Goal: Transaction & Acquisition: Book appointment/travel/reservation

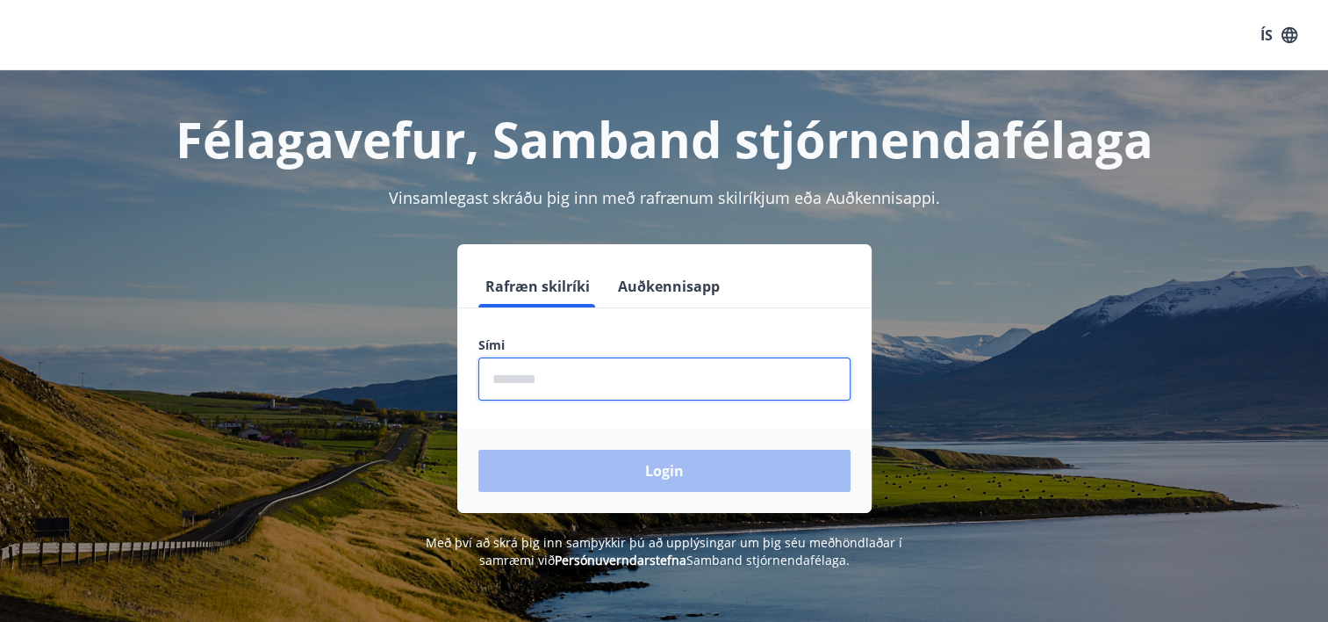
click at [589, 393] on input "phone" at bounding box center [664, 378] width 372 height 43
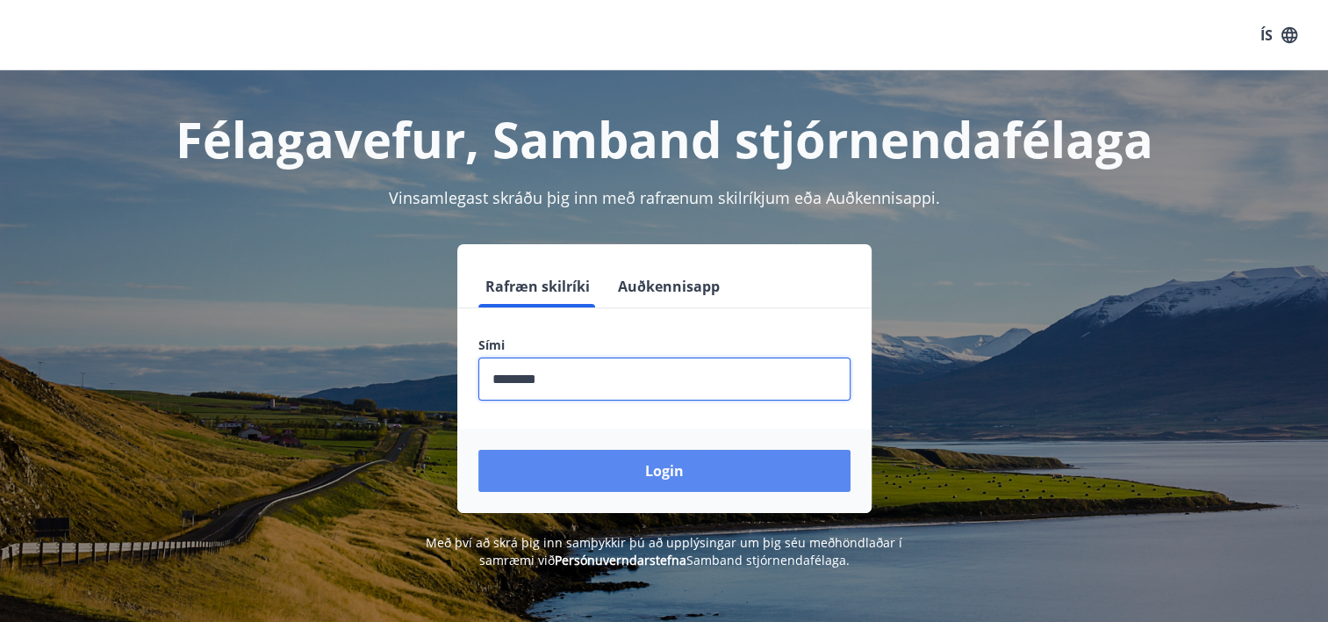
type input "********"
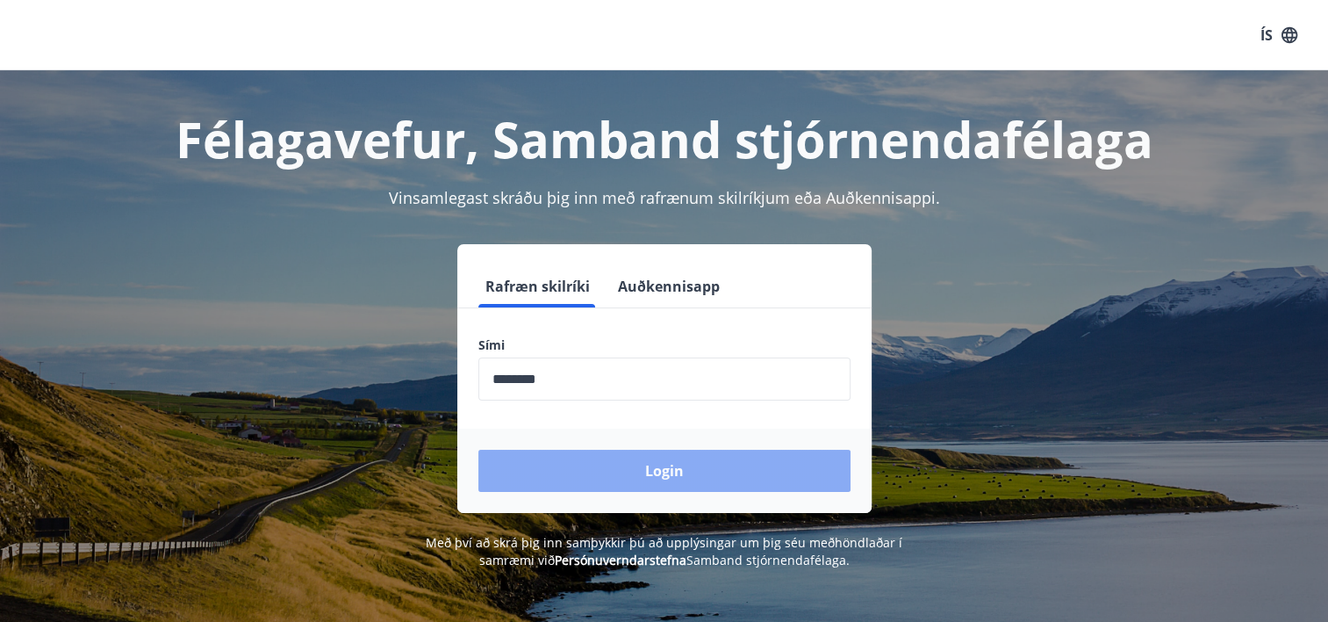
click at [549, 469] on button "Login" at bounding box center [664, 470] width 372 height 42
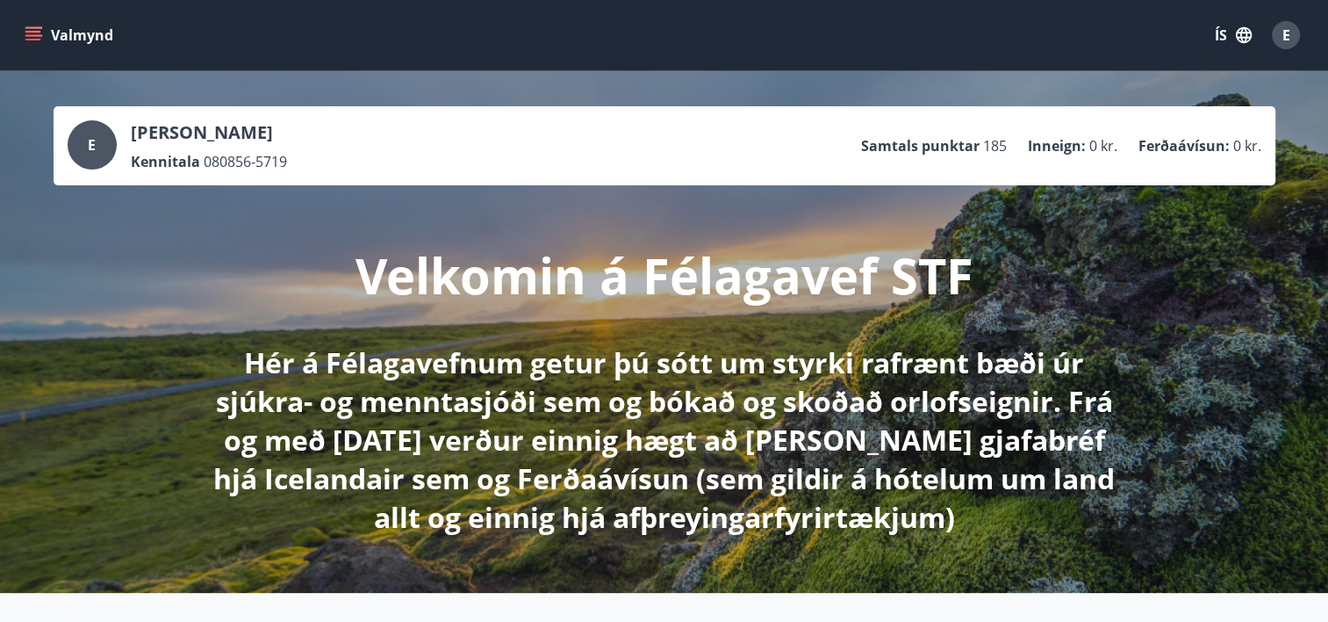
click at [74, 239] on div "E Einar Bjarnason Kennitala 080856-5719 Samtals punktar 185 Inneign : 0 kr. Fer…" at bounding box center [664, 331] width 1328 height 521
click at [101, 31] on button "Valmynd" at bounding box center [70, 35] width 99 height 32
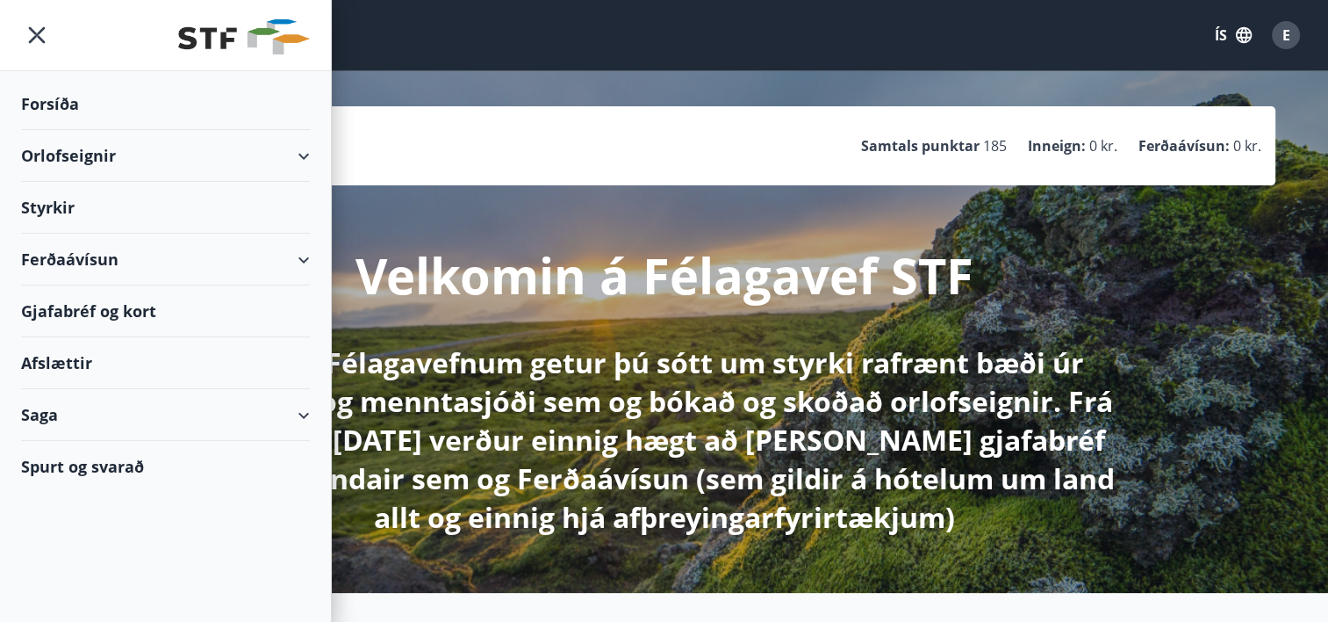
click at [32, 142] on div "Orlofseignir" at bounding box center [165, 156] width 289 height 52
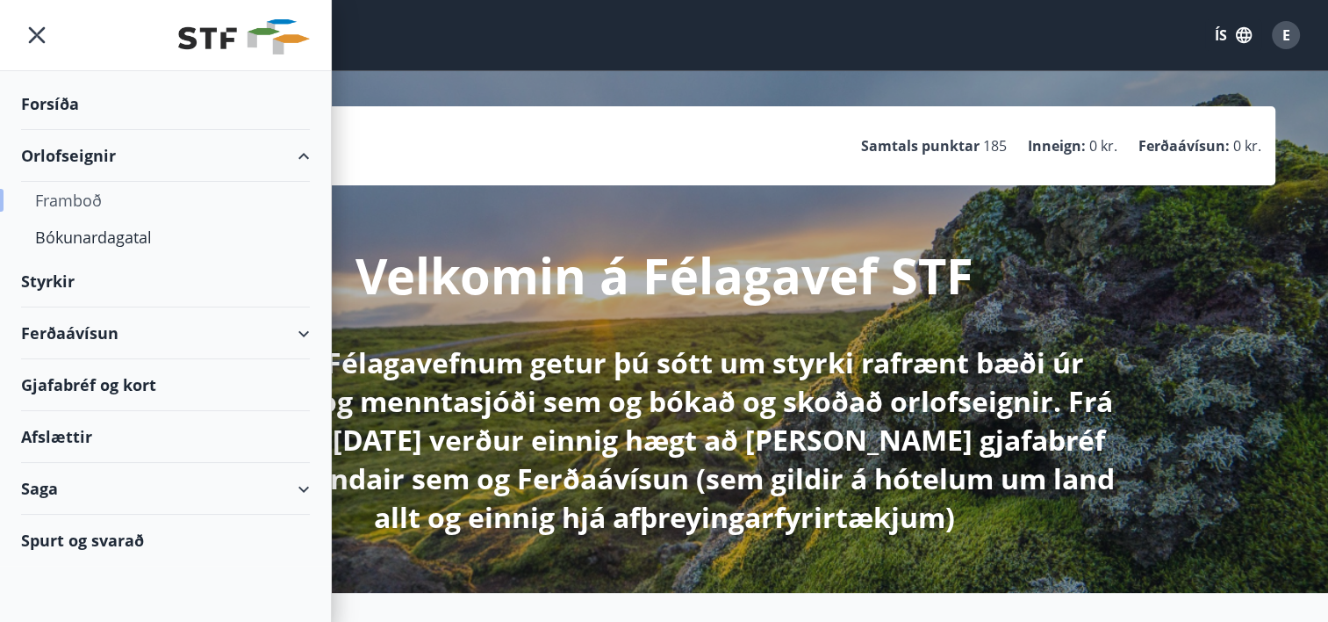
click at [50, 205] on div "Framboð" at bounding box center [165, 200] width 261 height 37
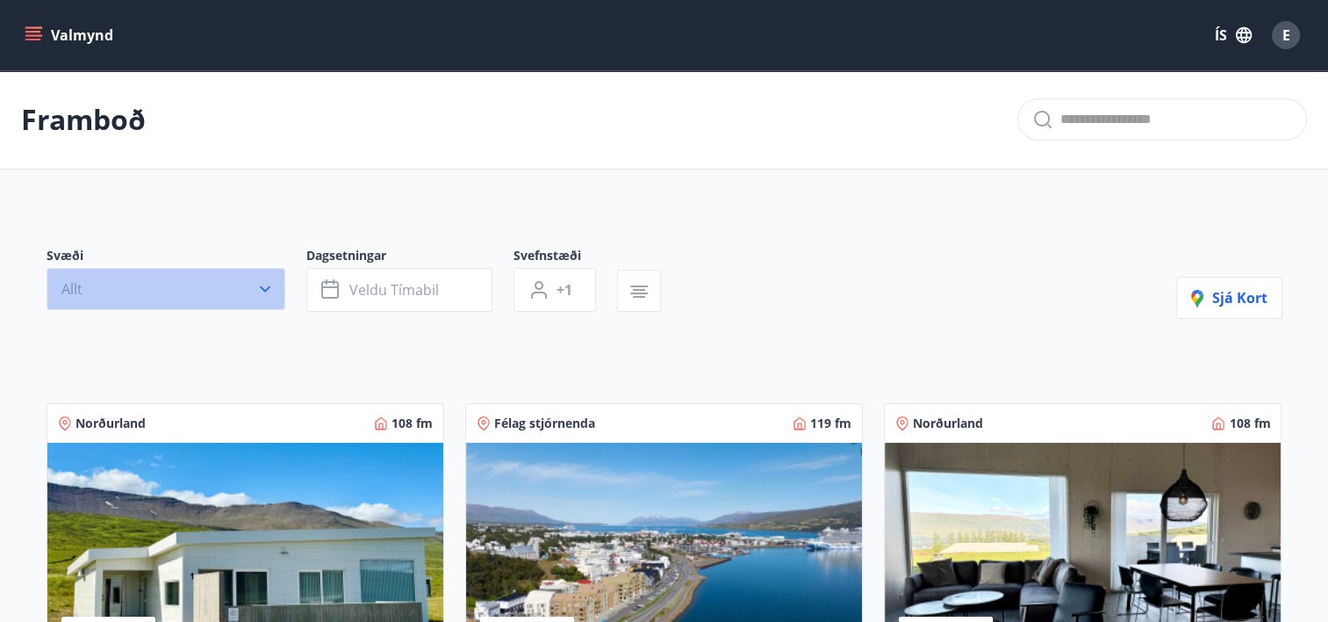
click at [263, 285] on icon "button" at bounding box center [265, 289] width 18 height 18
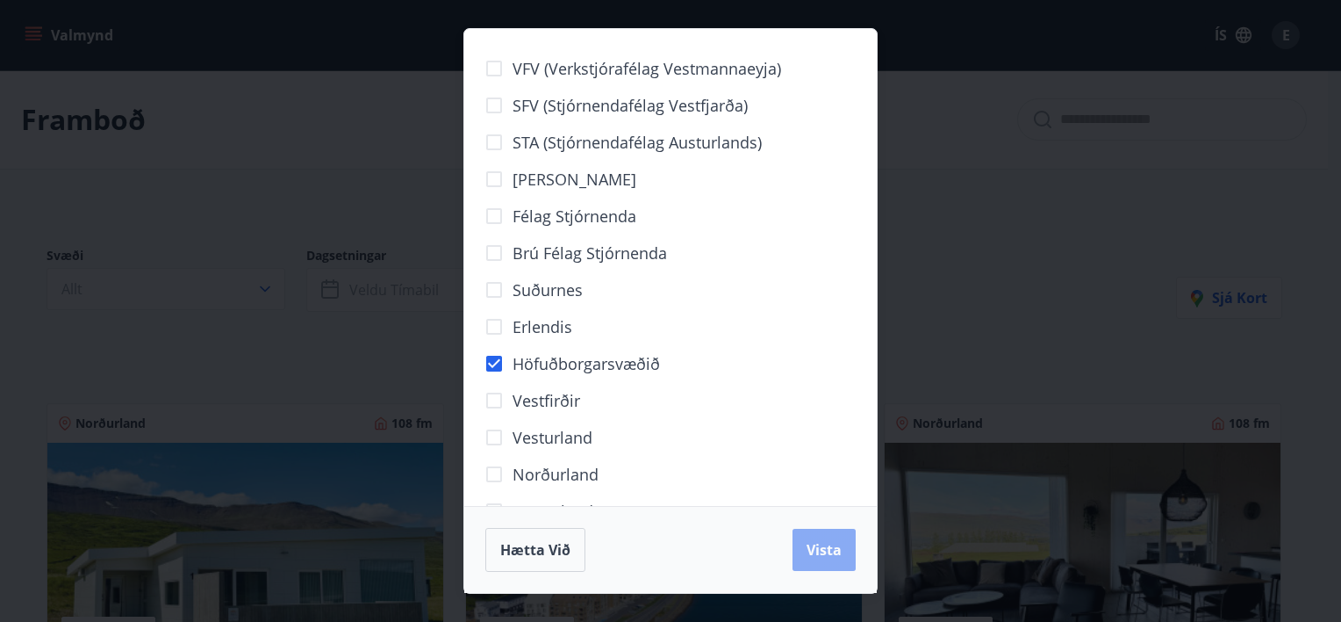
click at [822, 543] on span "Vista" at bounding box center [824, 549] width 35 height 19
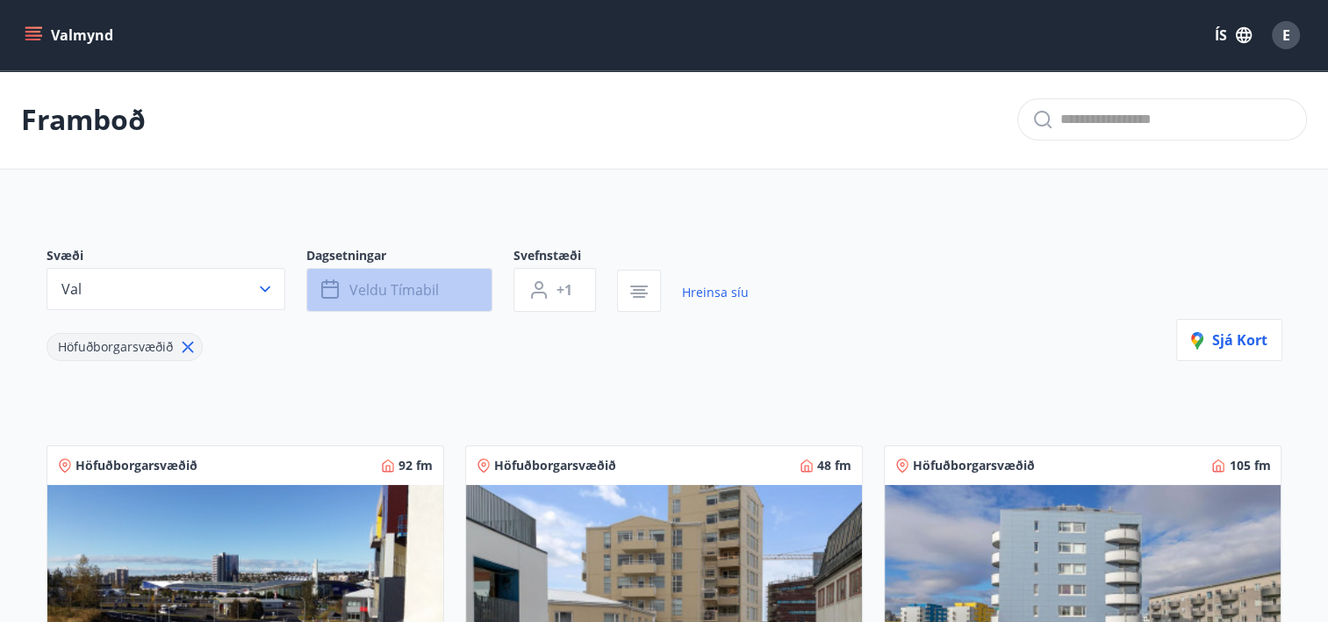
click at [428, 283] on span "Veldu tímabil" at bounding box center [394, 289] width 90 height 19
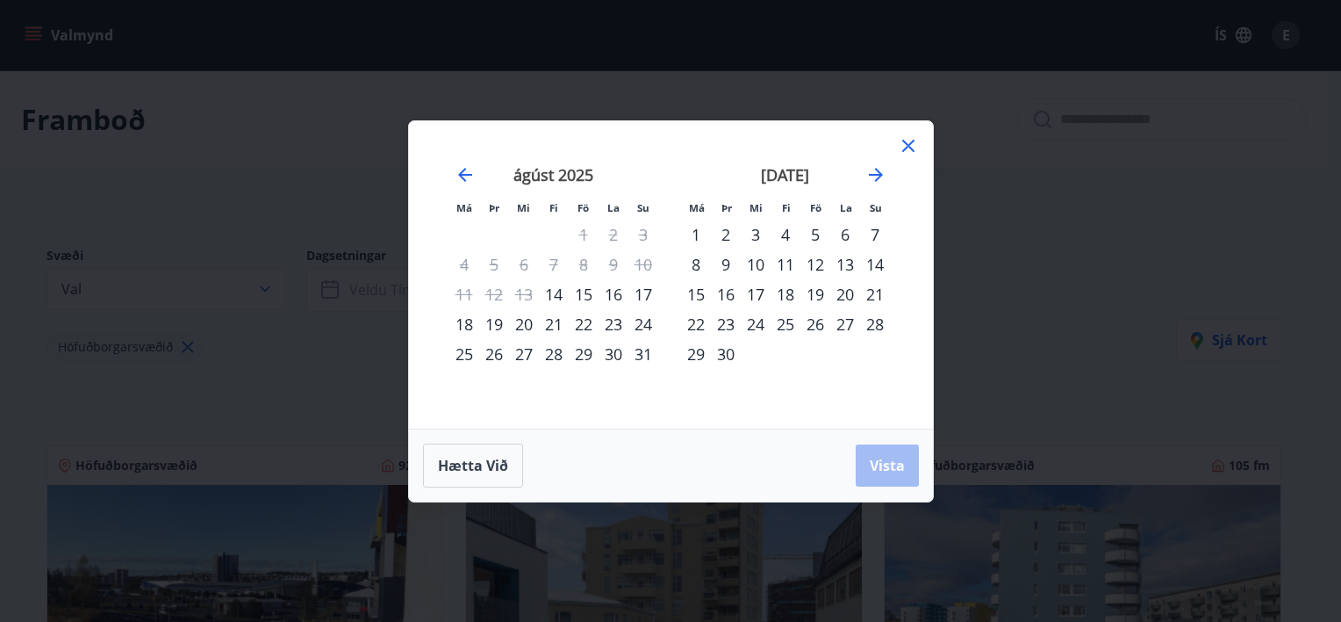
click at [551, 291] on div "14" at bounding box center [554, 294] width 30 height 30
click at [864, 457] on button "Vista" at bounding box center [887, 465] width 63 height 42
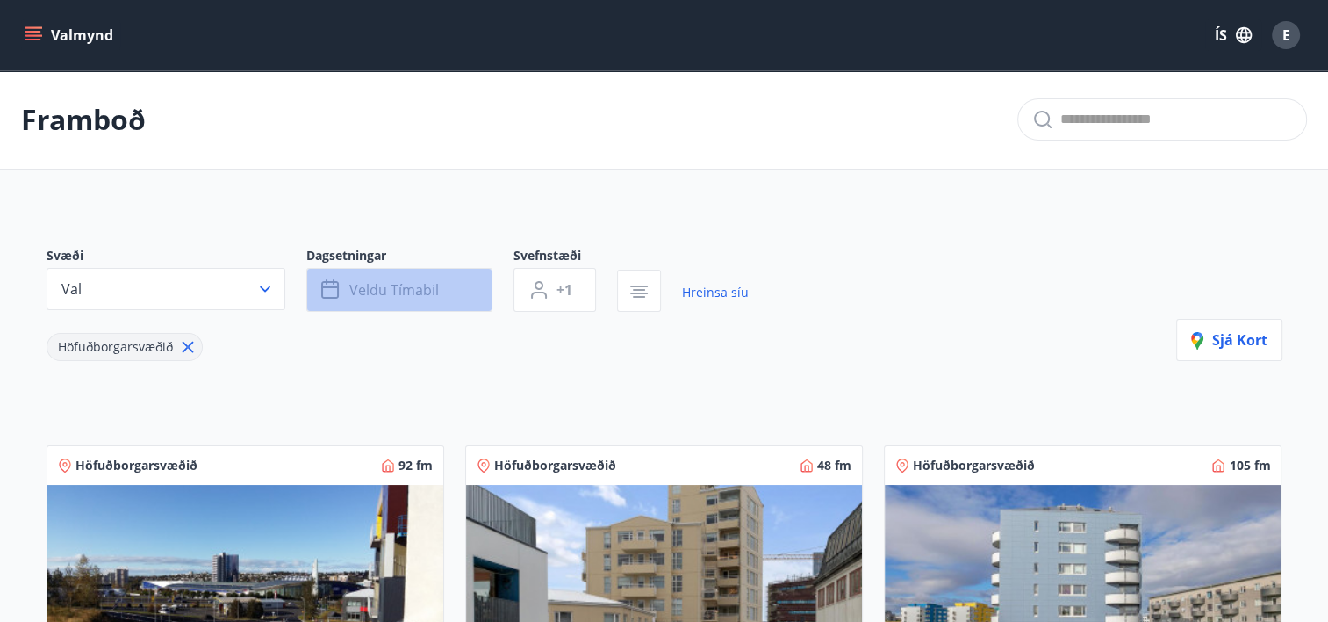
click at [383, 285] on span "Veldu tímabil" at bounding box center [394, 289] width 90 height 19
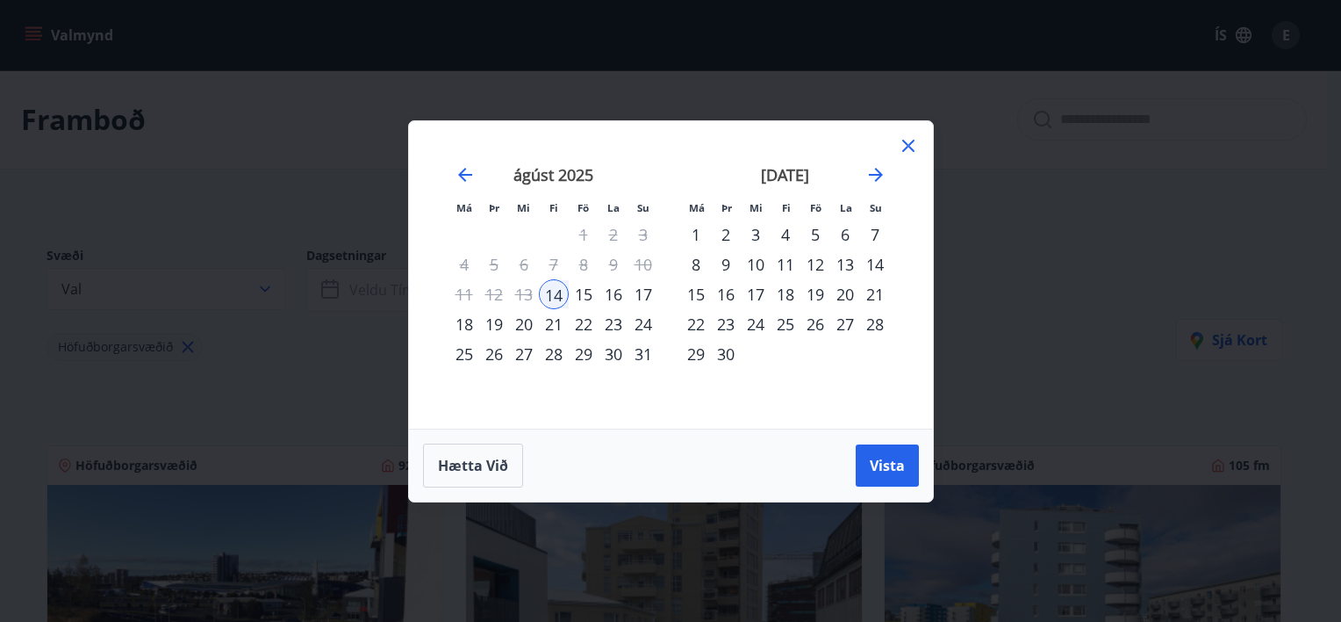
click at [582, 291] on div "15" at bounding box center [584, 294] width 30 height 30
click at [874, 451] on button "Vista" at bounding box center [887, 465] width 63 height 42
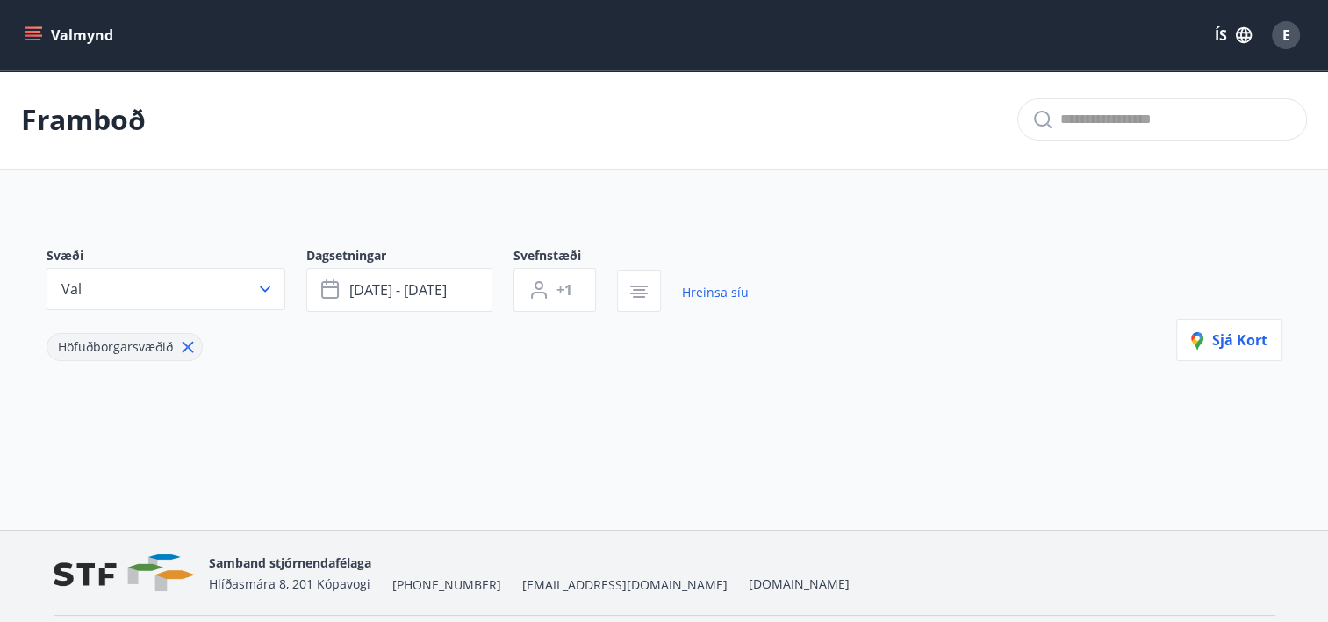
drag, startPoint x: 834, startPoint y: 506, endPoint x: 888, endPoint y: 439, distance: 86.1
click at [888, 439] on div "Framboð Svæði Val Dagsetningar [DATE] - [DATE] Svefnstæði +1 Hreinsa síu Höfuðb…" at bounding box center [664, 299] width 1328 height 459
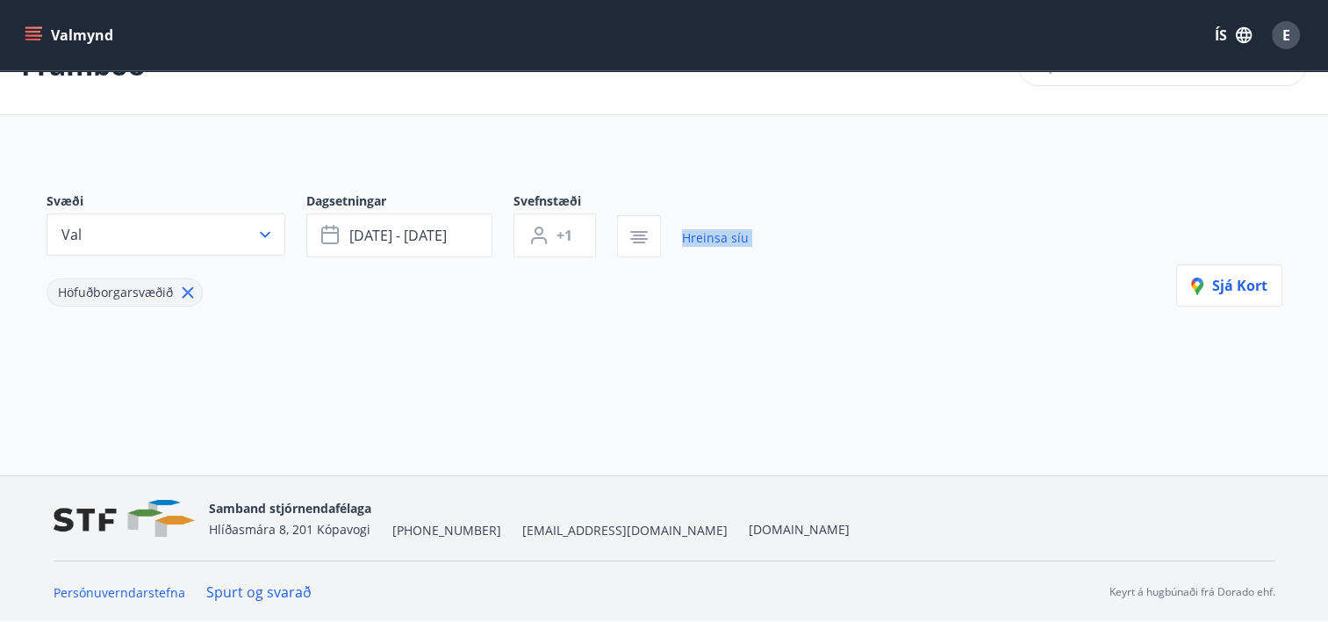
drag, startPoint x: 593, startPoint y: 274, endPoint x: 622, endPoint y: 208, distance: 71.6
click at [622, 208] on div "Svæði Val Dagsetningar ágú 14 - ágú 15 Svefnstæði +1 Hreinsa síu Höfuðborgarsvæ…" at bounding box center [398, 249] width 702 height 114
drag, startPoint x: 622, startPoint y: 208, endPoint x: 647, endPoint y: 200, distance: 26.7
click at [647, 200] on div "Svæði Val Dagsetningar ágú 14 - ágú 15 Svefnstæði +1 Hreinsa síu" at bounding box center [398, 224] width 702 height 65
click at [635, 234] on icon "button" at bounding box center [639, 235] width 12 height 2
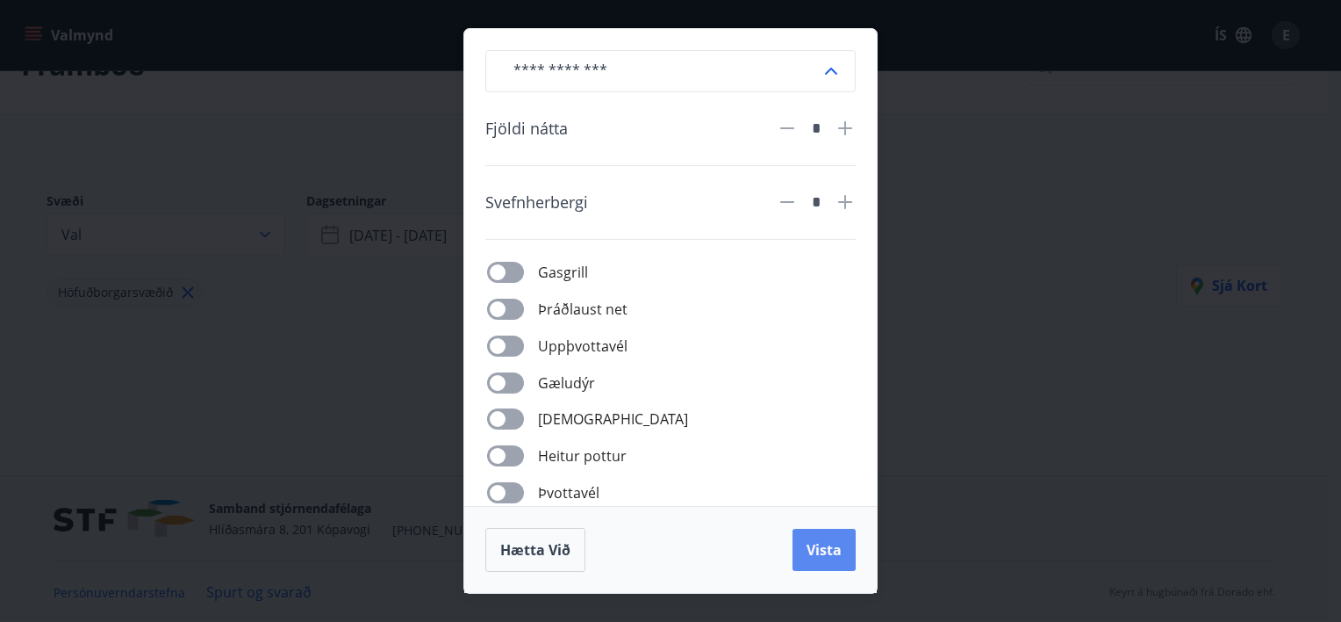
click at [811, 536] on button "Vista" at bounding box center [824, 550] width 63 height 42
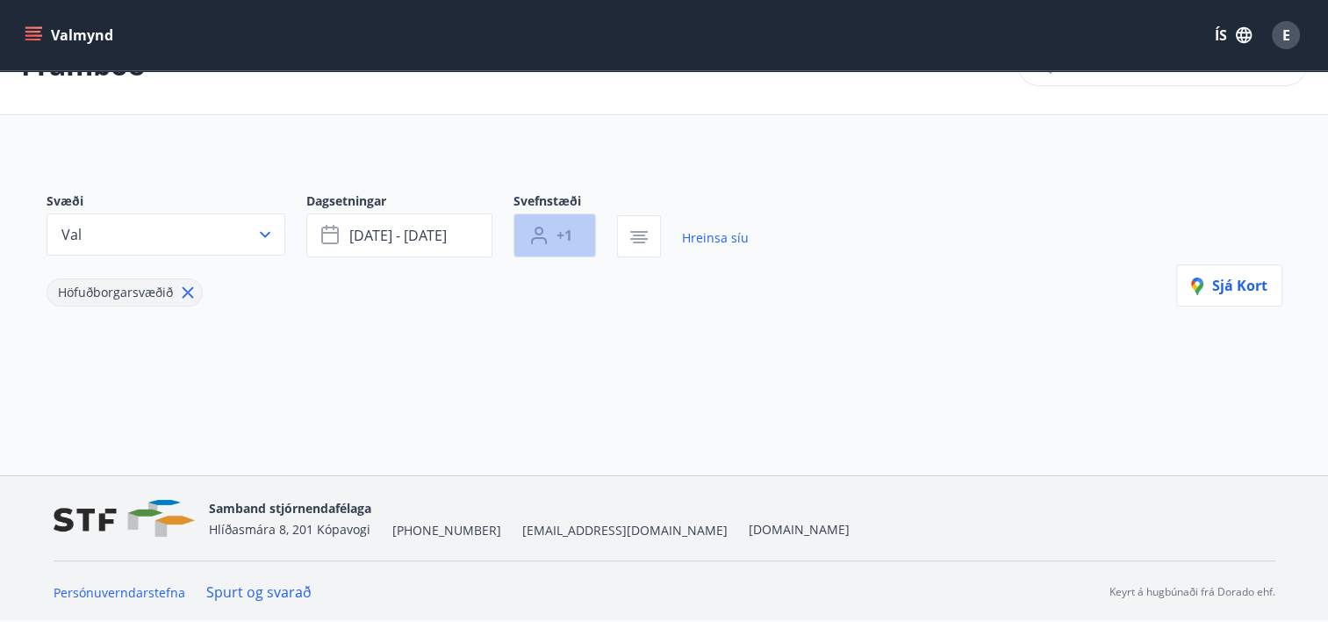
click at [569, 232] on span "+1" at bounding box center [565, 235] width 16 height 19
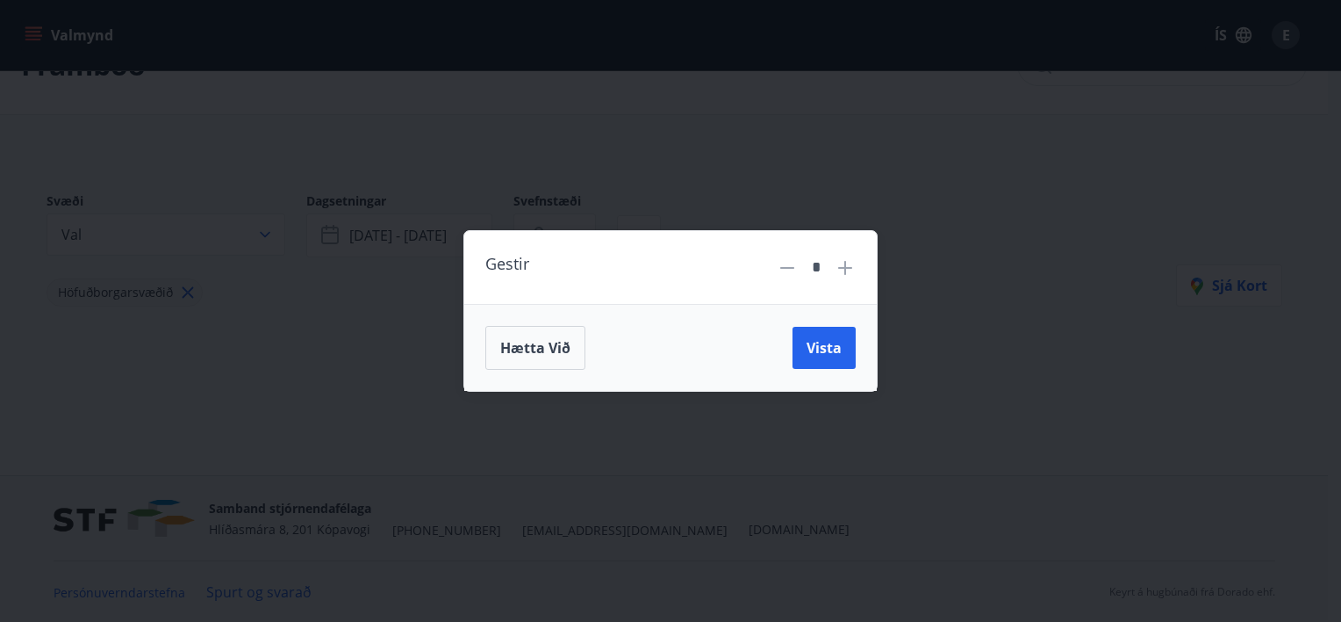
click at [845, 268] on icon at bounding box center [846, 268] width 2 height 2
type input "*"
click at [825, 337] on button "Vista" at bounding box center [824, 348] width 63 height 42
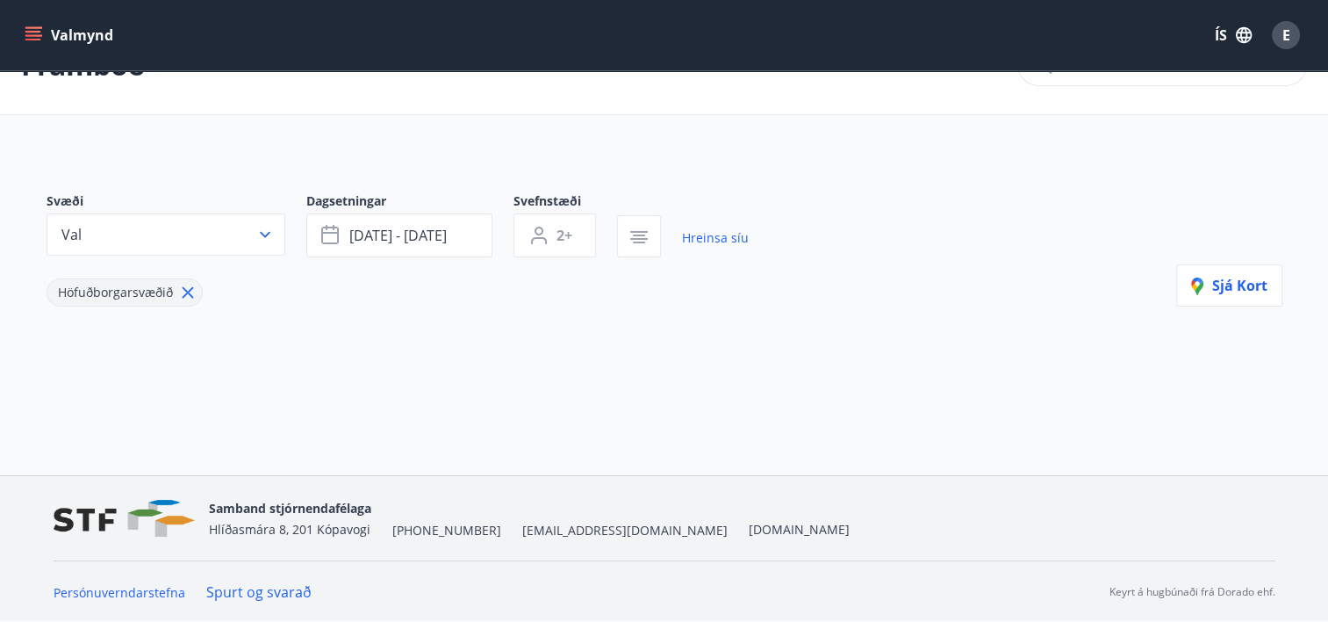
click at [514, 213] on button "2+" at bounding box center [555, 235] width 83 height 44
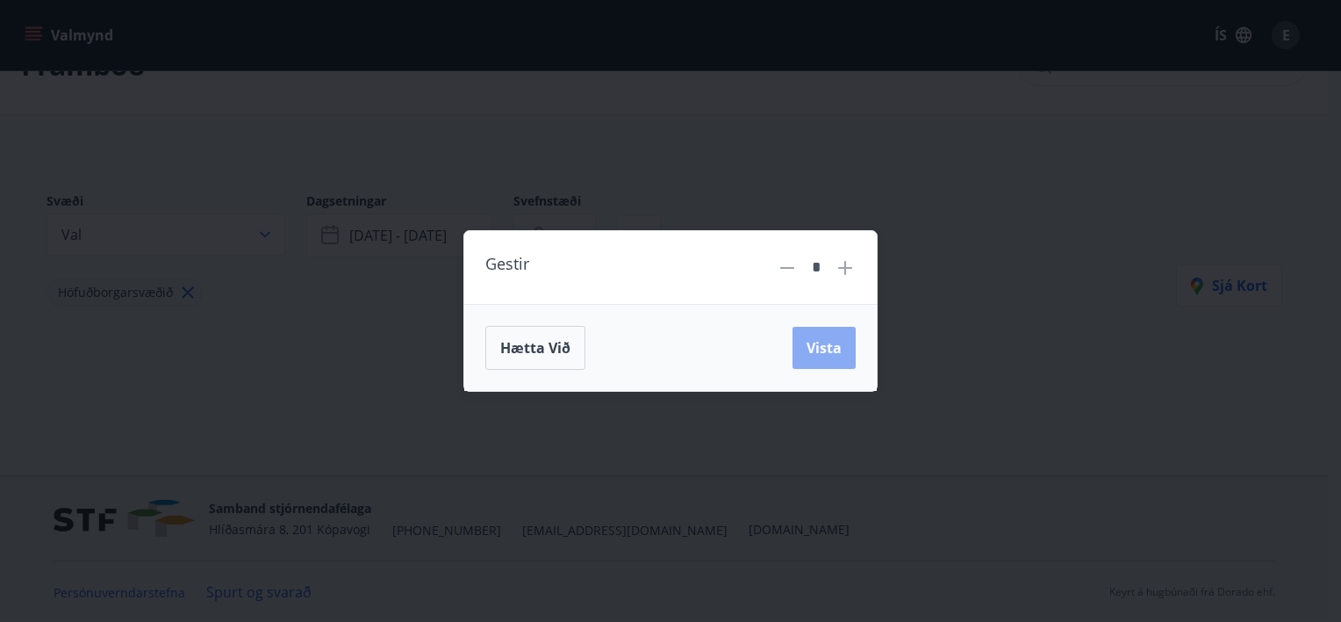
click at [826, 334] on button "Vista" at bounding box center [824, 348] width 63 height 42
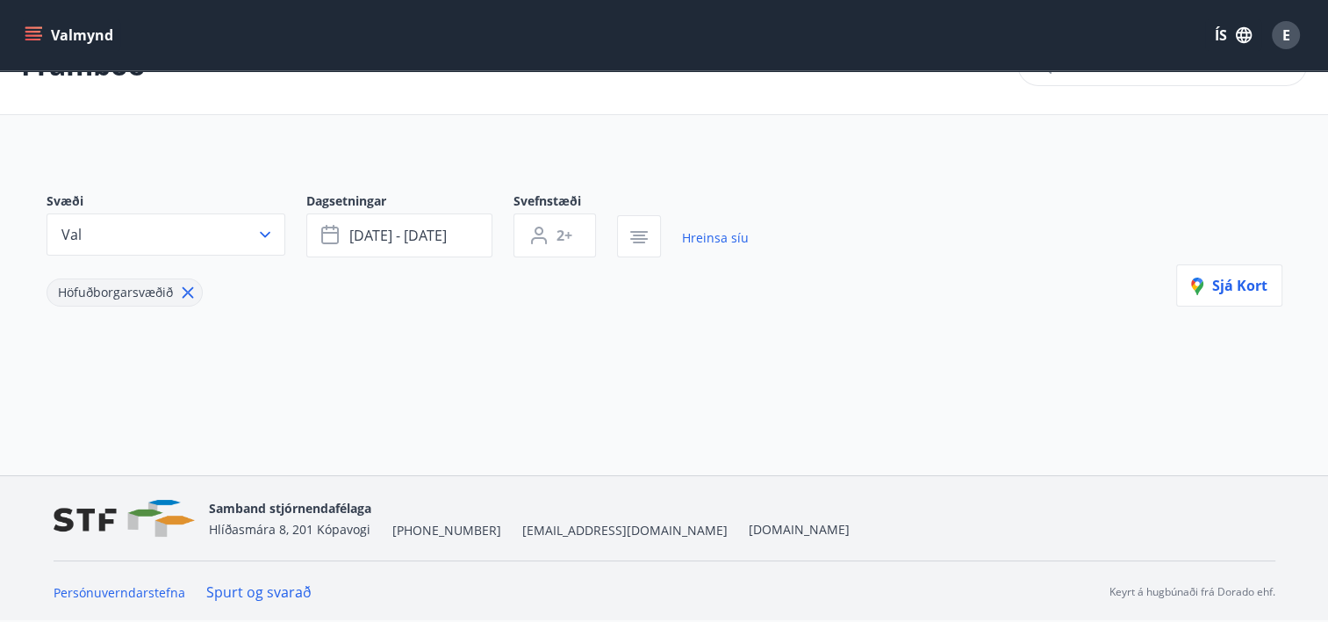
drag, startPoint x: 275, startPoint y: 214, endPoint x: 425, endPoint y: 371, distance: 217.3
click at [425, 371] on div "Svæði Val Dagsetningar ágú 14 - ágú 15 Svefnstæði 2+ Hreinsa síu Höfuðborgarsvæ…" at bounding box center [664, 277] width 1264 height 255
click at [425, 371] on div at bounding box center [653, 380] width 1257 height 21
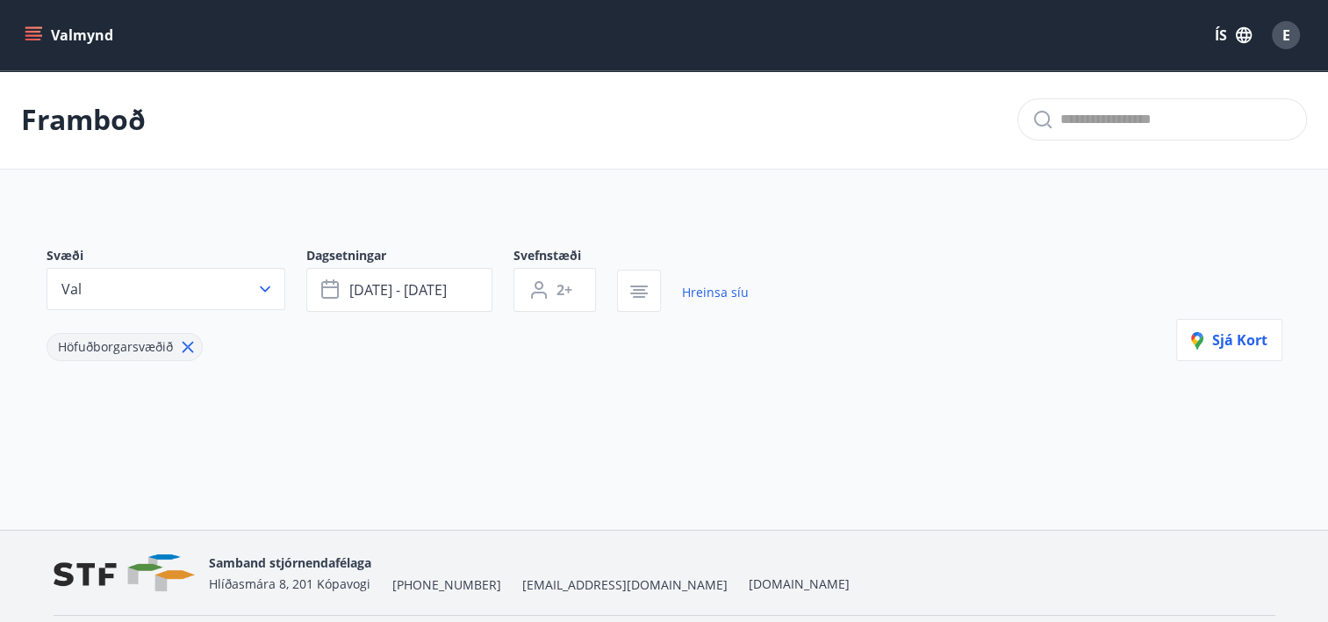
click at [68, 35] on button "Valmynd" at bounding box center [70, 35] width 99 height 32
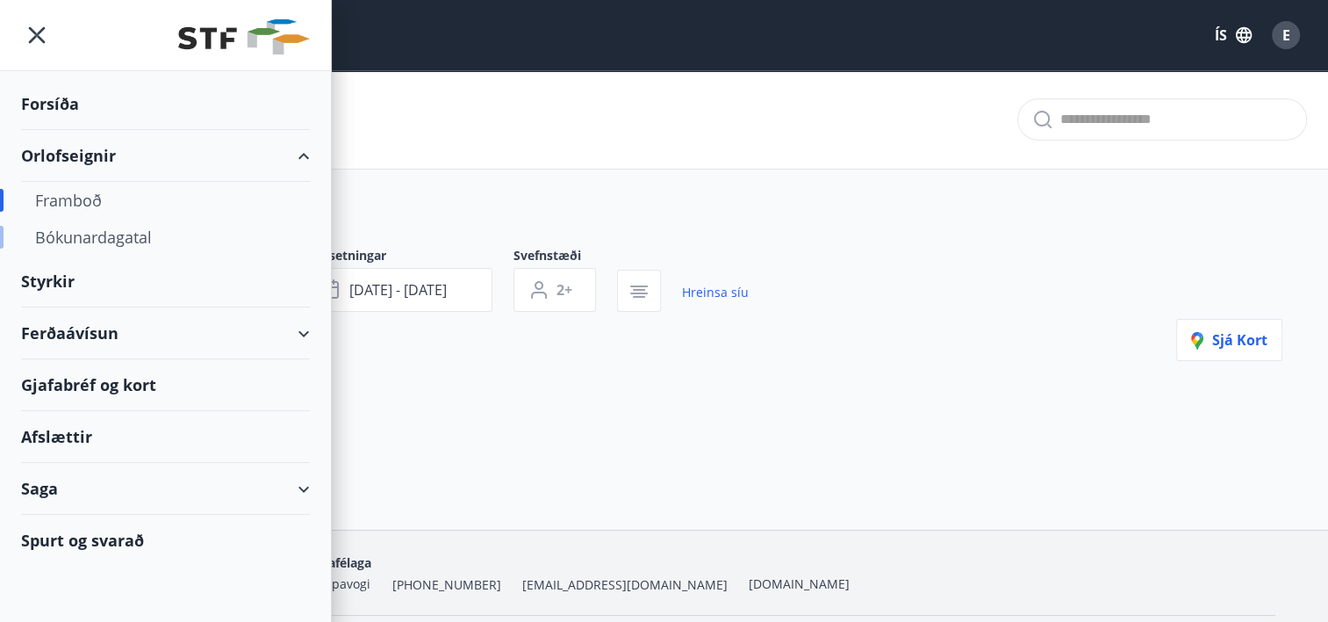
click at [76, 232] on div "Bókunardagatal" at bounding box center [165, 237] width 261 height 37
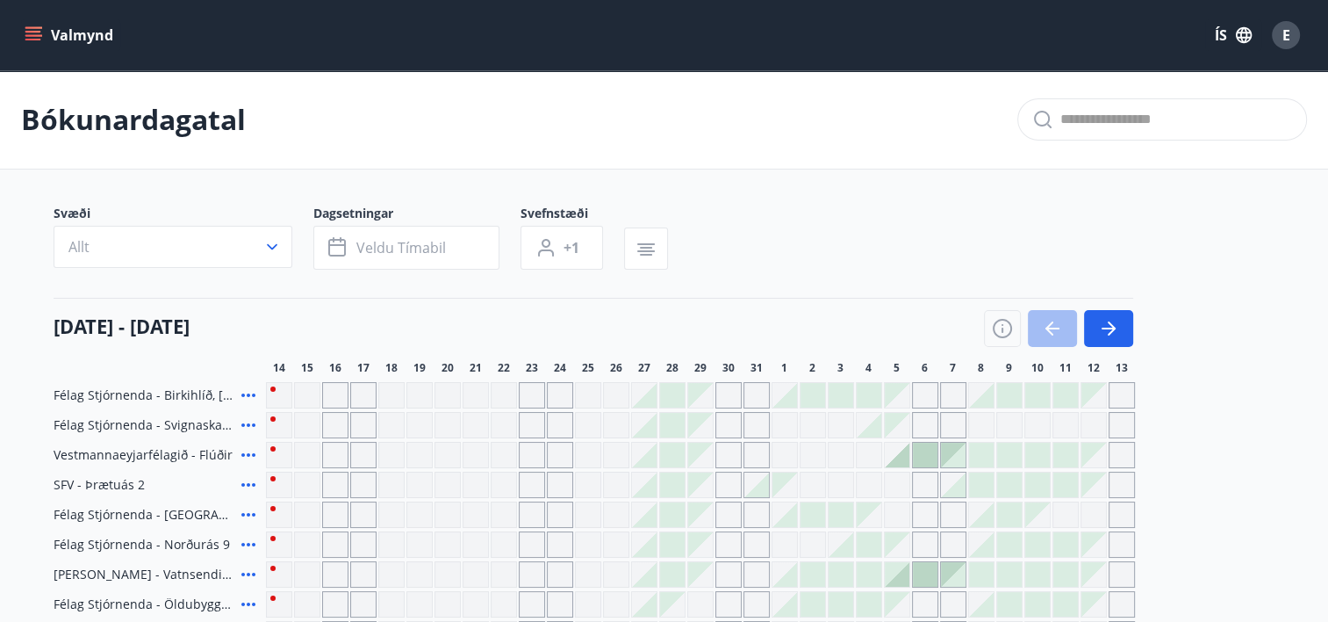
scroll to position [543, 0]
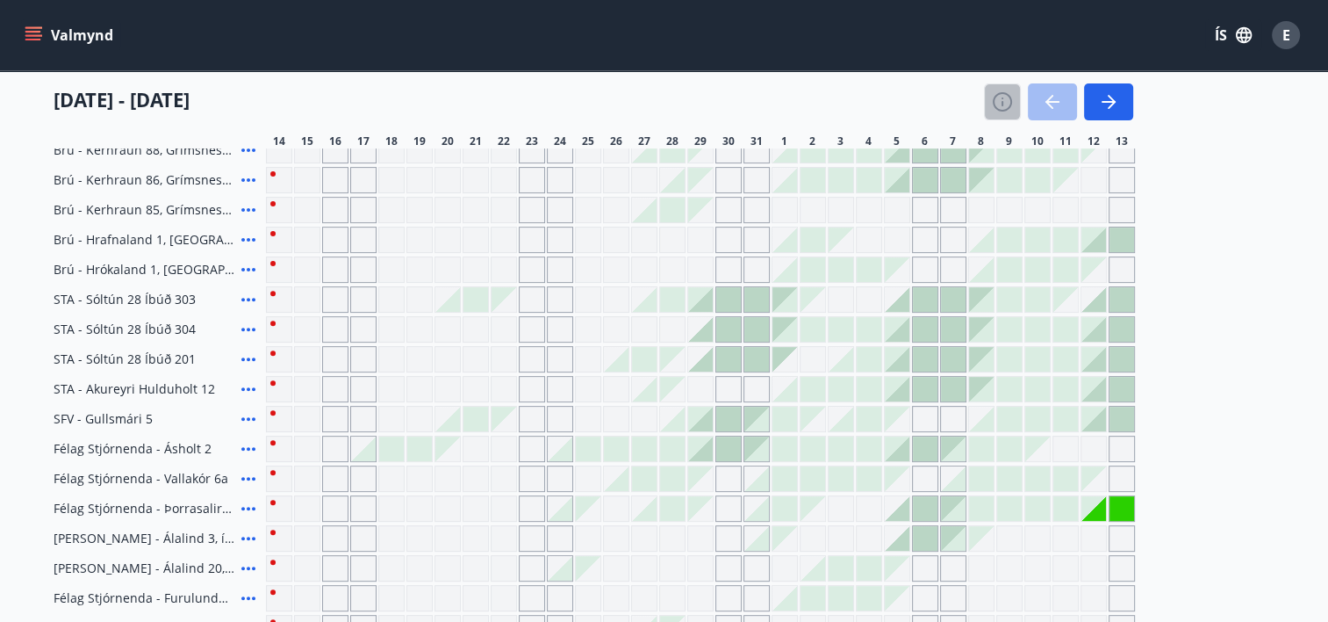
click at [1002, 116] on button "button" at bounding box center [1002, 101] width 37 height 37
click at [1002, 104] on icon "button" at bounding box center [1003, 103] width 2 height 5
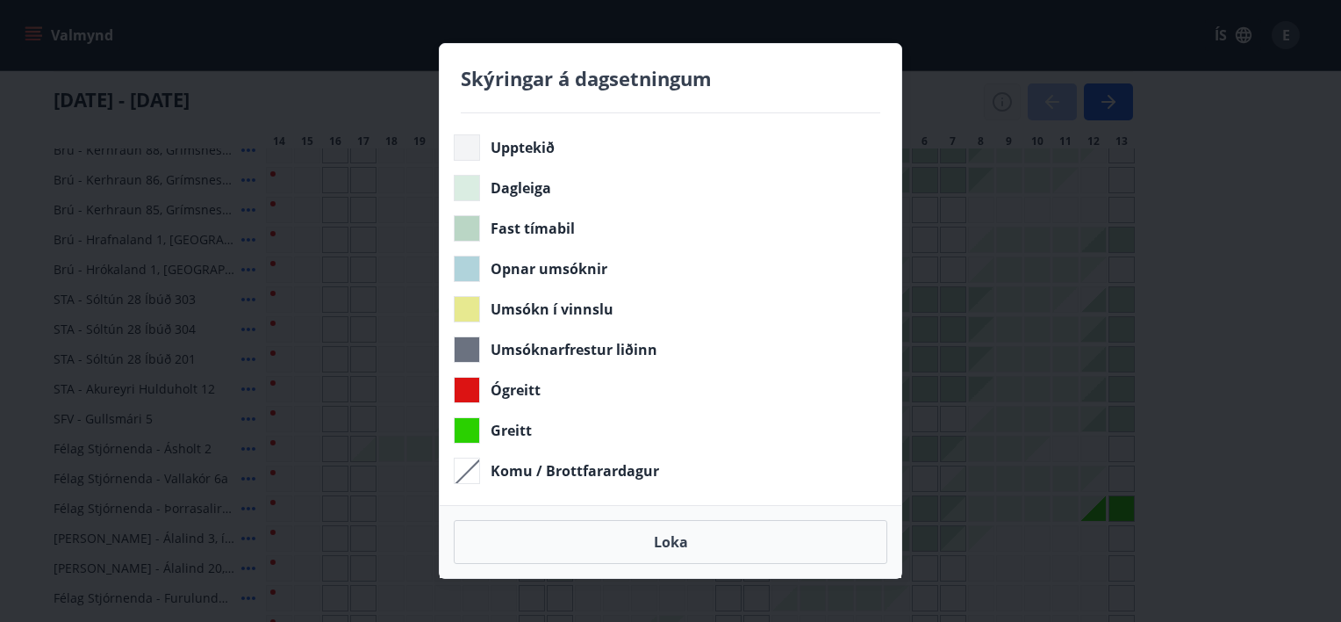
click at [1002, 104] on div "Skýringar á dagsetningum Upptekið Dagleiga Fast tímabil Opnar umsóknir Umsókn í…" at bounding box center [670, 311] width 1341 height 622
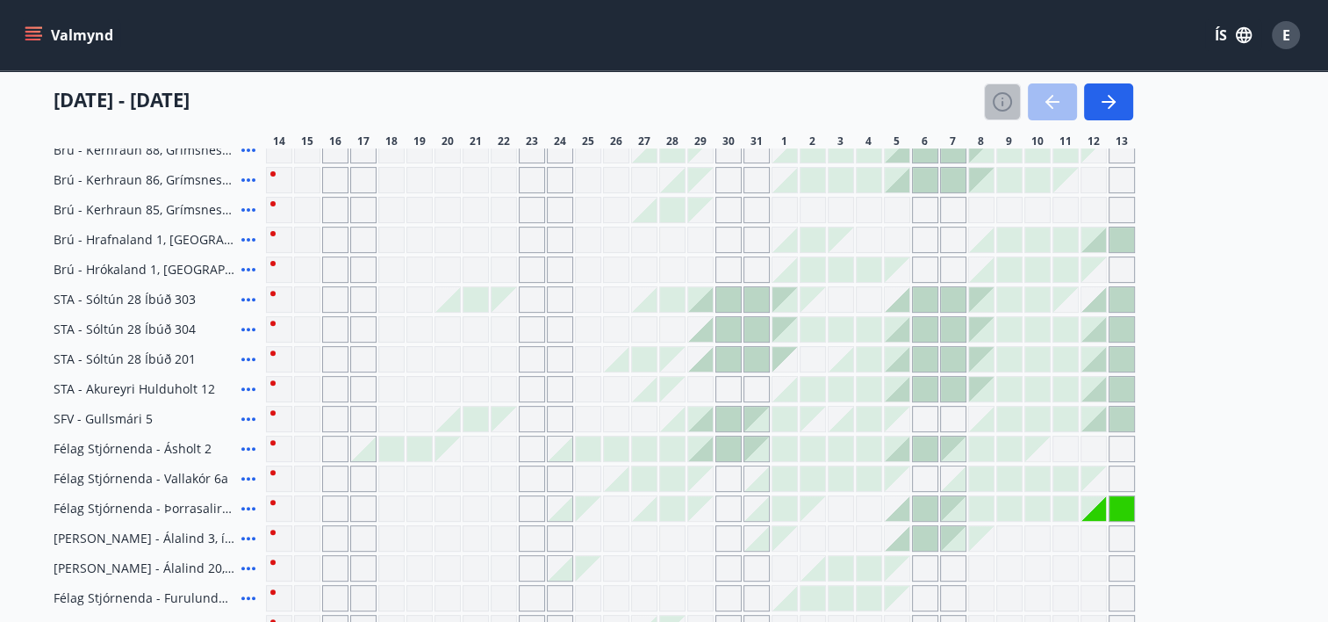
click at [1002, 104] on icon "button" at bounding box center [1003, 103] width 2 height 5
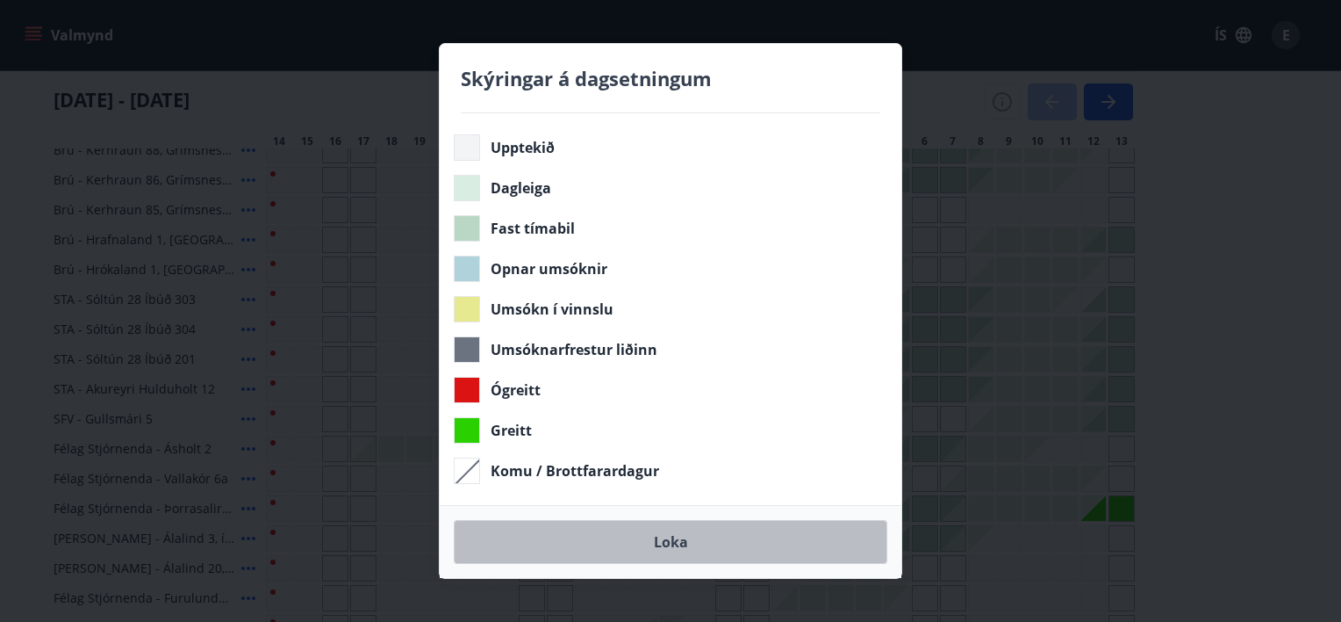
click at [618, 551] on button "Loka" at bounding box center [671, 542] width 434 height 44
click at [625, 543] on button "Loka" at bounding box center [671, 542] width 434 height 44
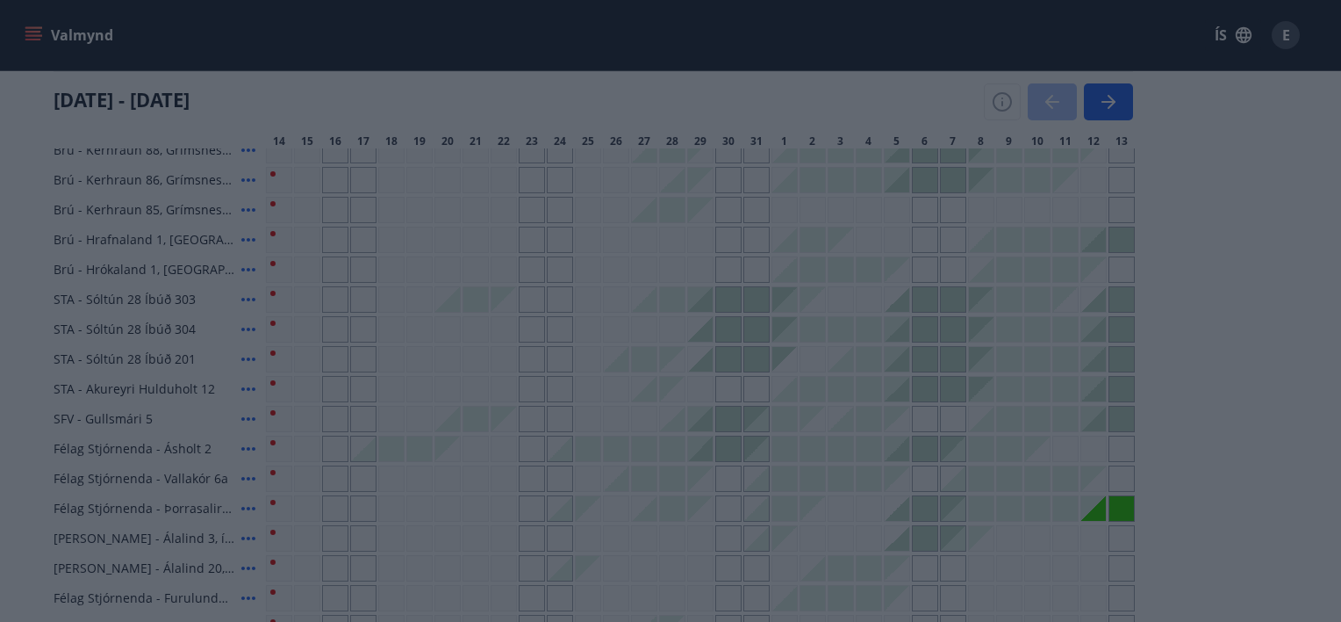
click at [625, 543] on body "Valmynd ÍS E Bókunardagatal Svæði Allt Dagsetningar Veldu tímabil Svefnstæði +1…" at bounding box center [670, 171] width 1341 height 1429
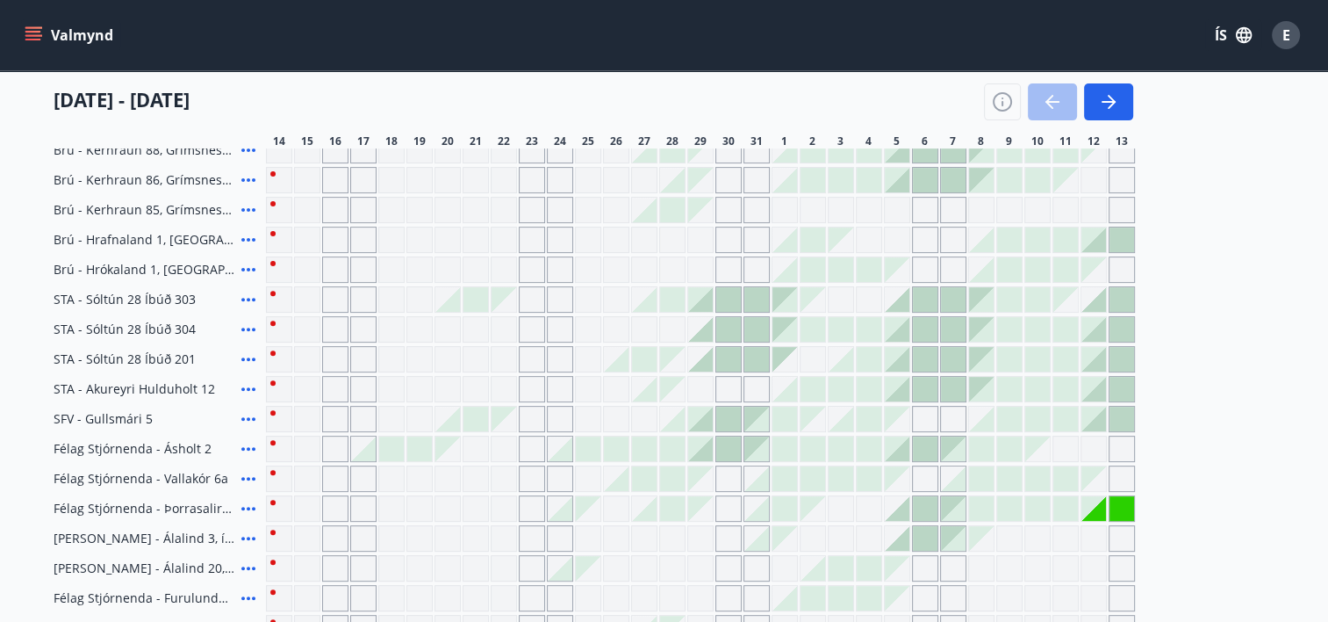
click at [256, 303] on icon at bounding box center [248, 299] width 21 height 21
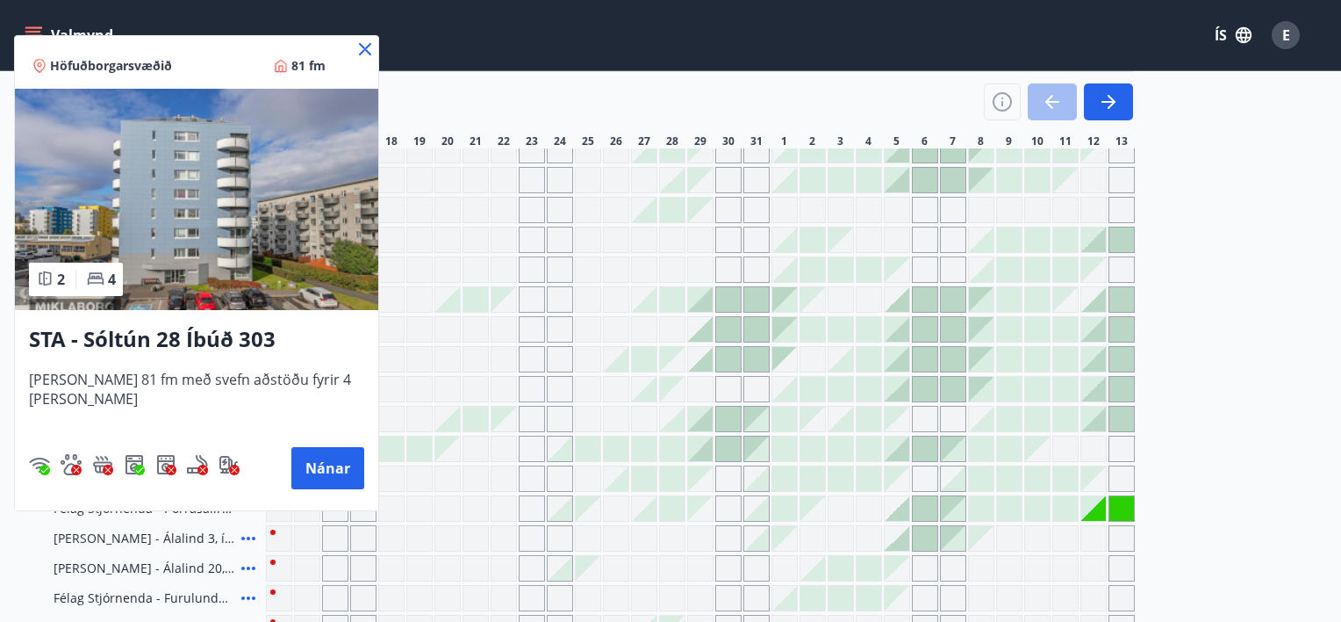
click at [355, 45] on icon at bounding box center [365, 49] width 21 height 21
click at [345, 45] on div "Valmynd ÍS E" at bounding box center [664, 35] width 1286 height 42
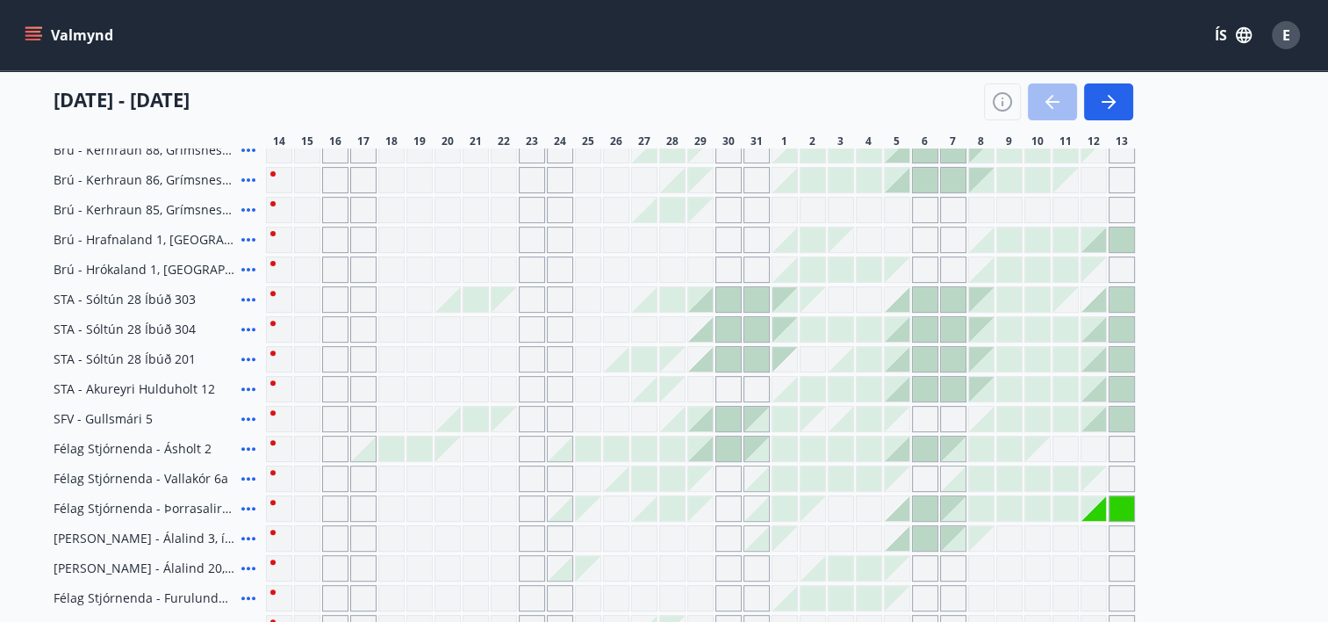
click at [345, 45] on div "Valmynd ÍS E" at bounding box center [664, 35] width 1286 height 42
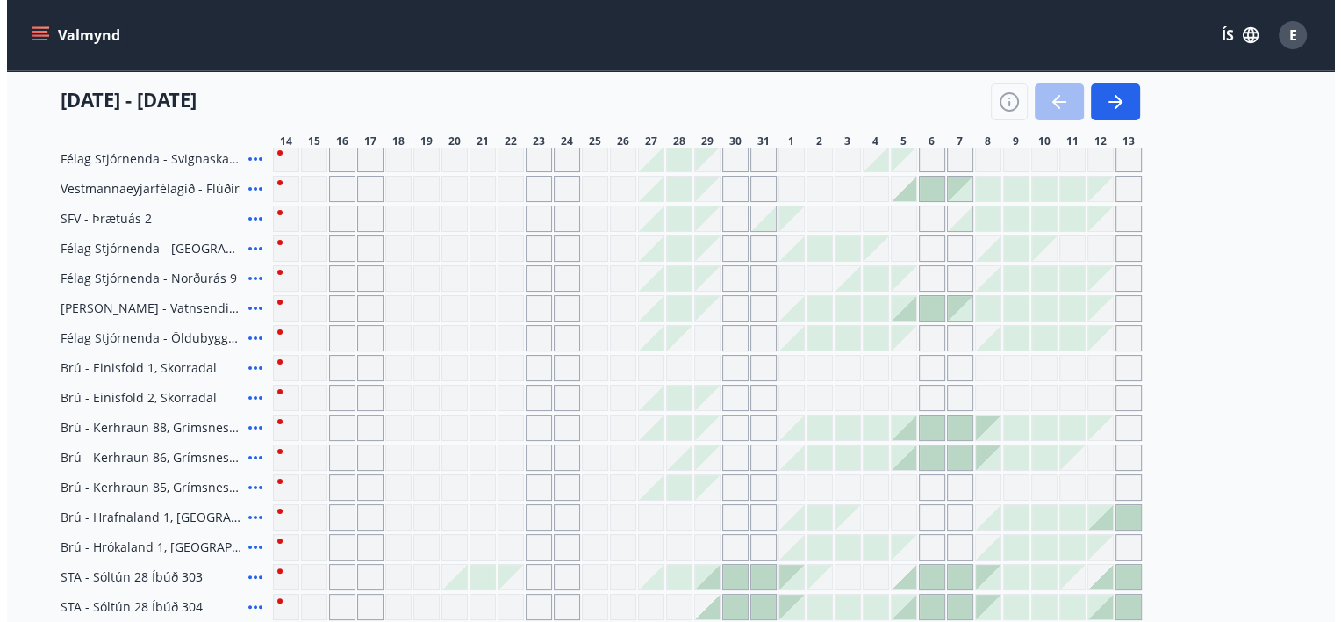
scroll to position [0, 0]
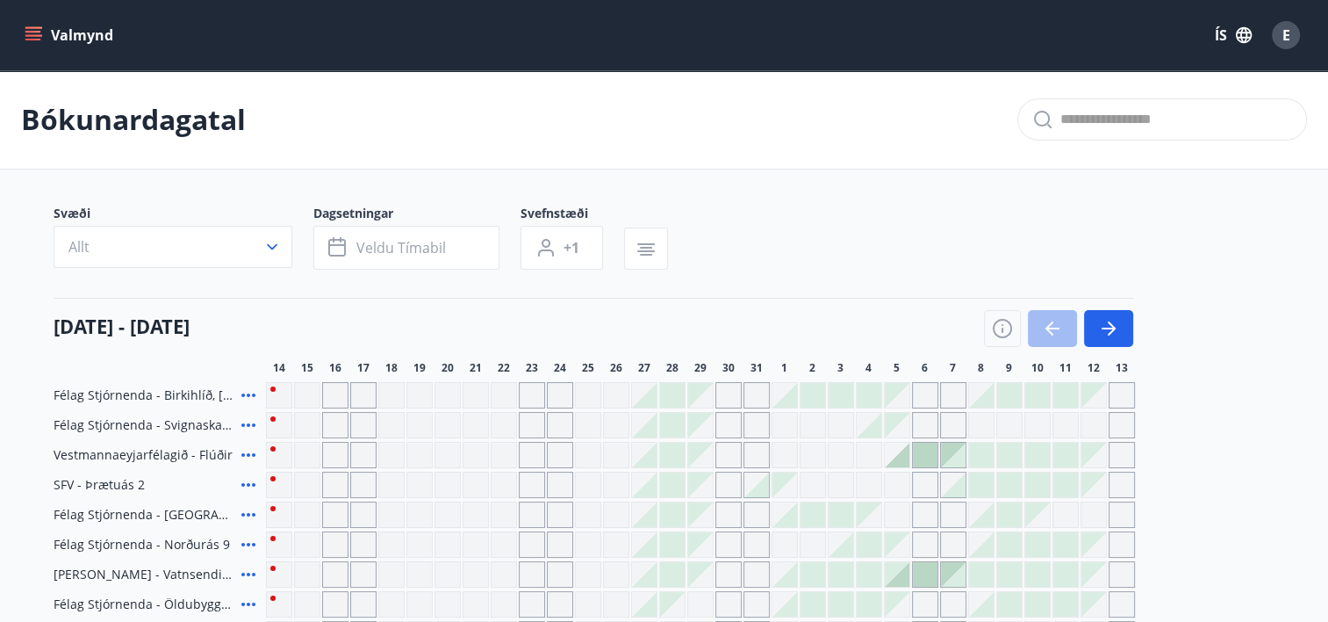
click at [1226, 19] on button "ÍS" at bounding box center [1233, 35] width 56 height 32
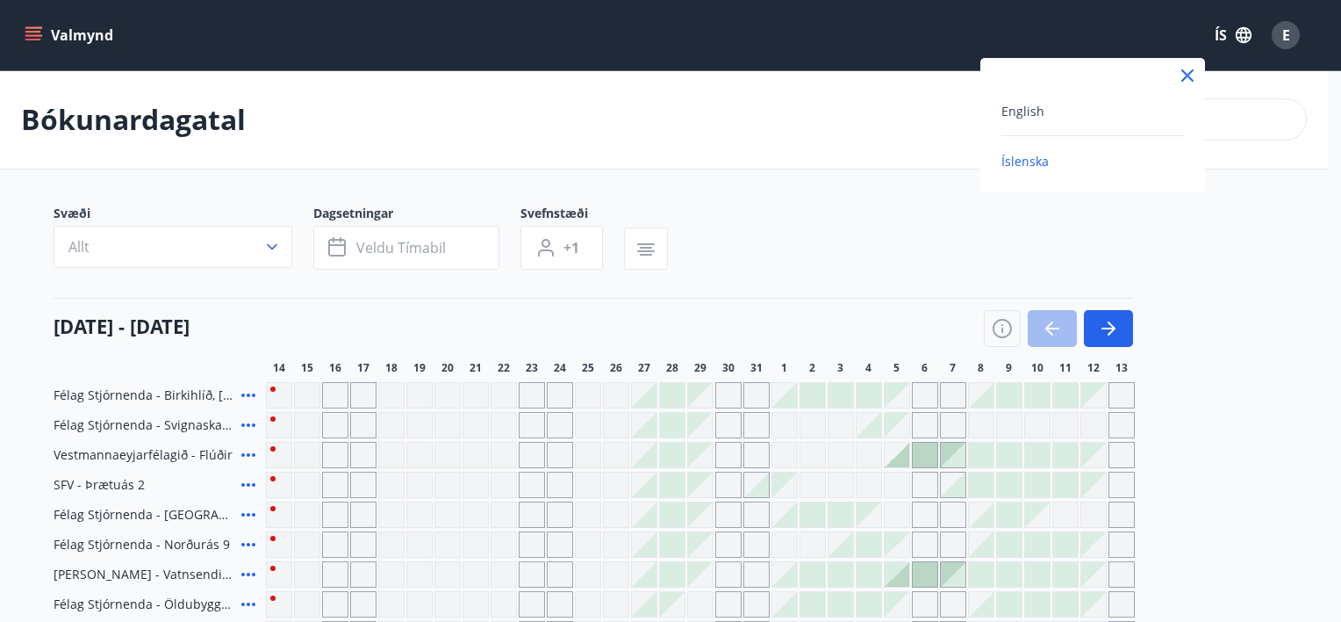
click at [267, 245] on div at bounding box center [670, 311] width 1341 height 622
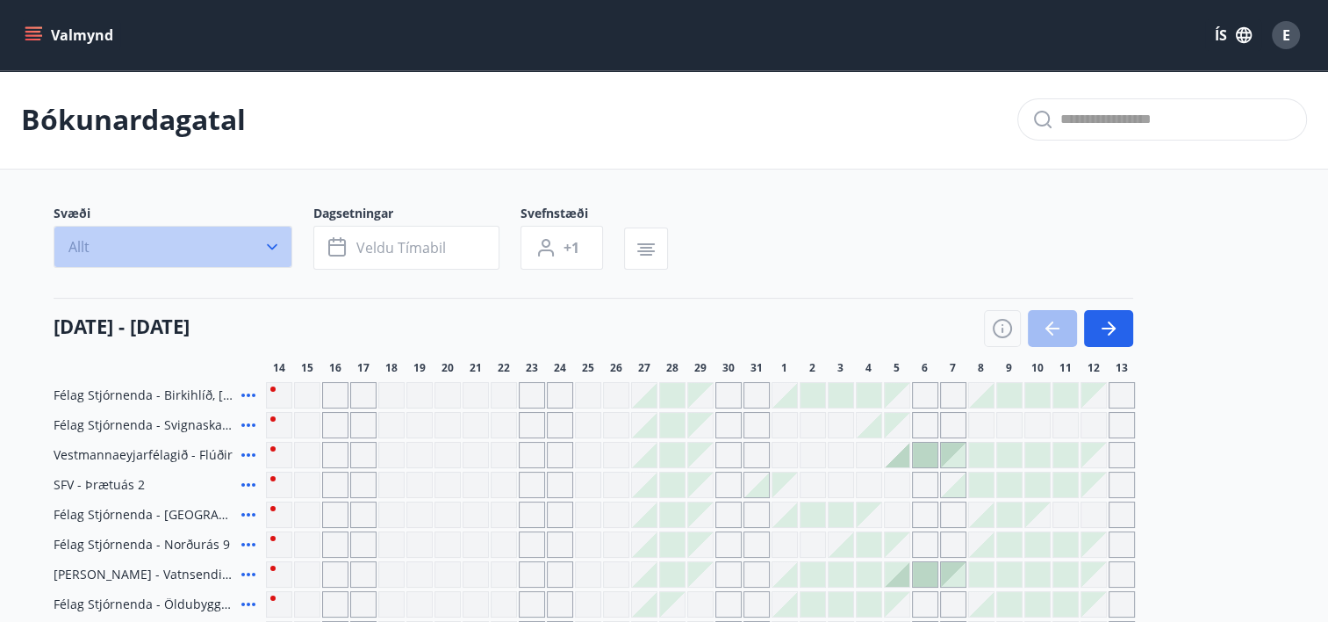
click at [267, 245] on icon "button" at bounding box center [272, 247] width 18 height 18
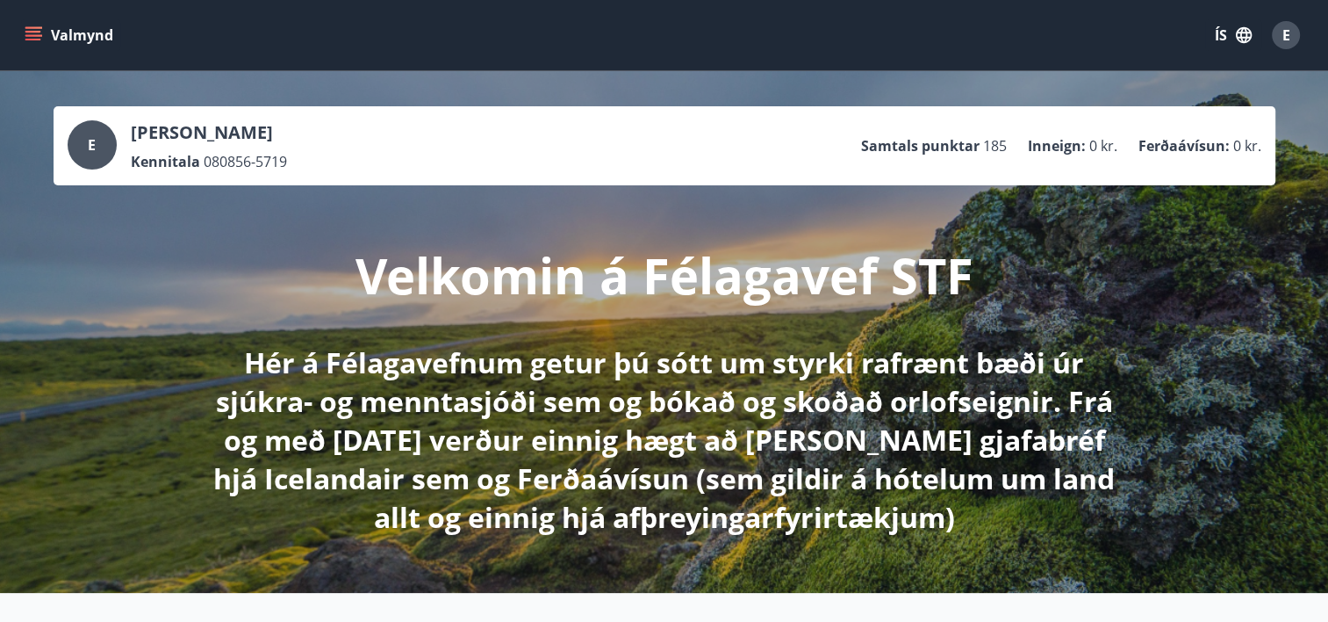
click at [43, 26] on button "Valmynd" at bounding box center [70, 35] width 99 height 32
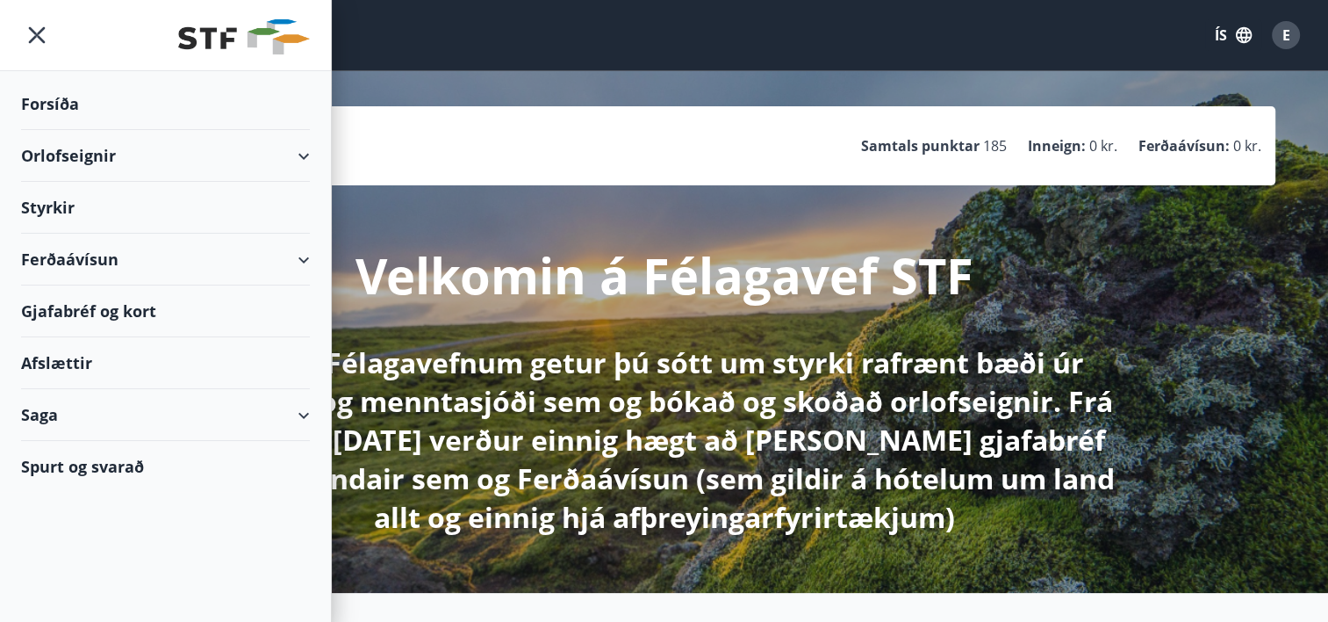
click at [48, 157] on div "Orlofseignir" at bounding box center [165, 156] width 289 height 52
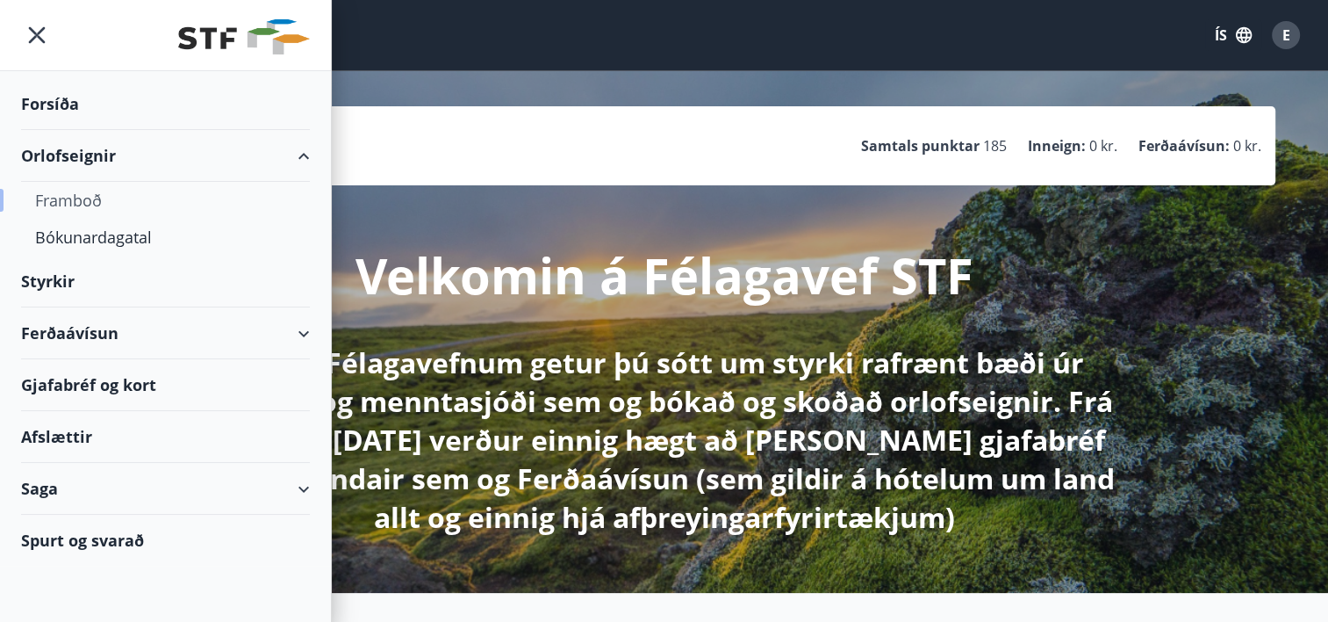
drag, startPoint x: 48, startPoint y: 157, endPoint x: 47, endPoint y: 193, distance: 36.0
click at [47, 193] on li "Orlofseignir Framboð Bókunardagatal" at bounding box center [165, 193] width 331 height 126
click at [49, 233] on div "Bókunardagatal" at bounding box center [165, 237] width 261 height 37
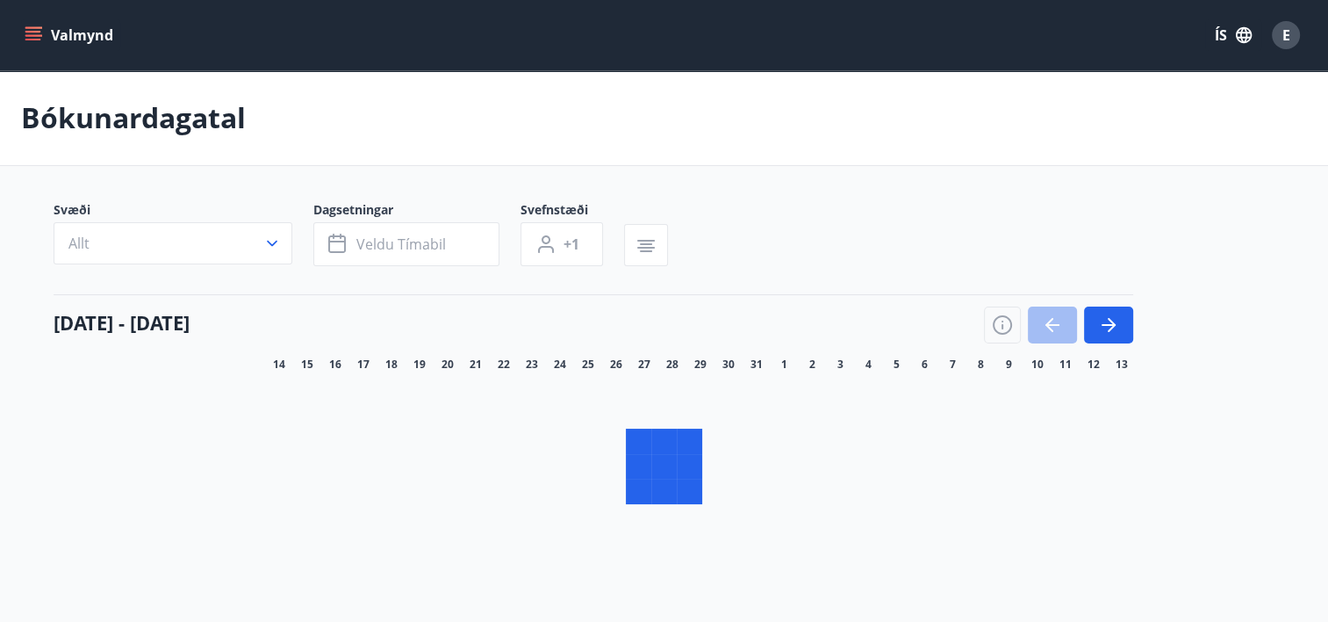
click at [279, 241] on icon "button" at bounding box center [272, 243] width 18 height 18
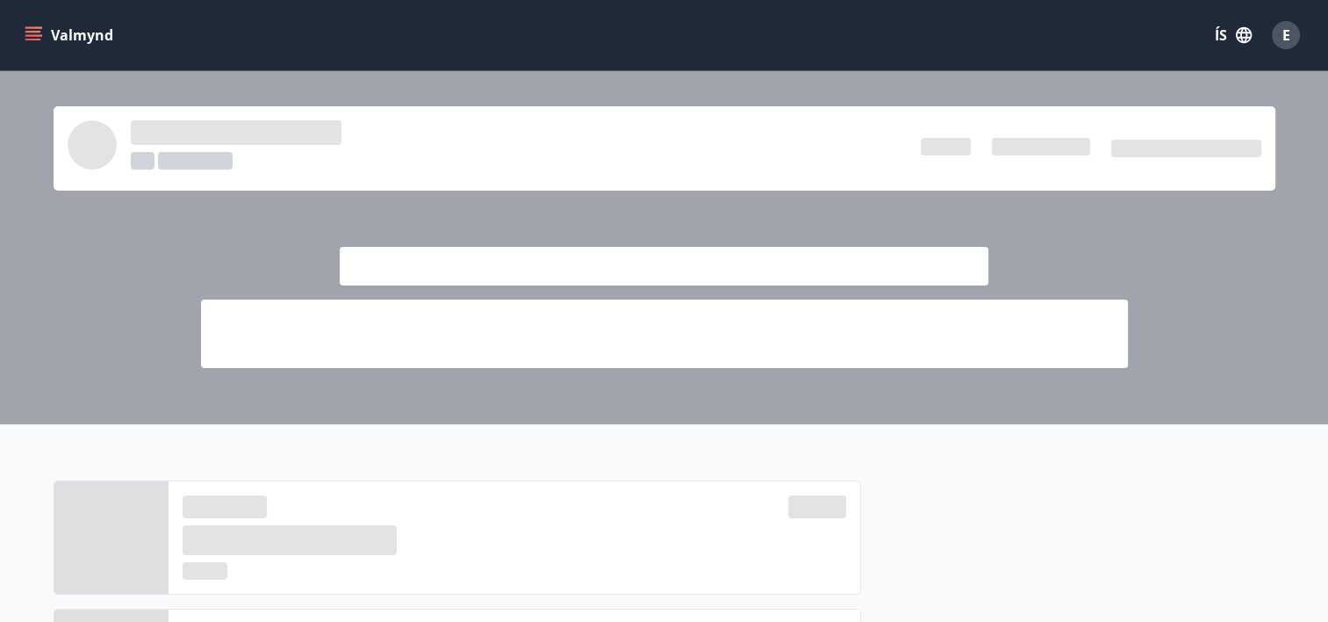
drag, startPoint x: 435, startPoint y: 134, endPoint x: 0, endPoint y: 259, distance: 452.9
click at [102, 35] on button "Valmynd" at bounding box center [70, 35] width 99 height 32
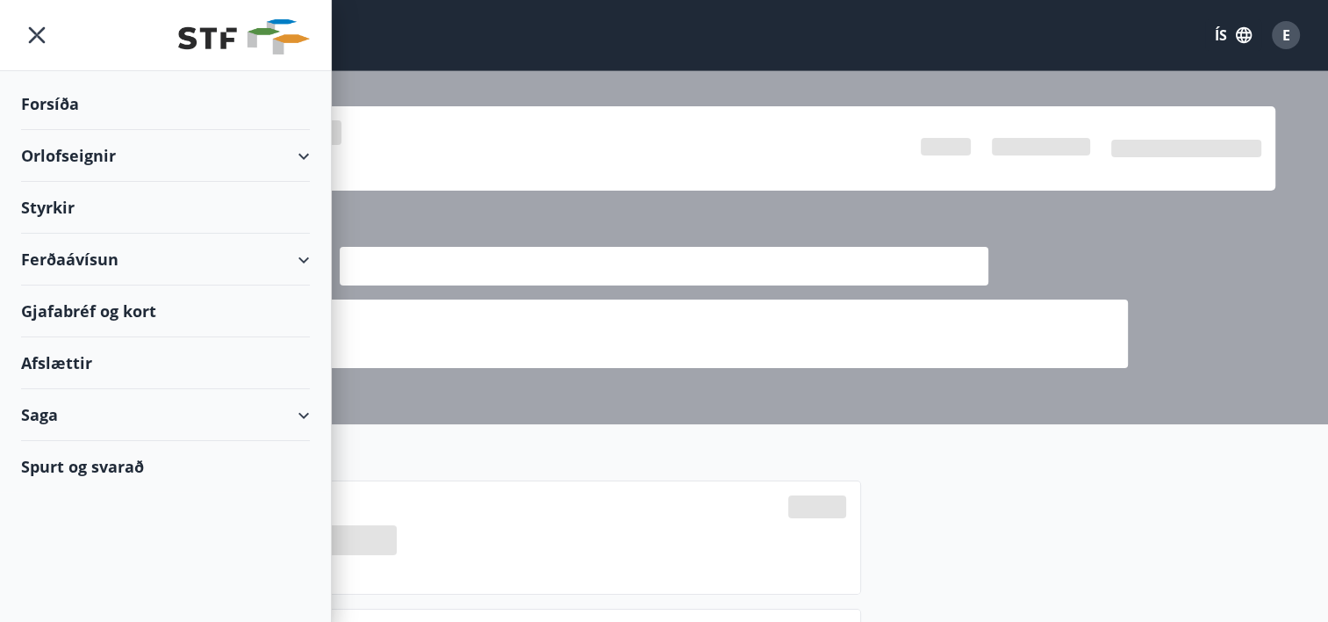
click at [53, 155] on div "Orlofseignir" at bounding box center [165, 156] width 289 height 52
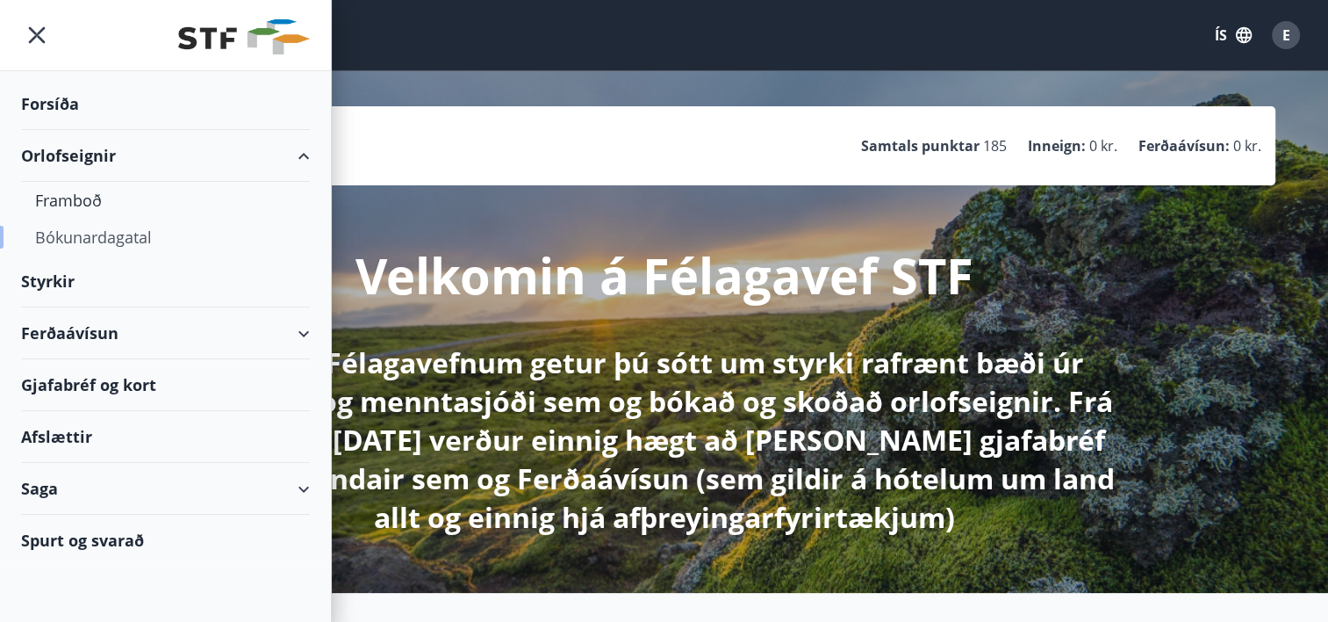
click at [73, 233] on div "Bókunardagatal" at bounding box center [165, 237] width 261 height 37
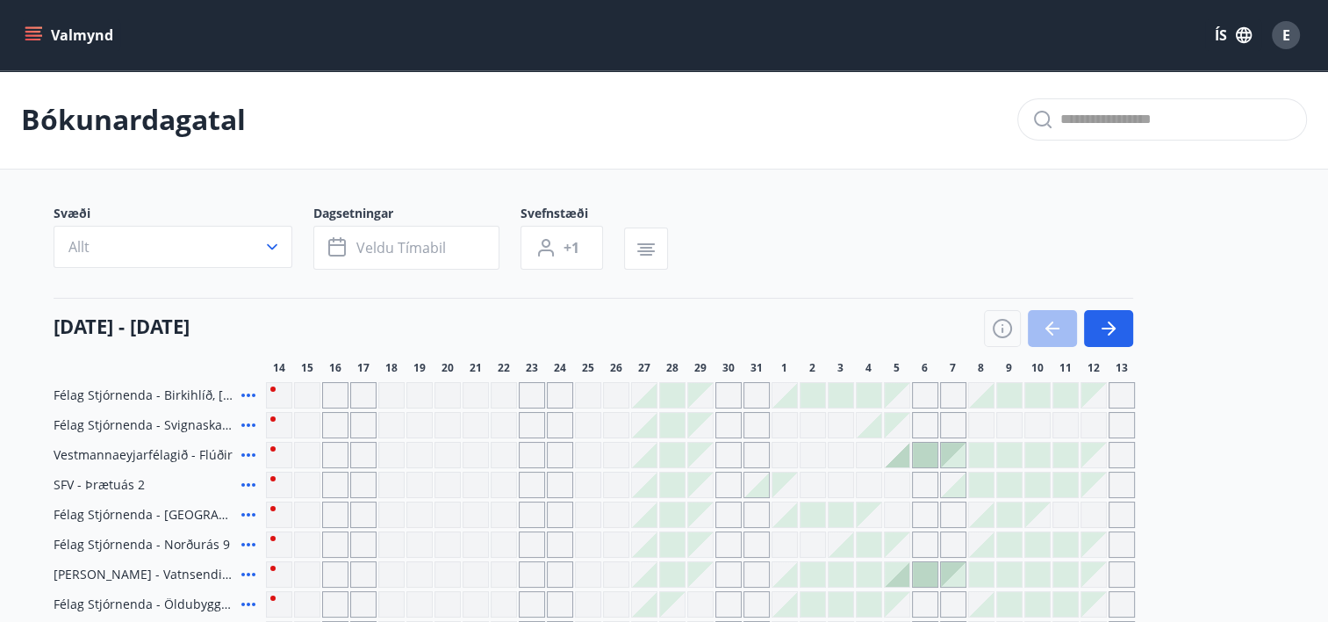
scroll to position [543, 0]
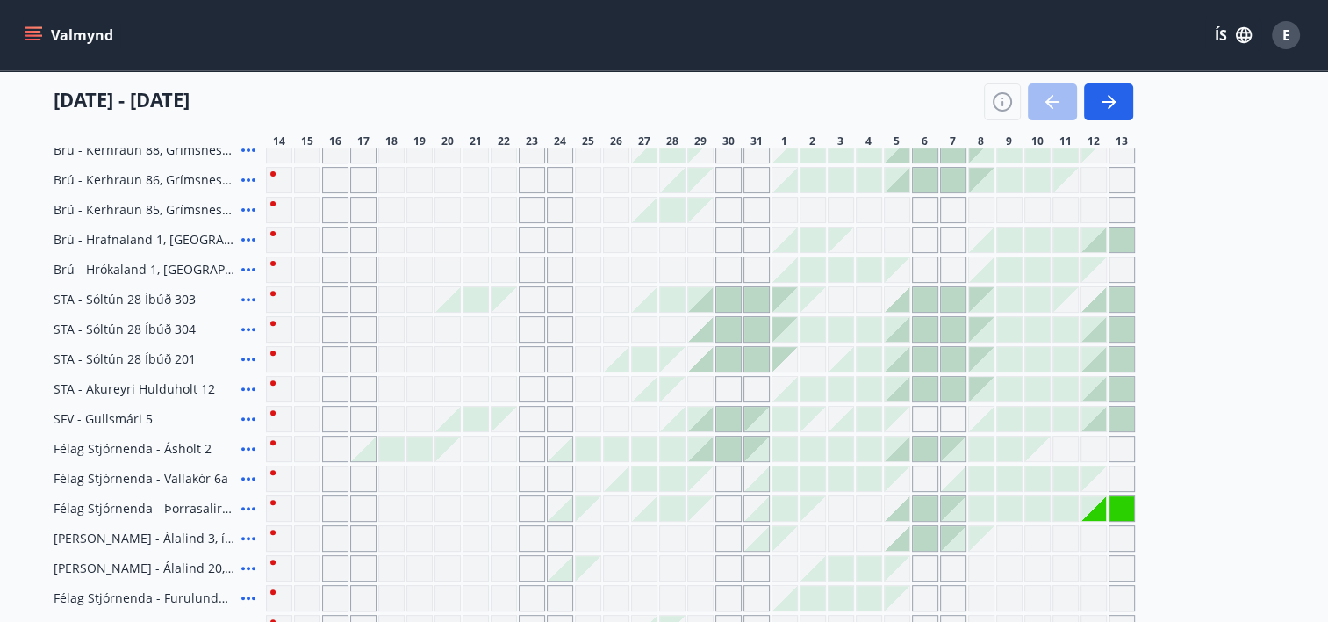
click at [253, 355] on icon at bounding box center [248, 359] width 21 height 21
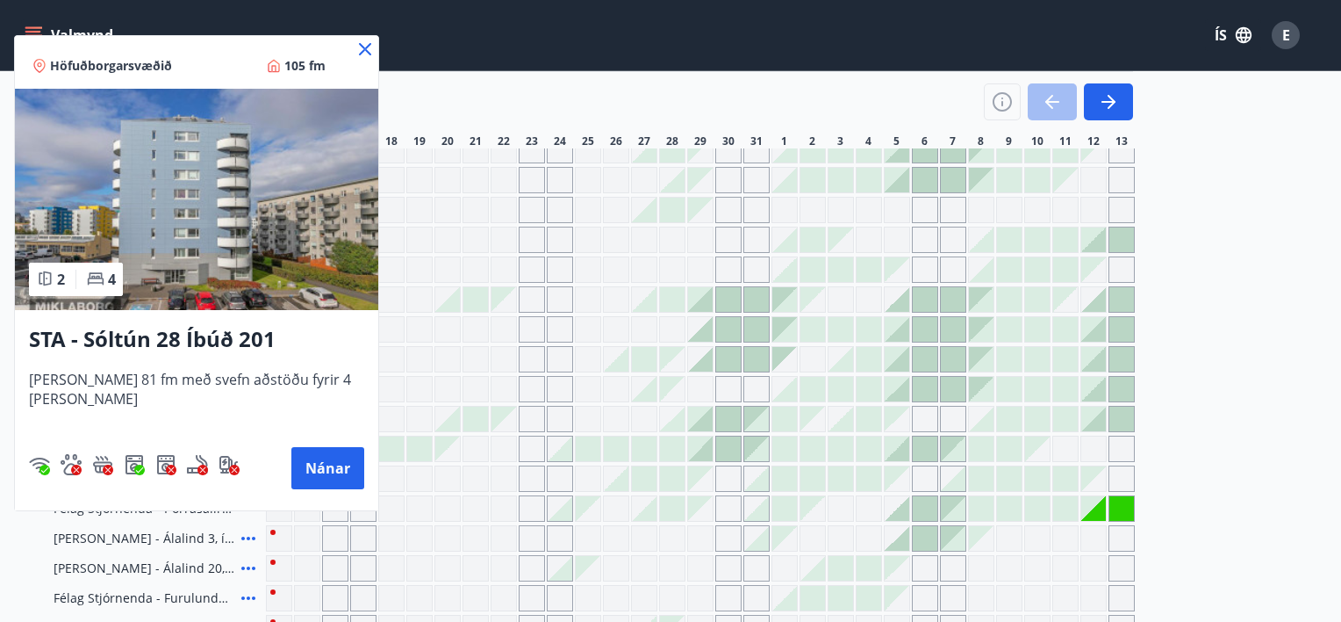
click at [359, 48] on icon at bounding box center [365, 49] width 12 height 12
click at [346, 48] on div "Valmynd ÍS E" at bounding box center [664, 35] width 1286 height 42
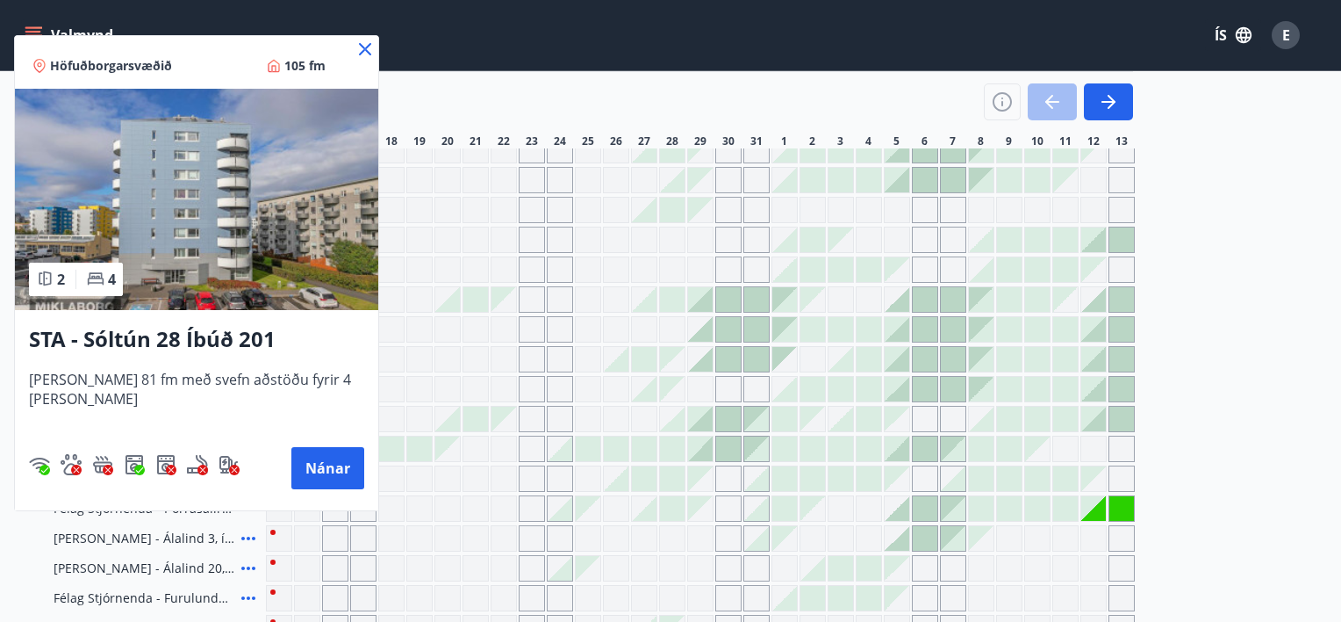
click at [346, 48] on div "Valmynd ÍS E" at bounding box center [664, 35] width 1286 height 42
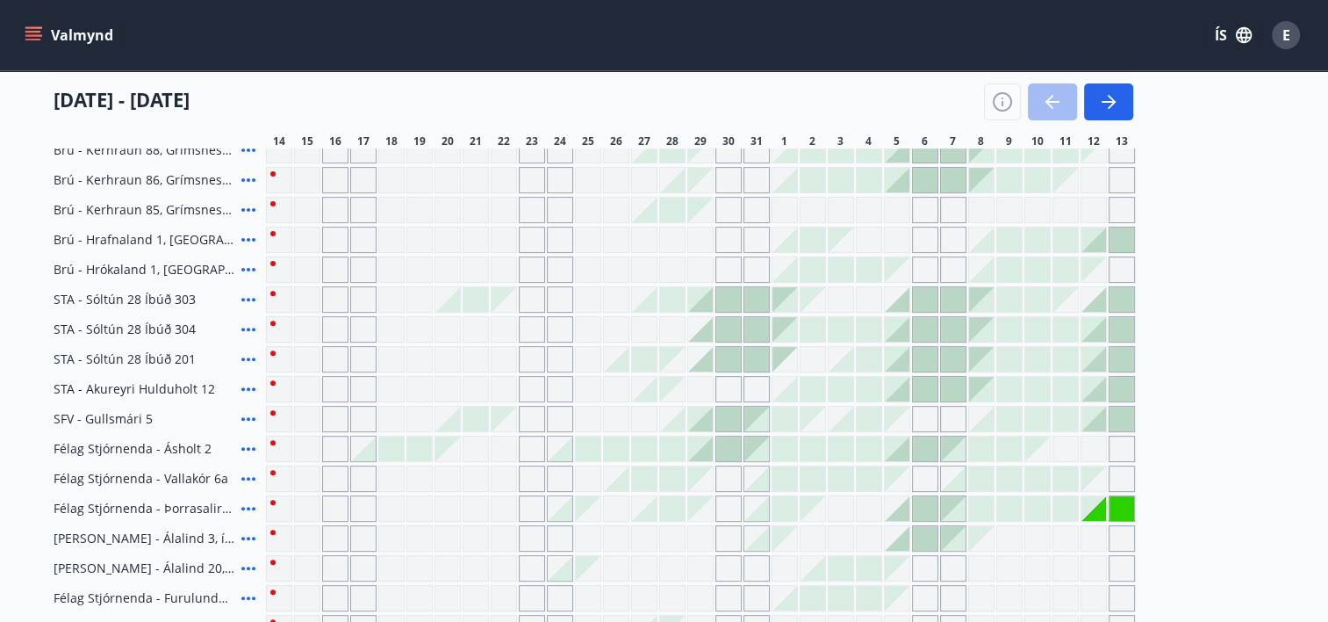
click at [346, 48] on div "Valmynd ÍS E" at bounding box center [664, 35] width 1286 height 42
click at [281, 323] on div "Gráir dagar eru ekki bókanlegir" at bounding box center [279, 329] width 26 height 26
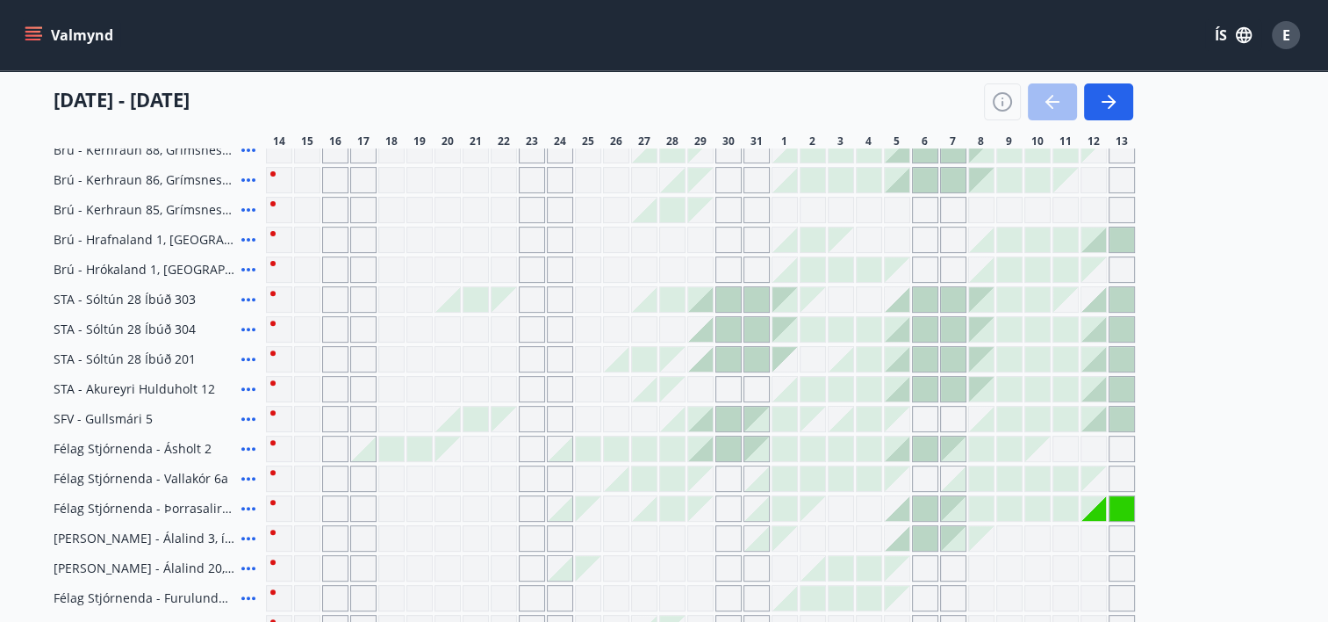
click at [281, 323] on div "Gráir dagar eru ekki bókanlegir" at bounding box center [279, 329] width 26 height 26
drag, startPoint x: 281, startPoint y: 323, endPoint x: 1017, endPoint y: 99, distance: 769.0
click at [833, 541] on div "Félag Stjórnenda - [GEOGRAPHIC_DATA], [GEOGRAPHIC_DATA] Félag Stjórnenda - Svig…" at bounding box center [665, 254] width 1222 height 832
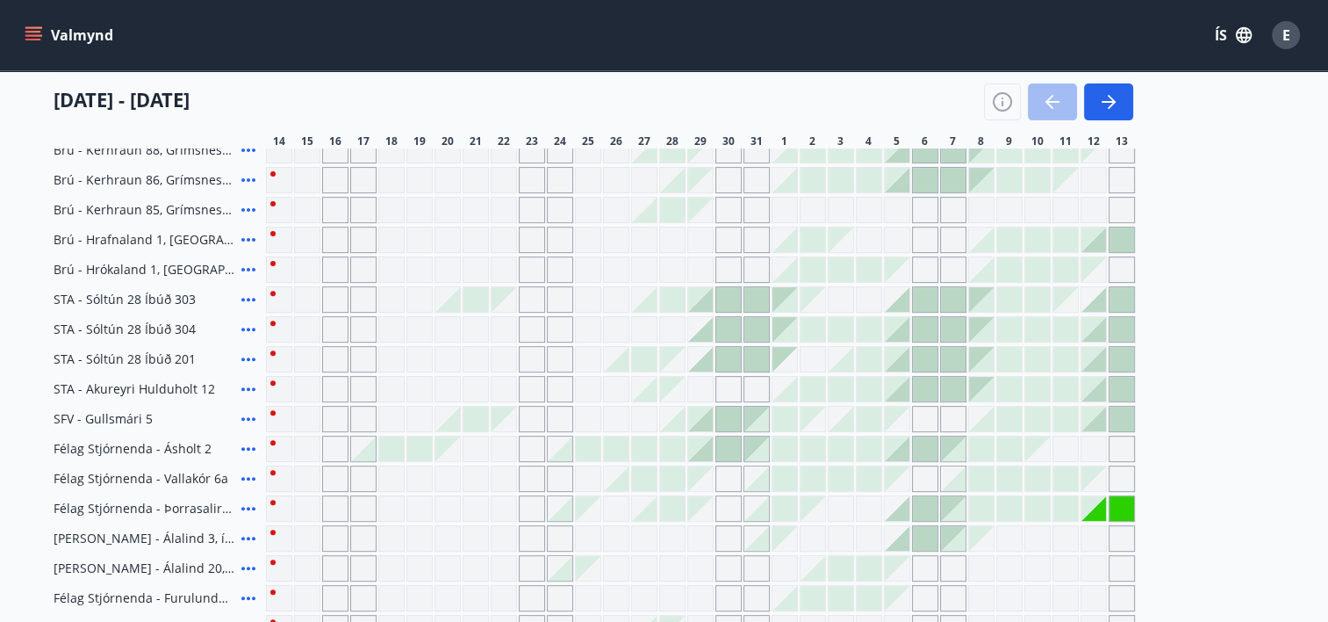
click at [1060, 327] on div at bounding box center [1065, 329] width 25 height 25
click at [994, 104] on icon "button" at bounding box center [1002, 101] width 19 height 19
click at [994, 104] on div "Skýringar á dagsetningum Upptekið Dagleiga Fast tímabil Opnar umsóknir Umsókn í…" at bounding box center [664, 311] width 1328 height 622
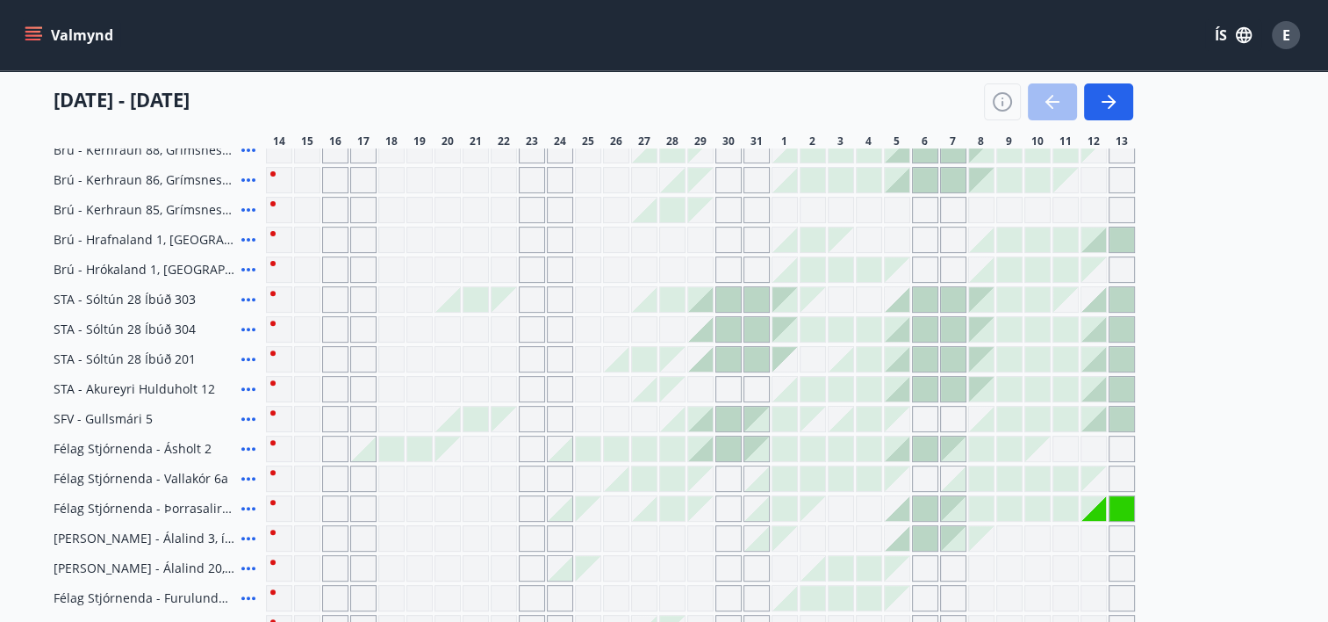
click at [994, 104] on div "Skýringar á dagsetningum Upptekið Dagleiga Fast tímabil Opnar umsóknir Umsókn í…" at bounding box center [664, 311] width 1328 height 622
click at [1004, 104] on div "Skýringar á dagsetningum Upptekið Dagleiga Fast tímabil Opnar umsóknir Umsókn í…" at bounding box center [664, 311] width 1328 height 622
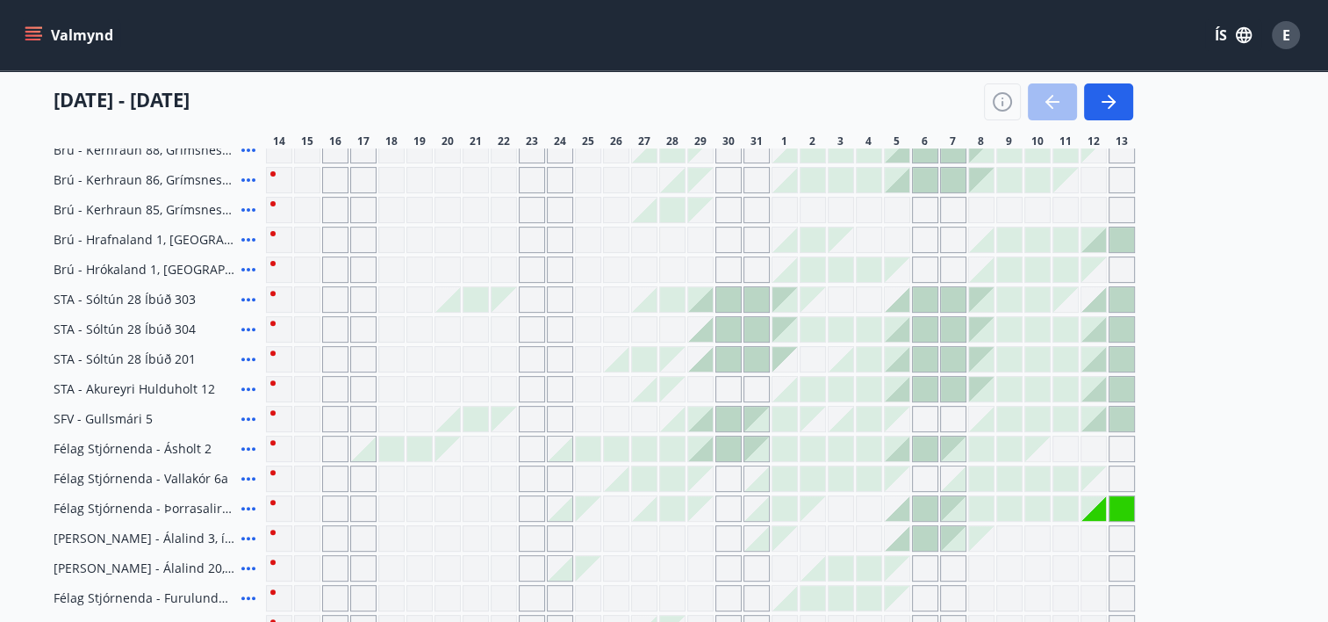
click at [1004, 104] on div "Skýringar á dagsetningum Upptekið Dagleiga Fast tímabil Opnar umsóknir Umsókn í…" at bounding box center [664, 311] width 1328 height 622
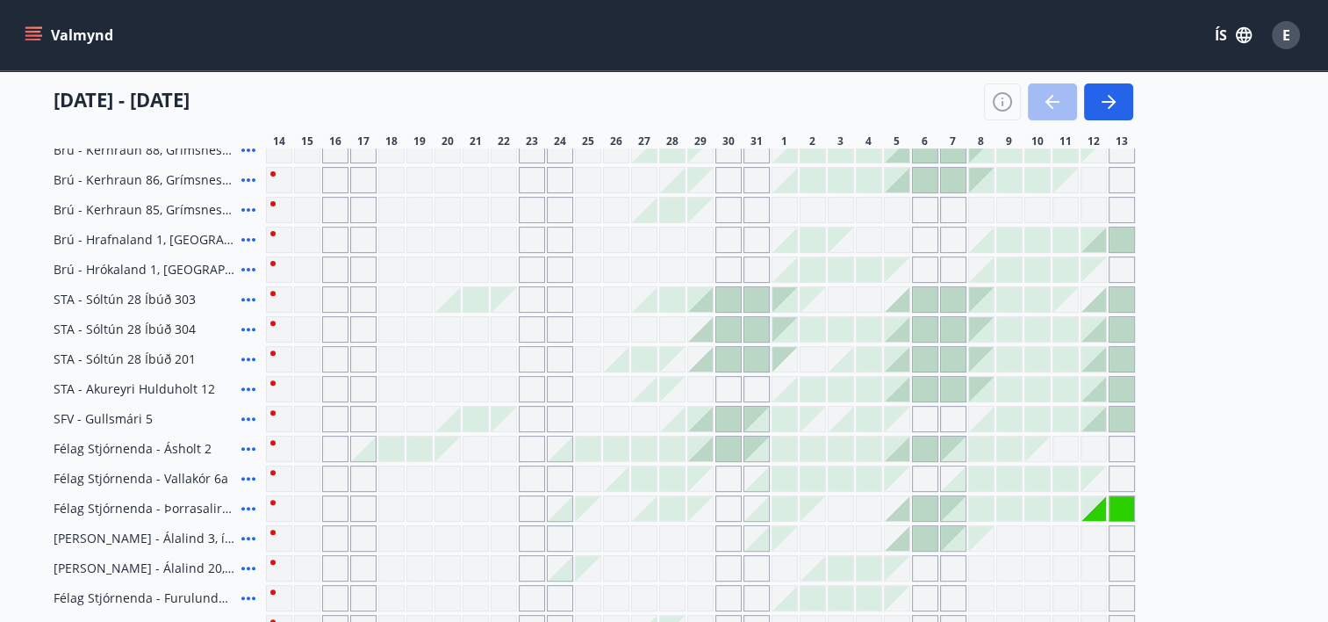
click at [1004, 104] on div "Skýringar á dagsetningum Upptekið Dagleiga Fast tímabil Opnar umsóknir Umsókn í…" at bounding box center [664, 311] width 1328 height 622
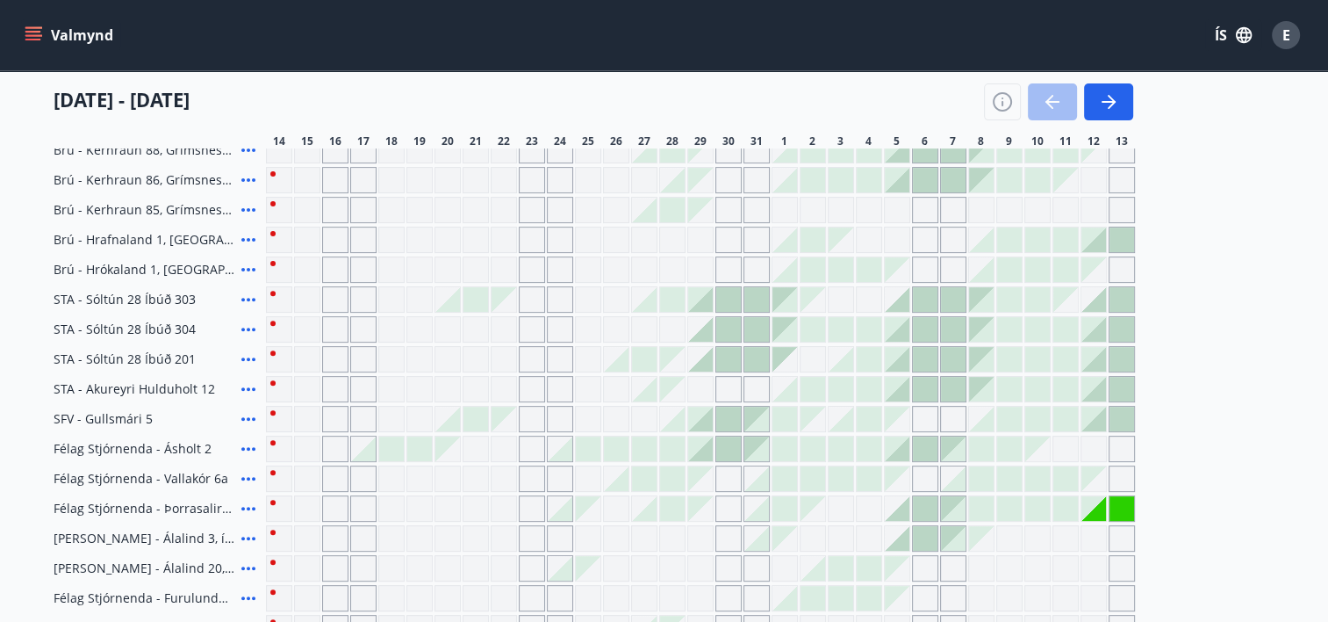
click at [1004, 104] on div "Skýringar á dagsetningum Upptekið Dagleiga Fast tímabil Opnar umsóknir Umsókn í…" at bounding box center [664, 311] width 1328 height 622
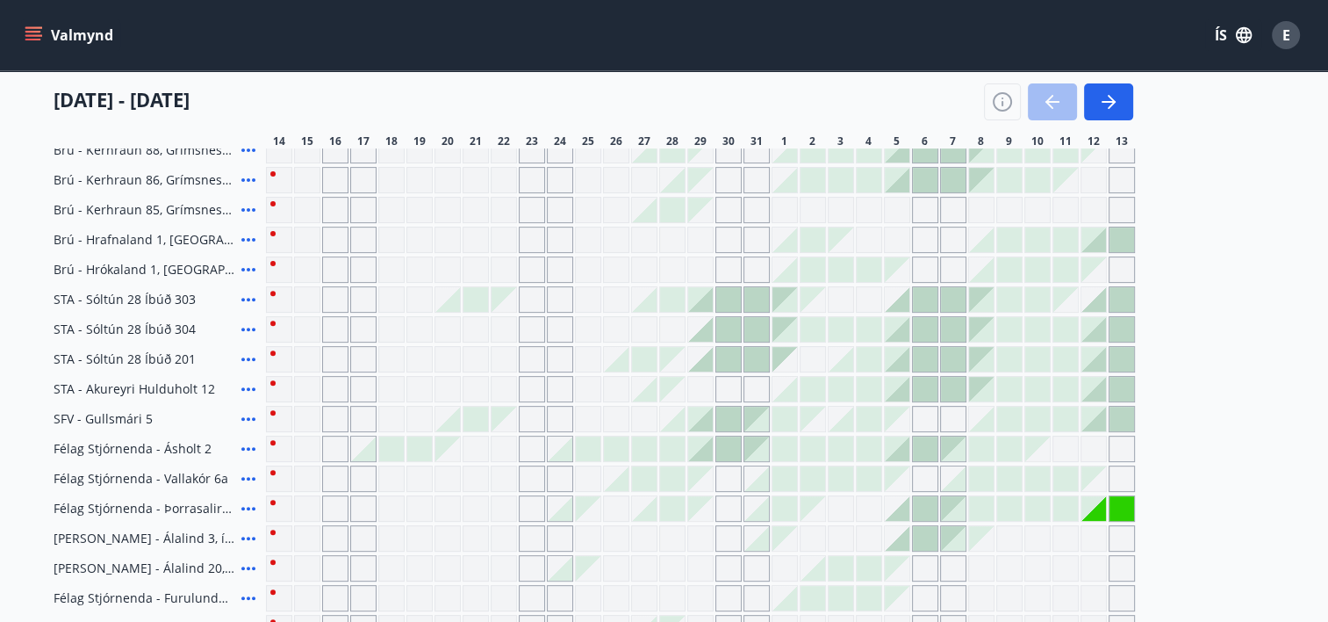
click at [1004, 104] on div "Skýringar á dagsetningum Upptekið Dagleiga Fast tímabil Opnar umsóknir Umsókn í…" at bounding box center [664, 311] width 1328 height 622
click at [964, 73] on div "Skýringar á dagsetningum Upptekið Dagleiga Fast tímabil Opnar umsóknir Umsókn í…" at bounding box center [664, 311] width 1328 height 622
click at [1000, 95] on div "Skýringar á dagsetningum Upptekið Dagleiga Fast tímabil Opnar umsóknir Umsókn í…" at bounding box center [664, 311] width 1328 height 622
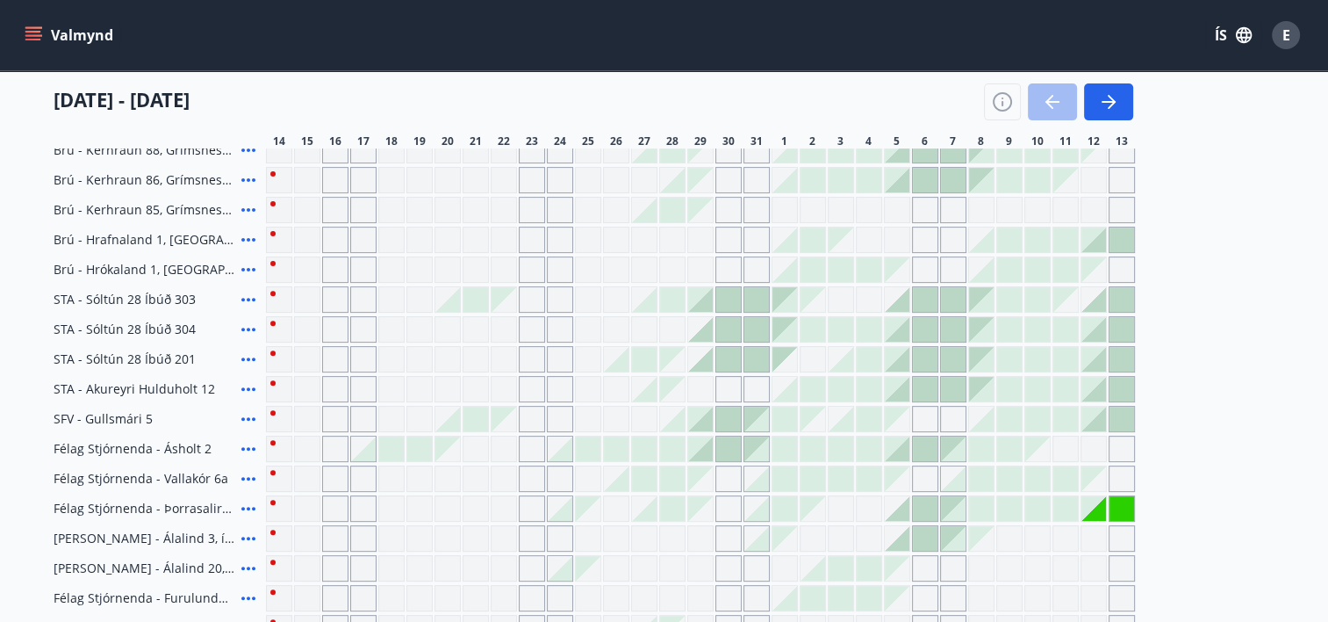
click at [1000, 95] on div "Skýringar á dagsetningum Upptekið Dagleiga Fast tímabil Opnar umsóknir Umsókn í…" at bounding box center [664, 311] width 1328 height 622
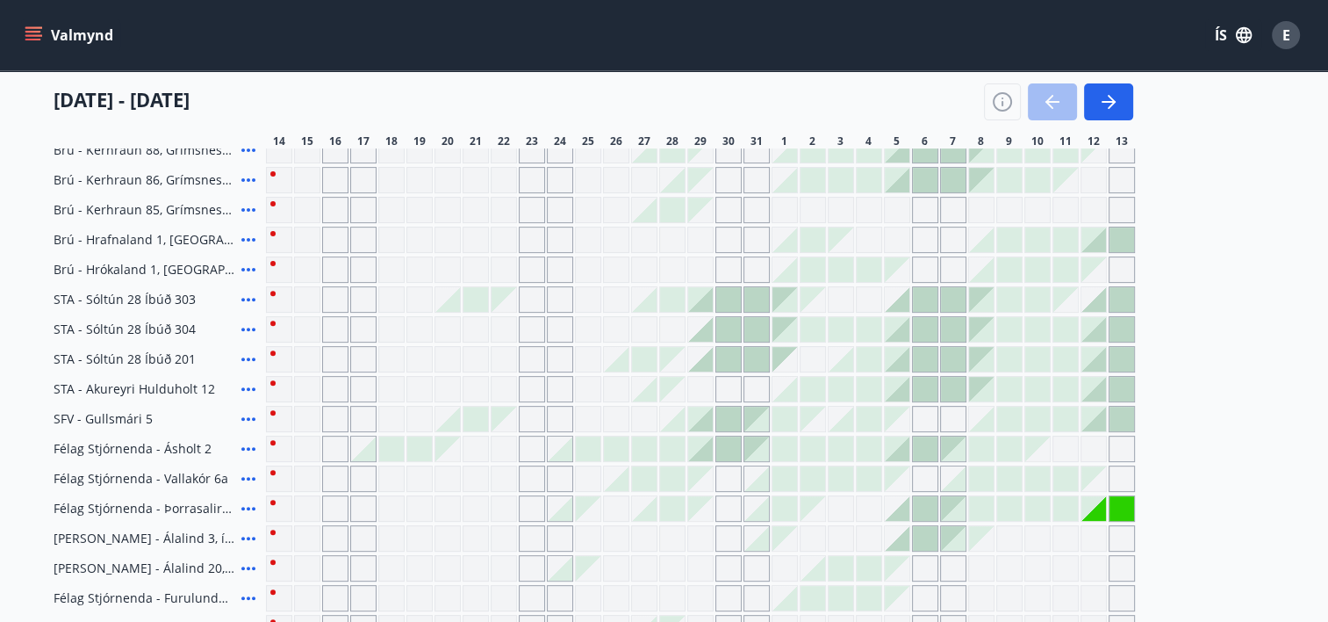
click at [1000, 95] on div "Skýringar á dagsetningum Upptekið Dagleiga Fast tímabil Opnar umsóknir Umsókn í…" at bounding box center [664, 311] width 1328 height 622
click at [1025, 119] on div "Skýringar á dagsetningum Upptekið Dagleiga Fast tímabil Opnar umsóknir Umsókn í…" at bounding box center [664, 311] width 1328 height 622
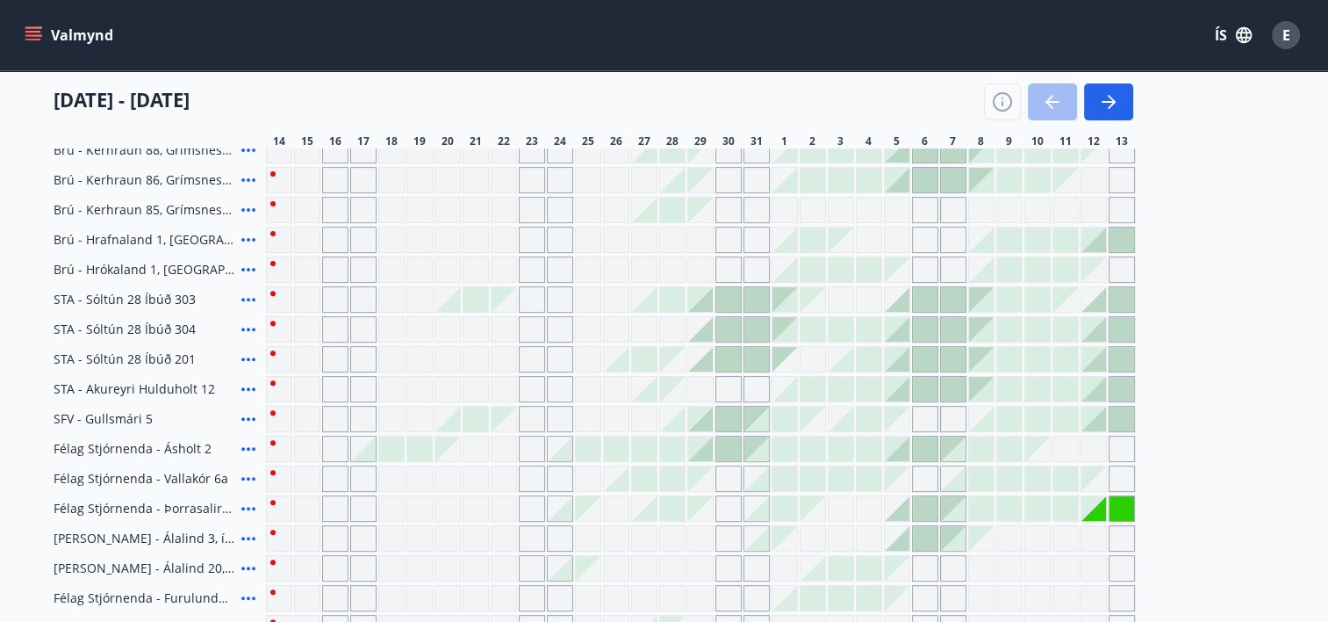
click at [1025, 119] on div "Skýringar á dagsetningum Upptekið Dagleiga Fast tímabil Opnar umsóknir Umsókn í…" at bounding box center [664, 311] width 1328 height 622
click at [1019, 110] on div "Skýringar á dagsetningum Upptekið Dagleiga Fast tímabil Opnar umsóknir Umsókn í…" at bounding box center [664, 311] width 1328 height 622
click at [1006, 95] on div "Skýringar á dagsetningum Upptekið Dagleiga Fast tímabil Opnar umsóknir Umsókn í…" at bounding box center [664, 311] width 1328 height 622
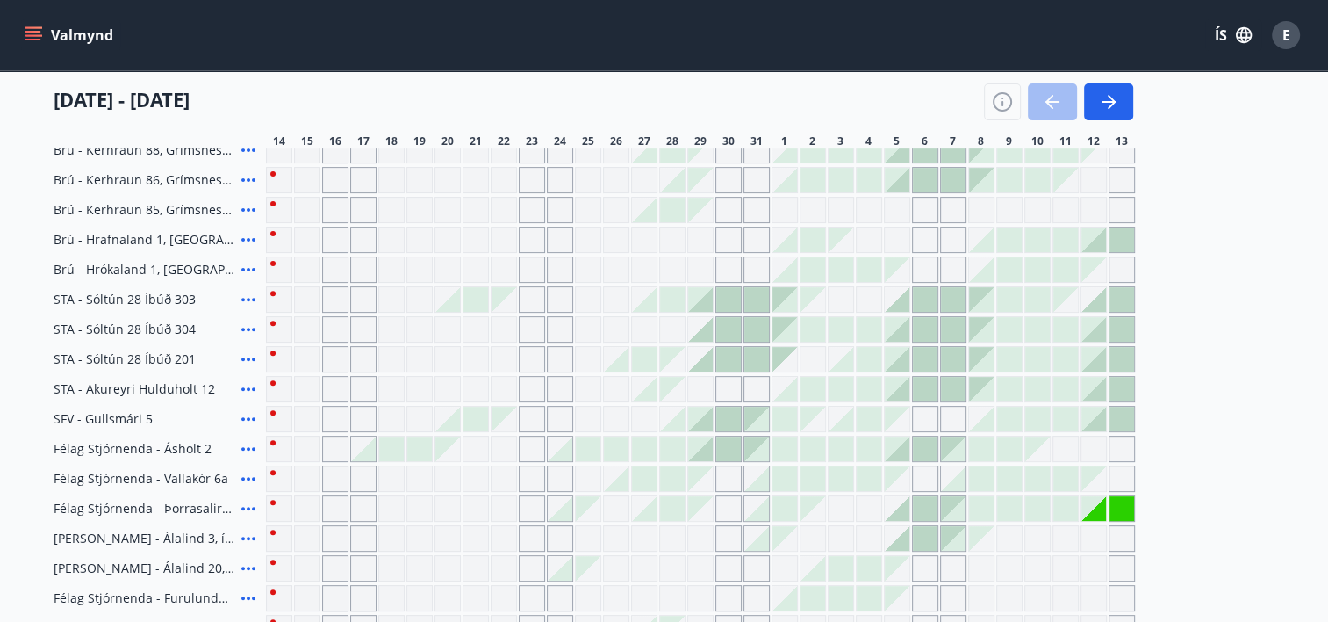
click at [1006, 95] on div "Skýringar á dagsetningum Upptekið Dagleiga Fast tímabil Opnar umsóknir Umsókn í…" at bounding box center [664, 311] width 1328 height 622
click at [1026, 98] on div "Skýringar á dagsetningum Upptekið Dagleiga Fast tímabil Opnar umsóknir Umsókn í…" at bounding box center [664, 311] width 1328 height 622
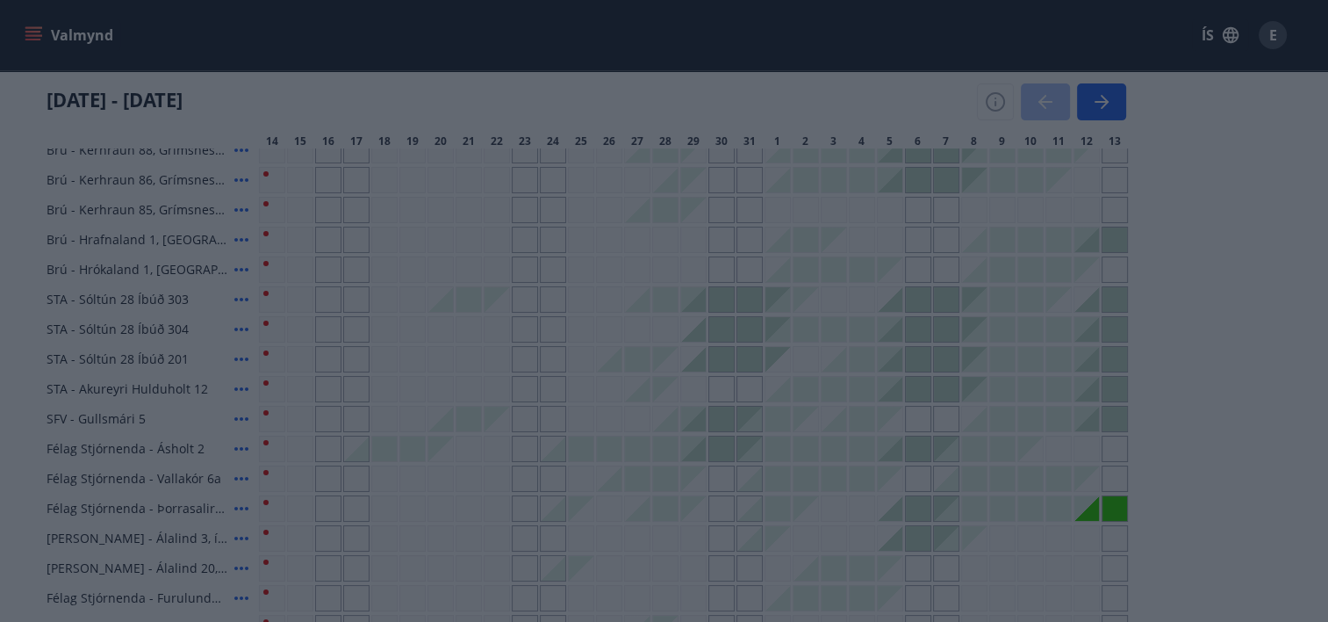
click at [1010, 98] on div "Skýringar á dagsetningum Upptekið Dagleiga Fast tímabil Opnar umsóknir Umsókn í…" at bounding box center [664, 311] width 1328 height 622
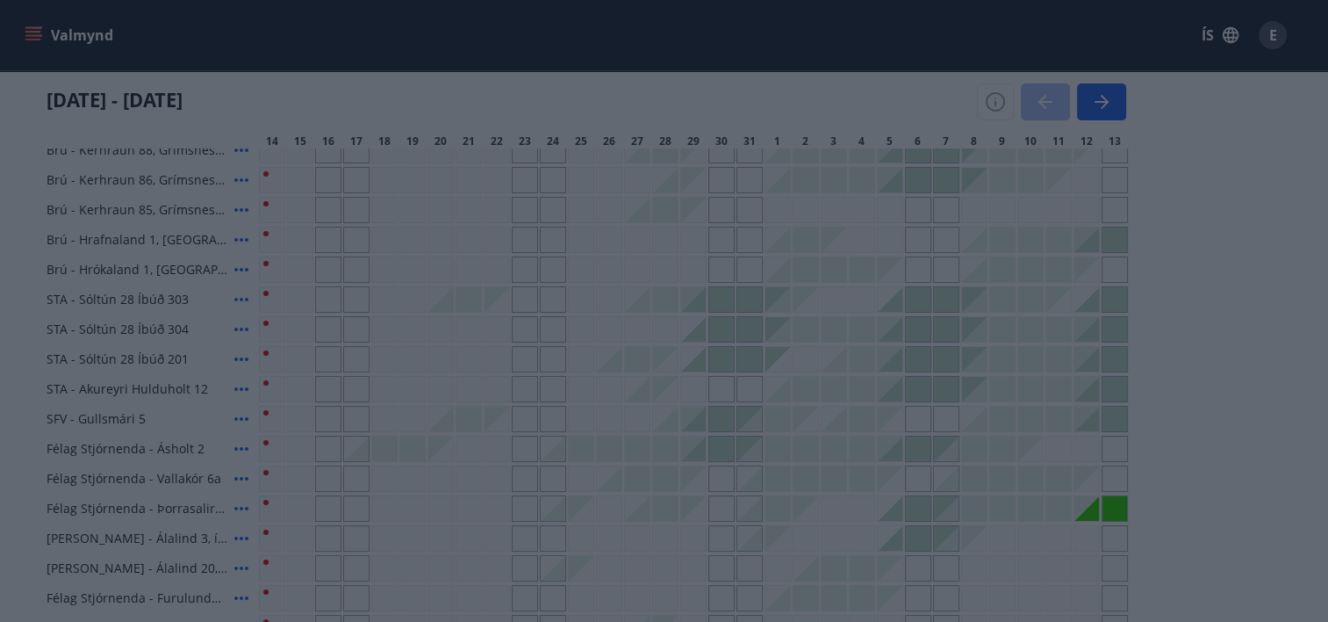
click at [1010, 98] on div "Skýringar á dagsetningum Upptekið Dagleiga Fast tímabil Opnar umsóknir Umsókn í…" at bounding box center [664, 311] width 1328 height 622
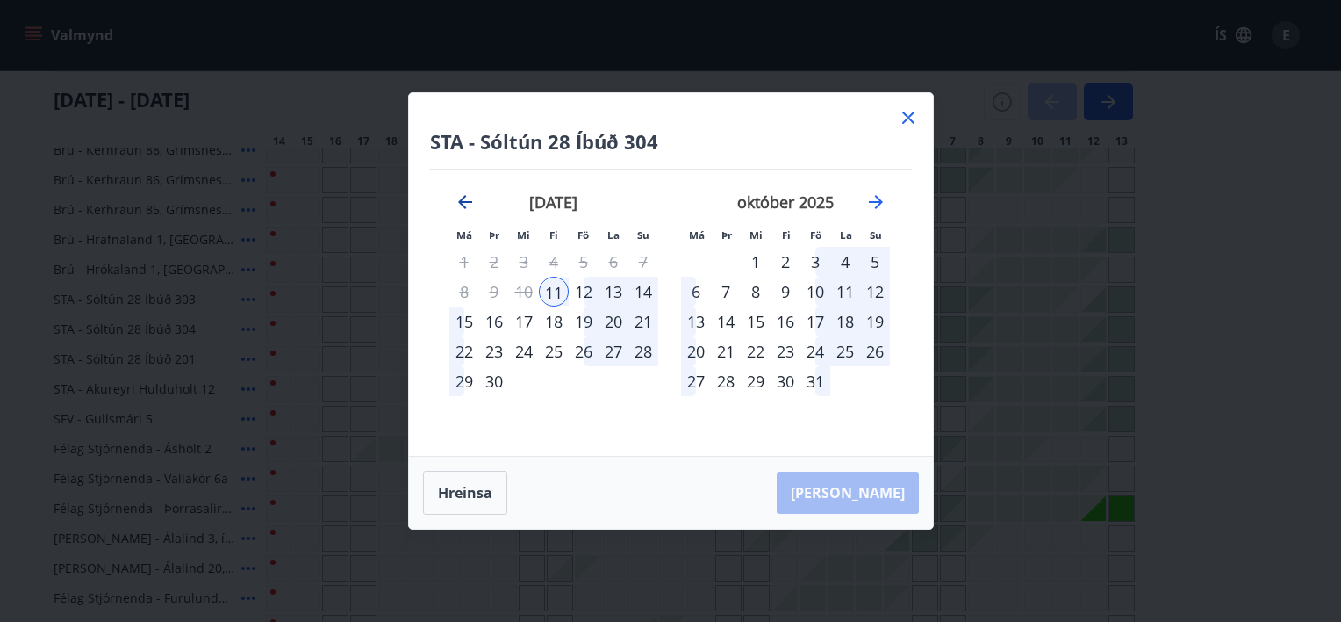
click at [466, 197] on icon "Move backward to switch to the previous month." at bounding box center [465, 201] width 21 height 21
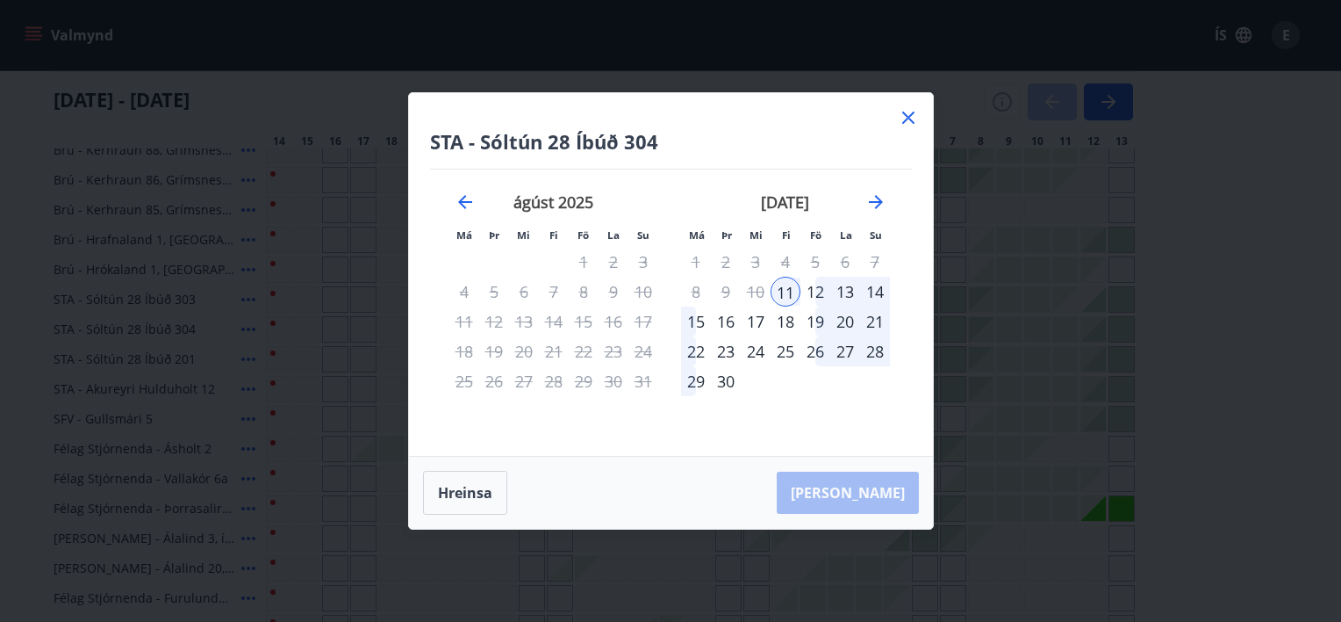
click at [911, 113] on icon at bounding box center [908, 117] width 12 height 12
click at [911, 113] on div "[DATE] - [DATE]" at bounding box center [594, 95] width 1080 height 49
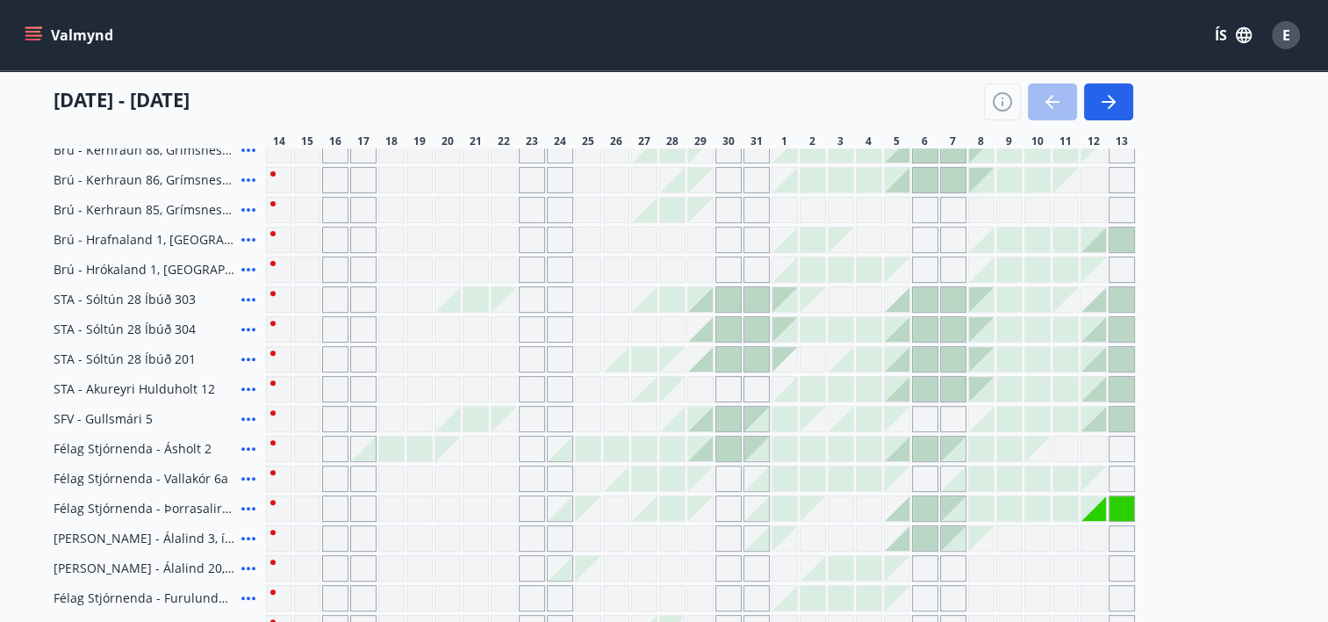
click at [291, 537] on div at bounding box center [700, 538] width 869 height 26
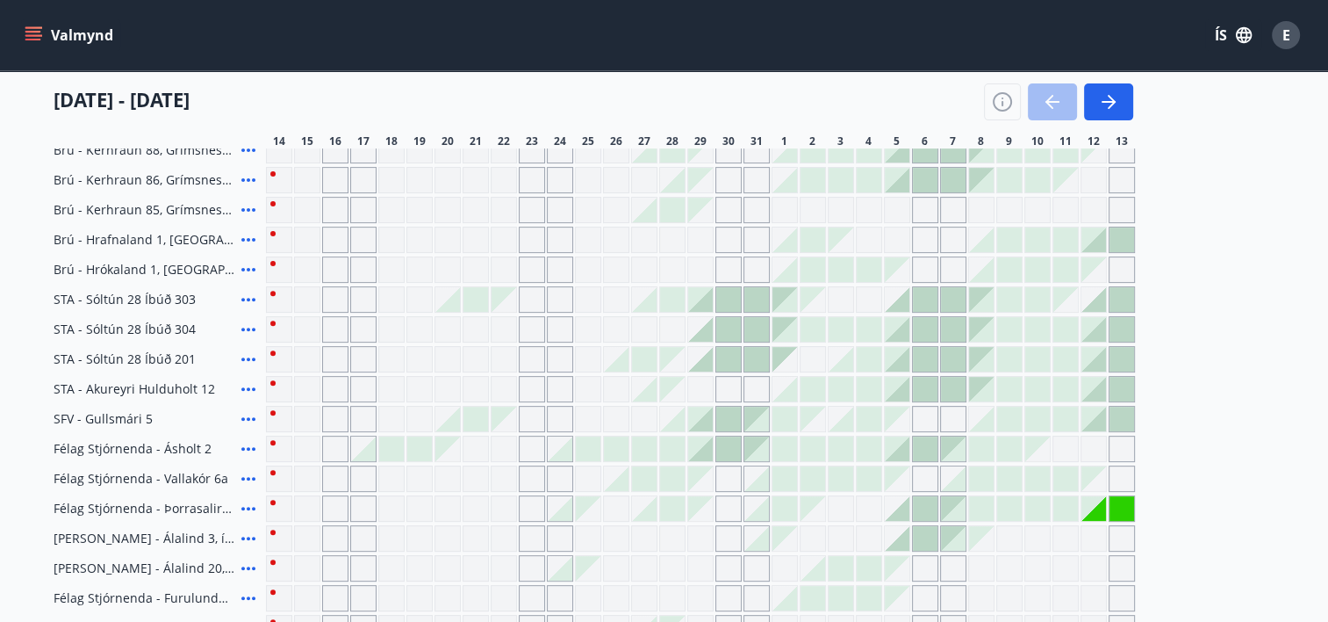
click at [291, 537] on div at bounding box center [700, 538] width 869 height 26
click at [1003, 98] on icon "button" at bounding box center [1002, 101] width 21 height 21
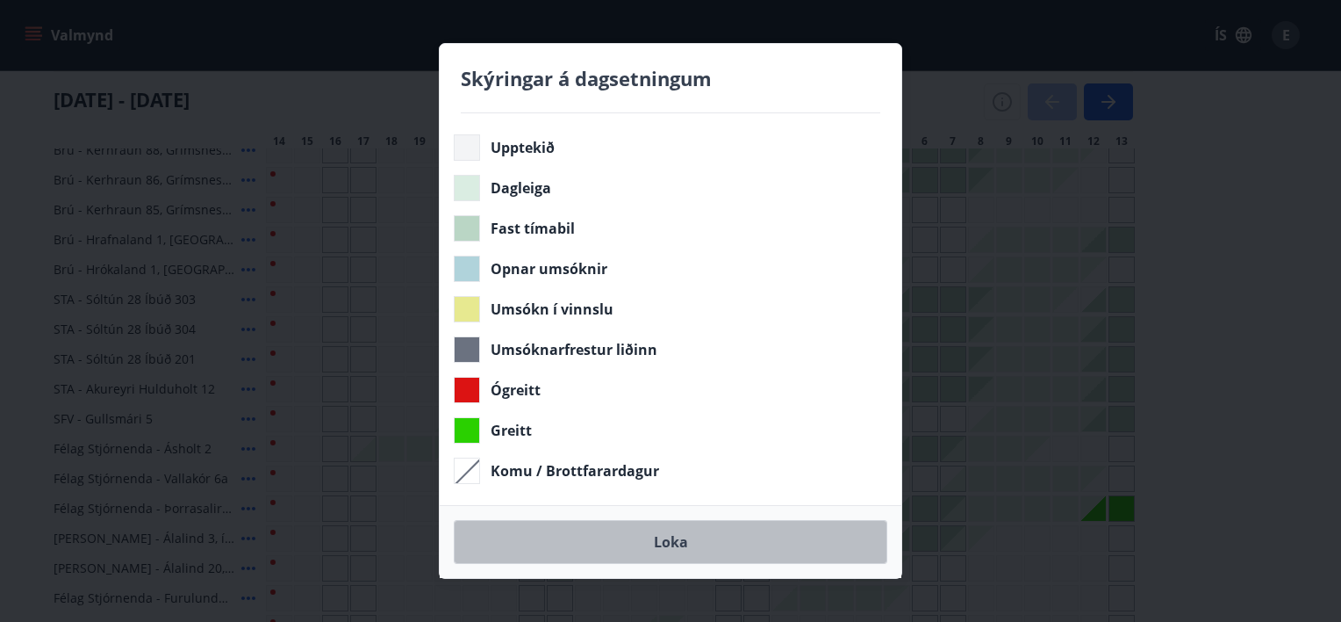
click at [686, 535] on button "Loka" at bounding box center [671, 542] width 434 height 44
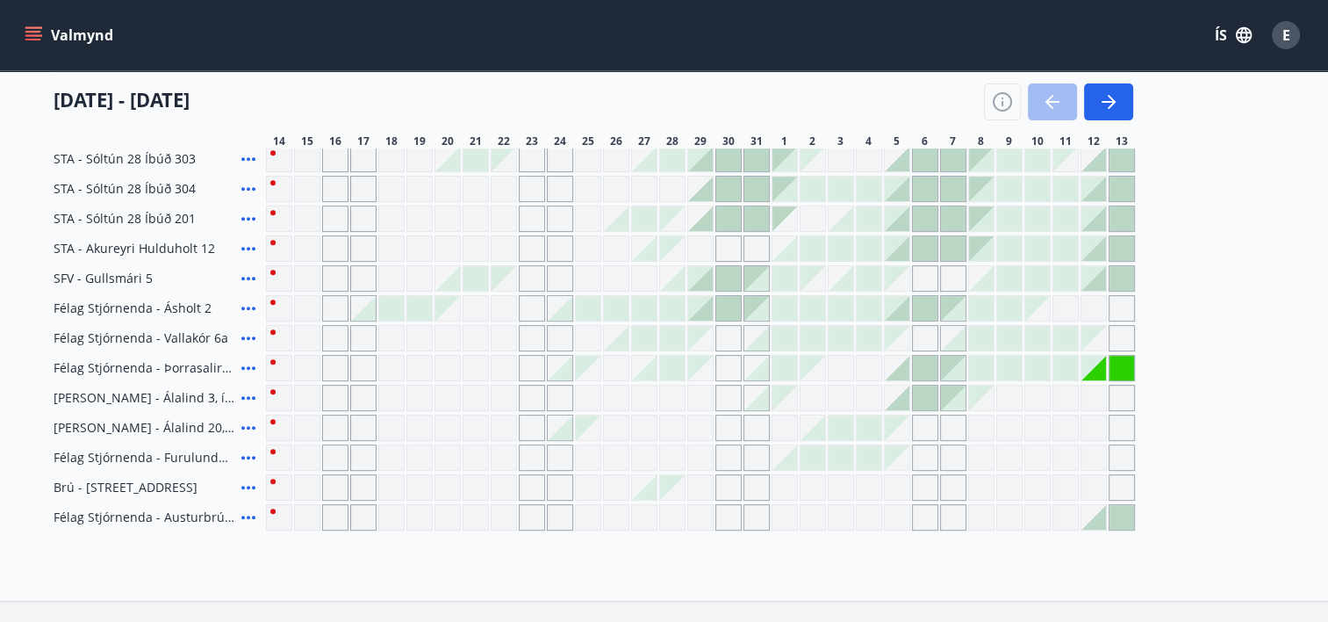
scroll to position [140, 0]
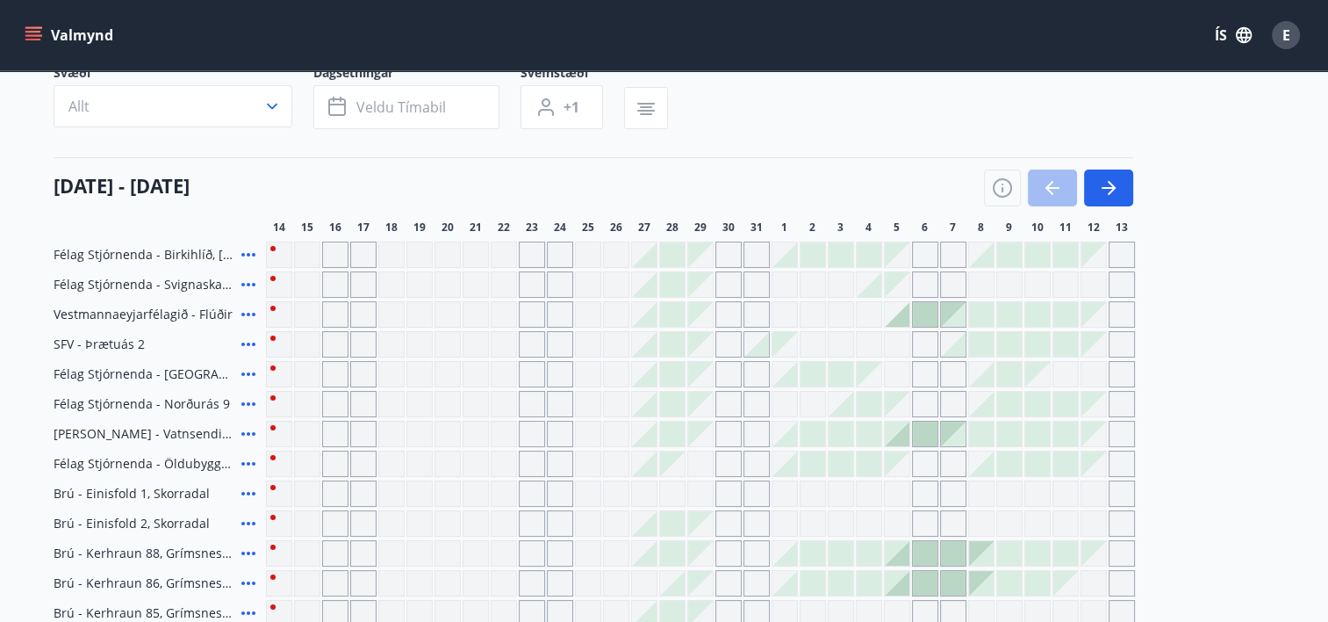
click at [101, 40] on button "Valmynd" at bounding box center [70, 35] width 99 height 32
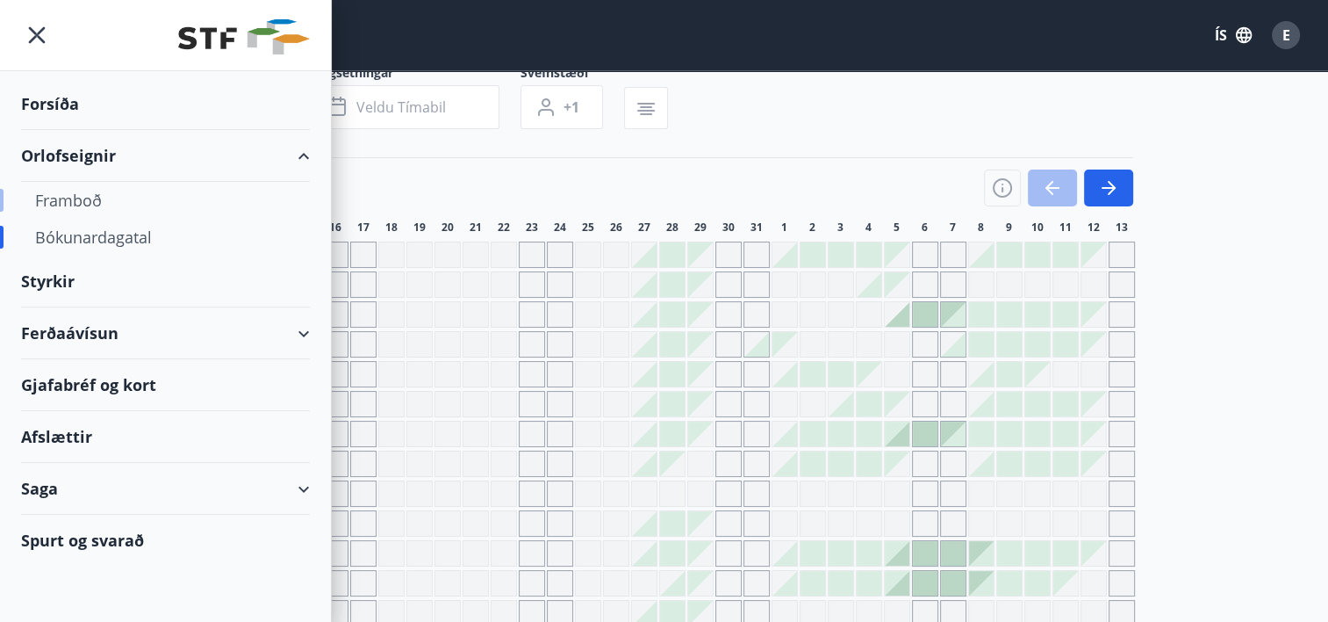
click at [62, 198] on div "Framboð" at bounding box center [165, 200] width 261 height 37
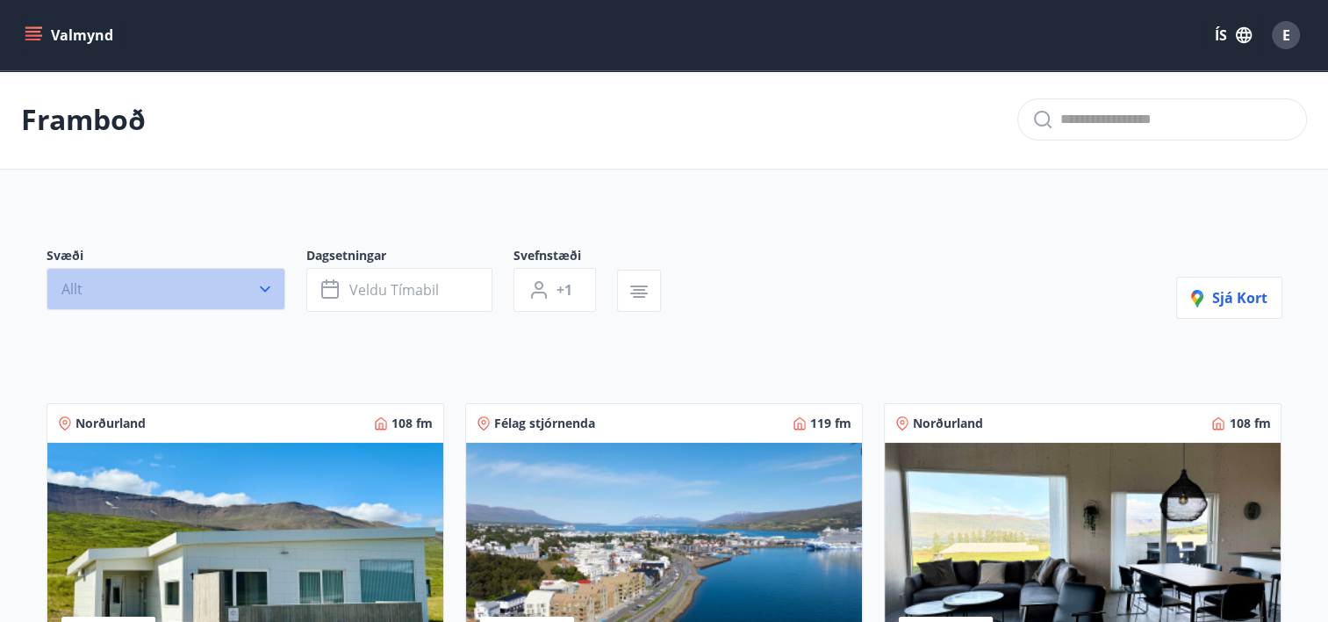
click at [262, 288] on icon "button" at bounding box center [265, 289] width 11 height 6
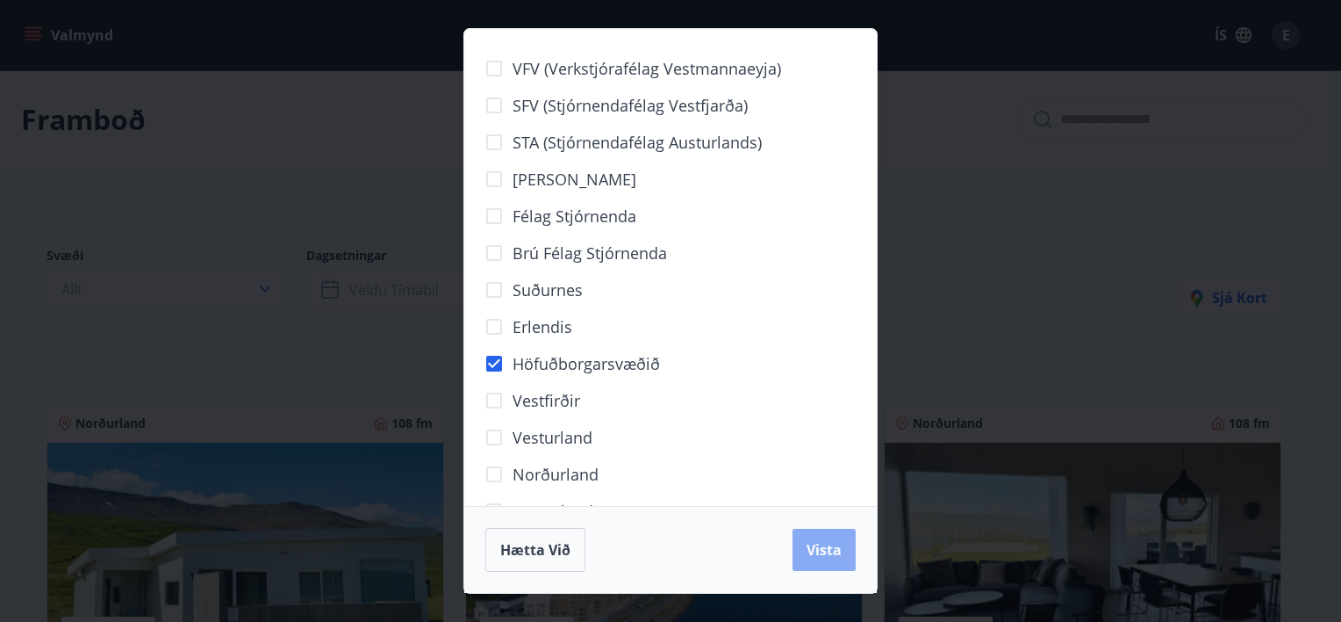
click at [811, 554] on span "Vista" at bounding box center [824, 549] width 35 height 19
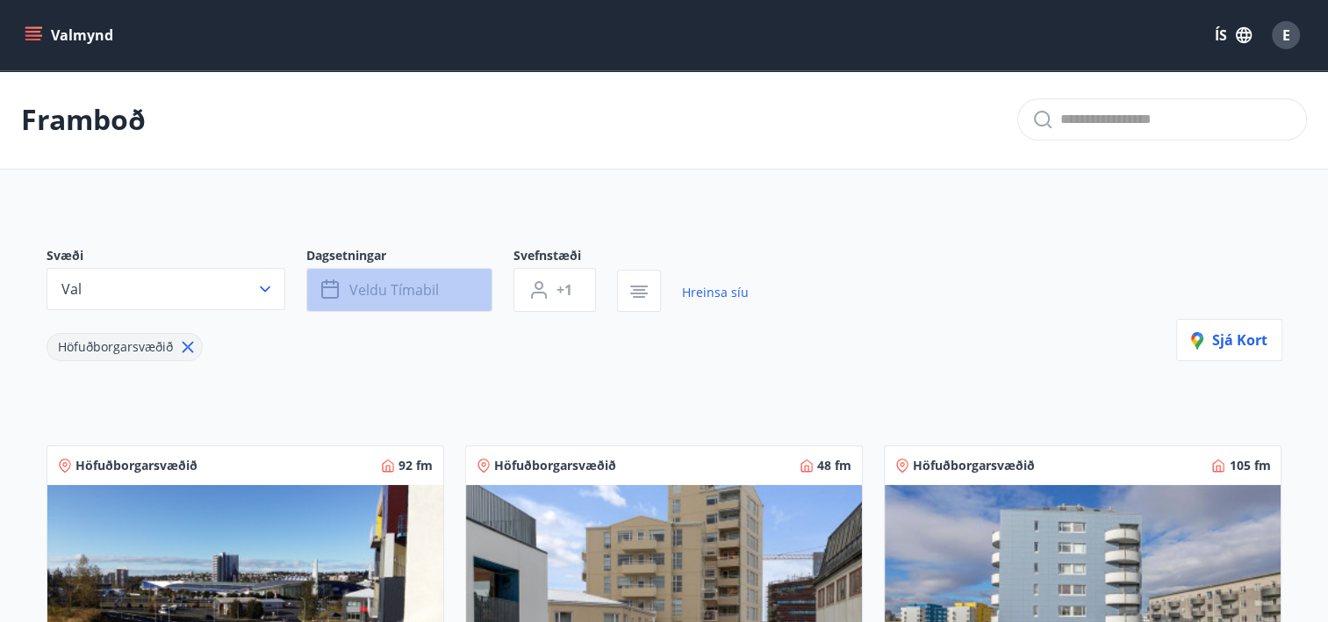
click at [431, 283] on span "Veldu tímabil" at bounding box center [394, 289] width 90 height 19
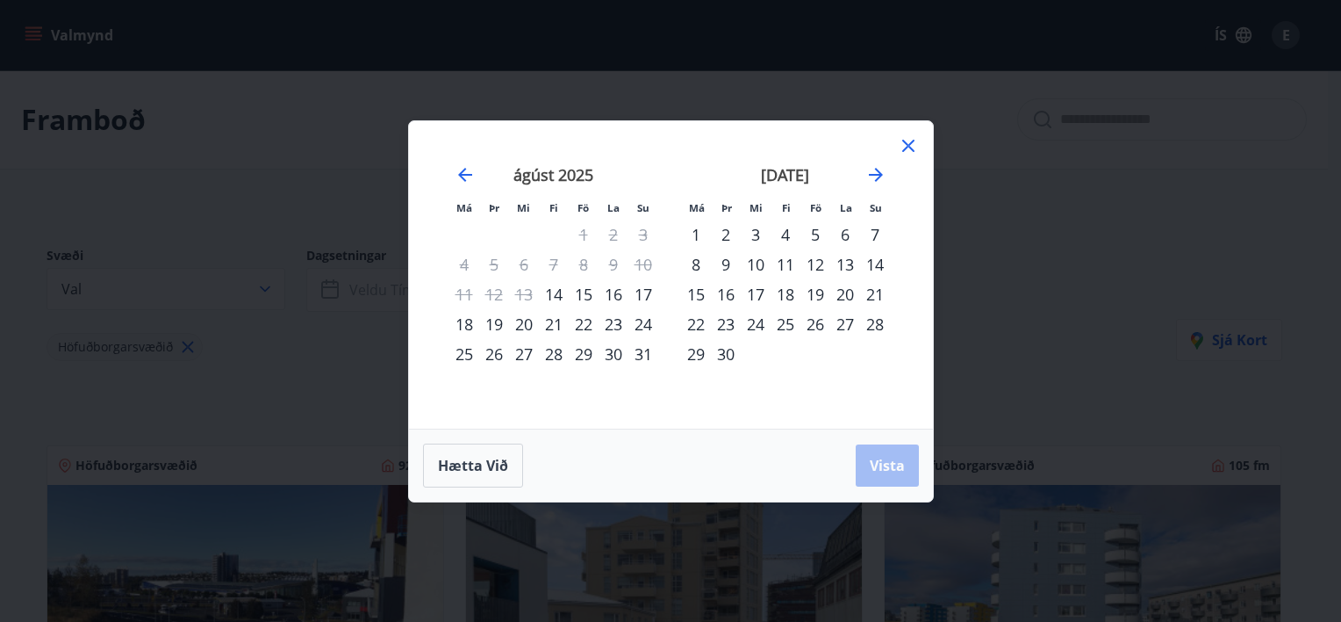
click at [550, 296] on div "14" at bounding box center [554, 294] width 30 height 30
click at [591, 291] on div "15" at bounding box center [584, 294] width 30 height 30
click at [888, 463] on span "Vista" at bounding box center [887, 465] width 35 height 19
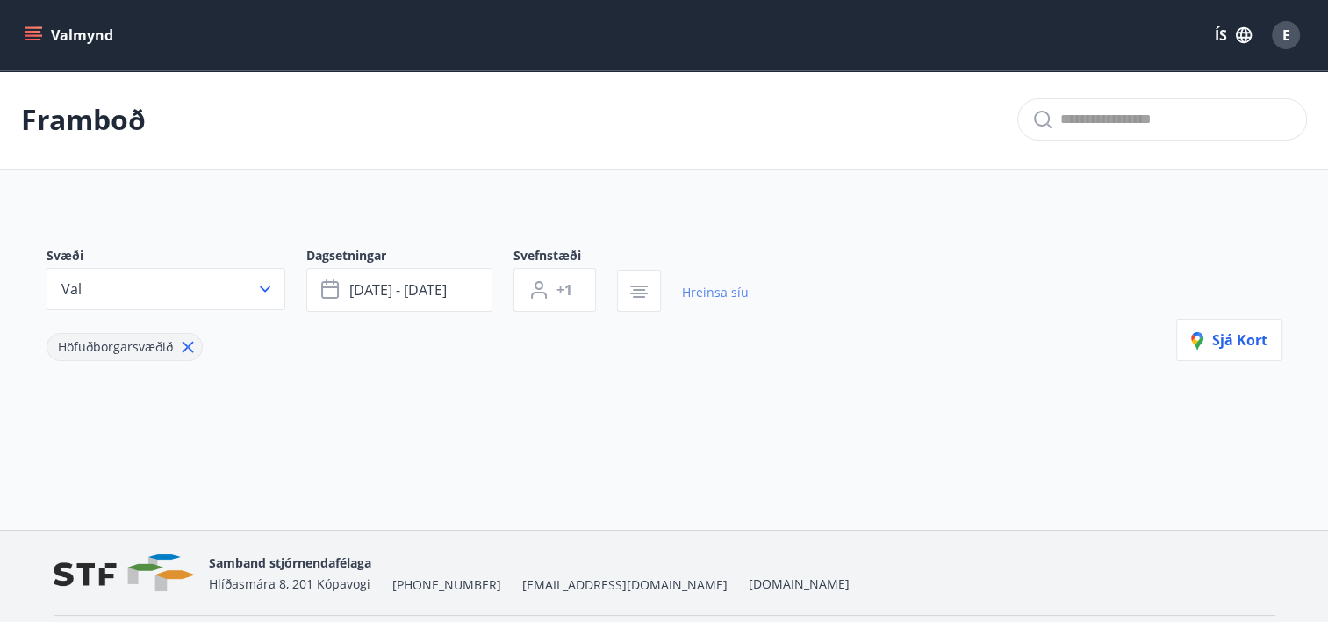
click at [737, 294] on link "Hreinsa síu" at bounding box center [715, 292] width 67 height 39
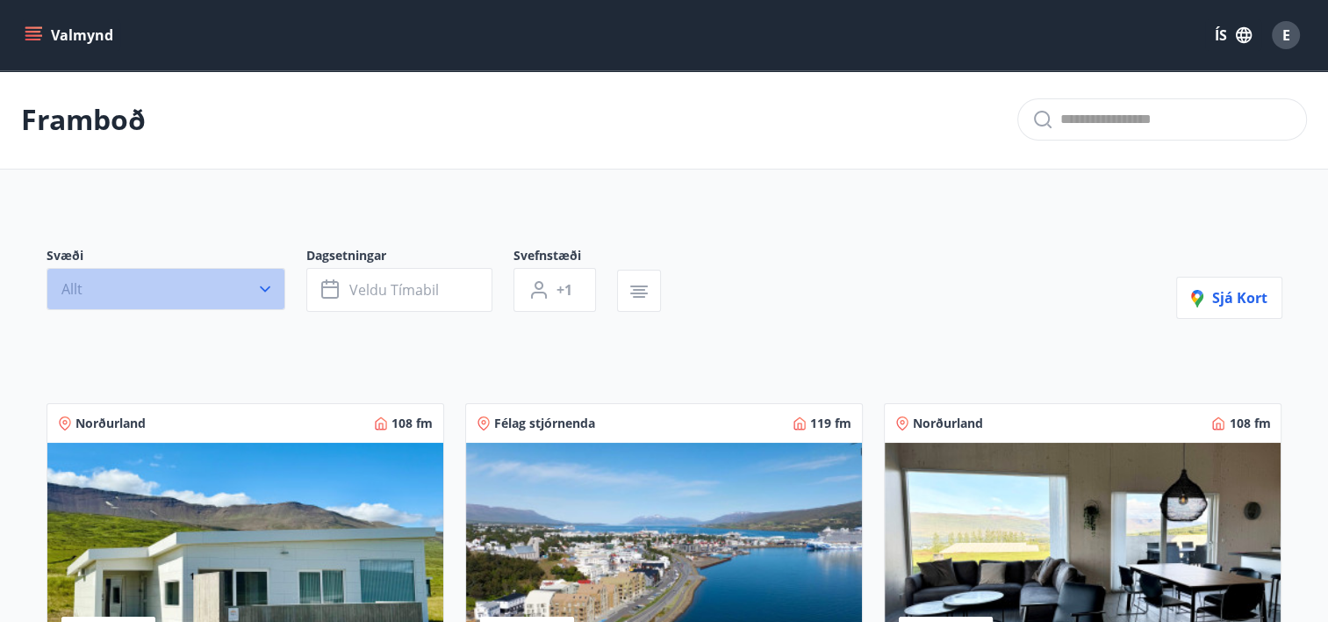
click at [265, 291] on icon "button" at bounding box center [265, 289] width 18 height 18
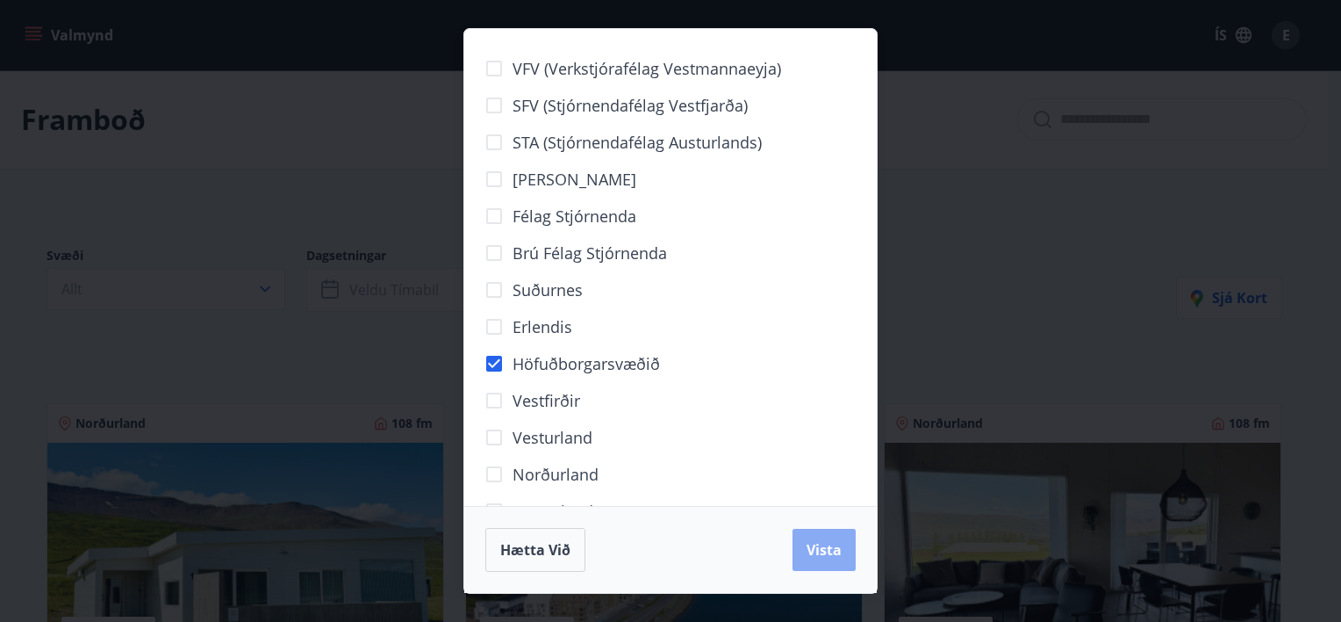
click at [814, 550] on span "Vista" at bounding box center [824, 549] width 35 height 19
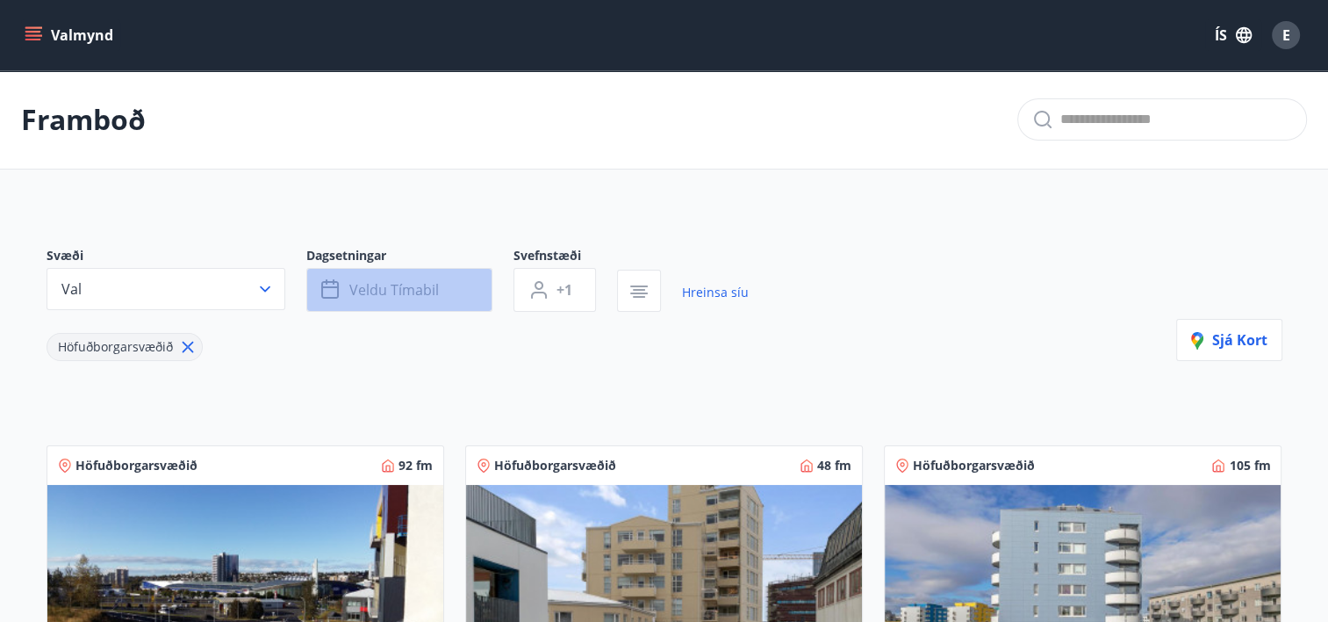
click at [446, 277] on button "Veldu tímabil" at bounding box center [399, 290] width 186 height 44
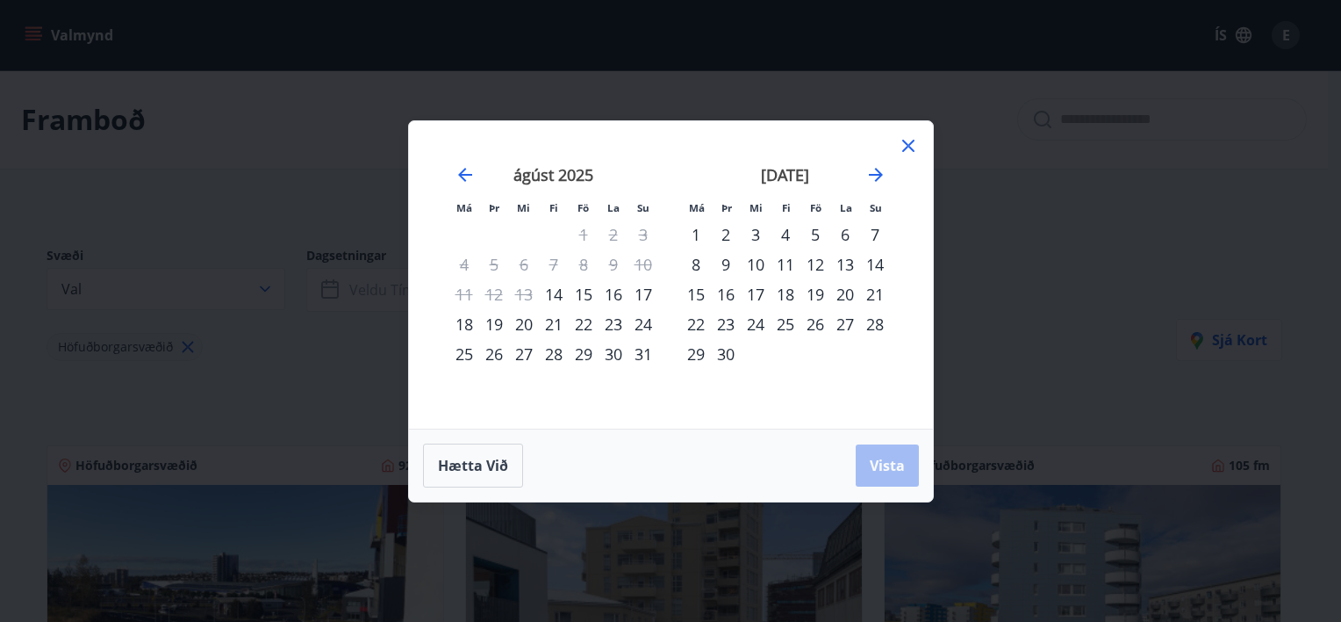
click at [556, 294] on div "14" at bounding box center [554, 294] width 30 height 30
click at [591, 291] on div "15" at bounding box center [584, 294] width 30 height 30
click at [886, 459] on span "Vista" at bounding box center [887, 465] width 35 height 19
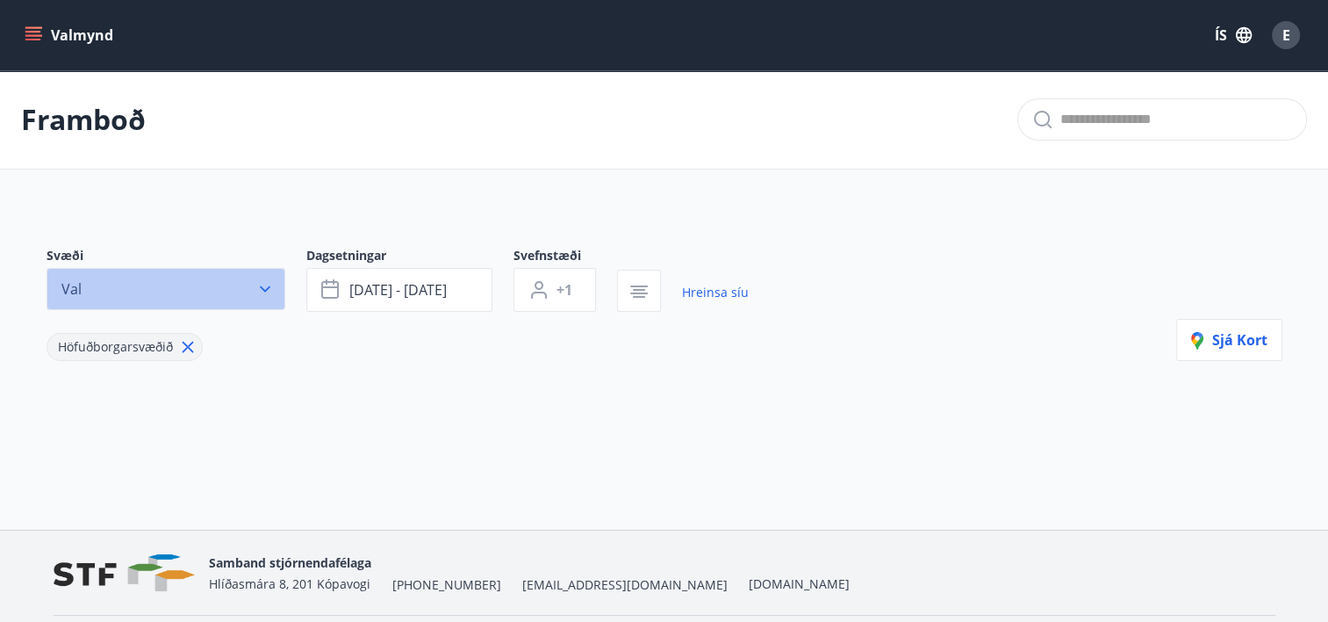
click at [267, 283] on icon "button" at bounding box center [265, 289] width 18 height 18
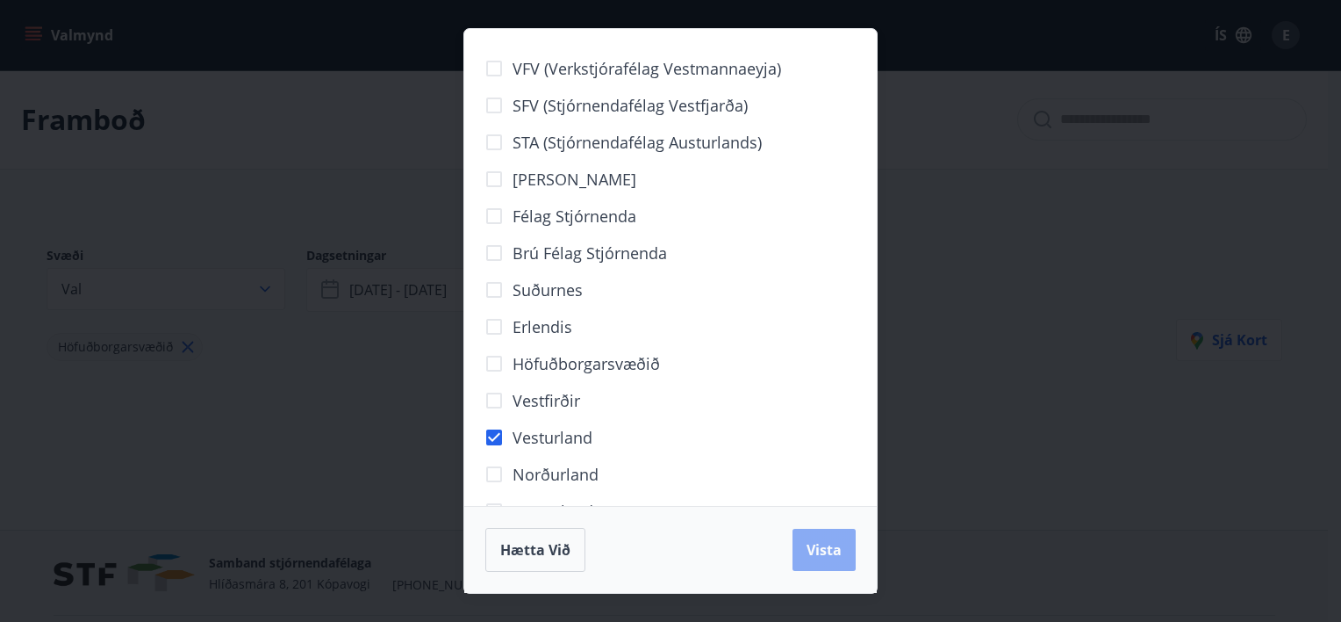
click at [829, 541] on span "Vista" at bounding box center [824, 549] width 35 height 19
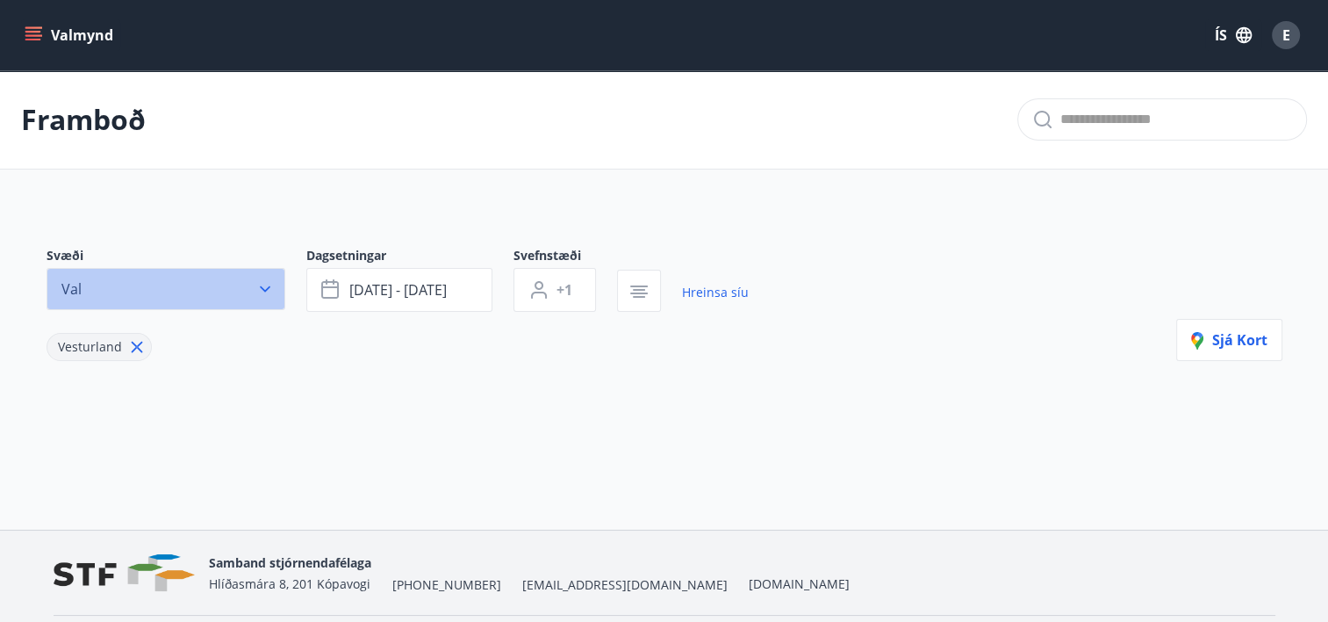
click at [269, 290] on icon "button" at bounding box center [265, 289] width 18 height 18
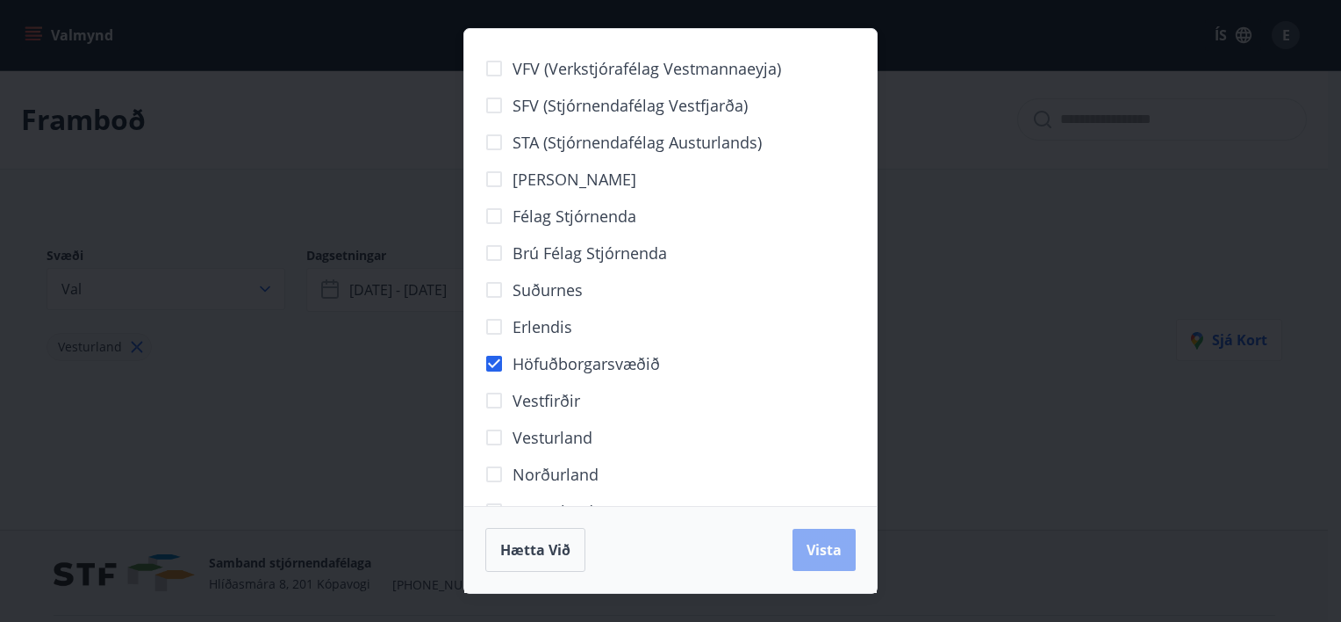
click at [818, 539] on button "Vista" at bounding box center [824, 550] width 63 height 42
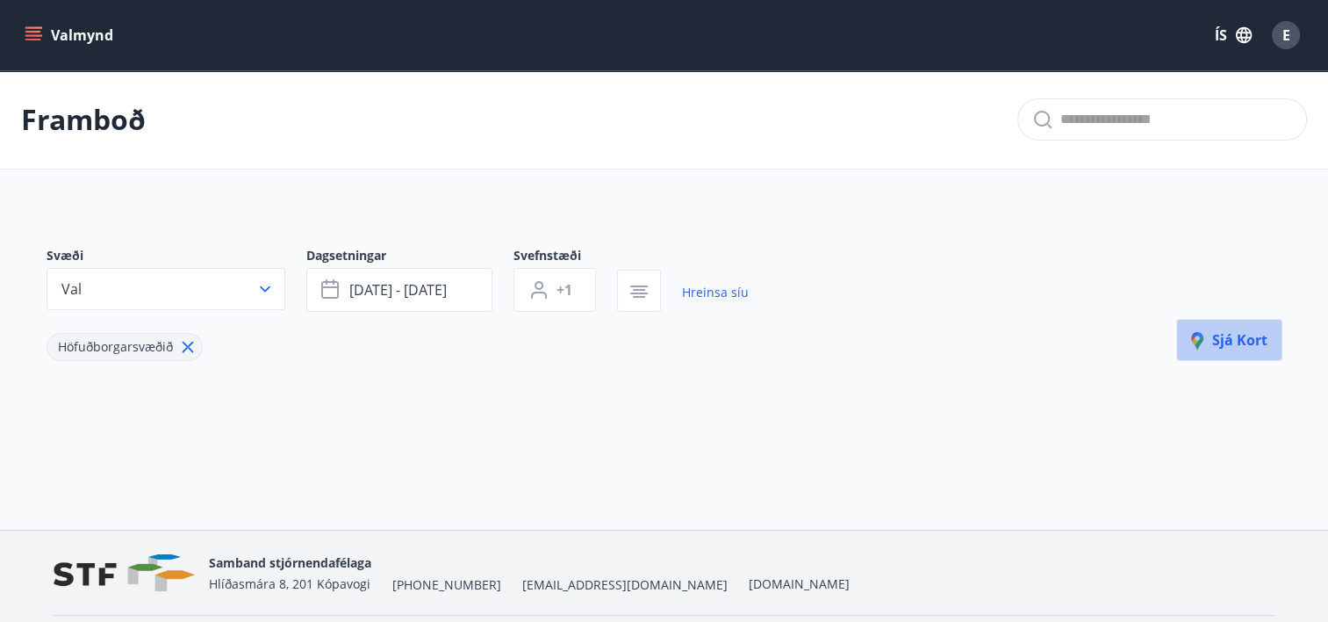
click at [1217, 335] on span "Sjá kort" at bounding box center [1229, 339] width 76 height 19
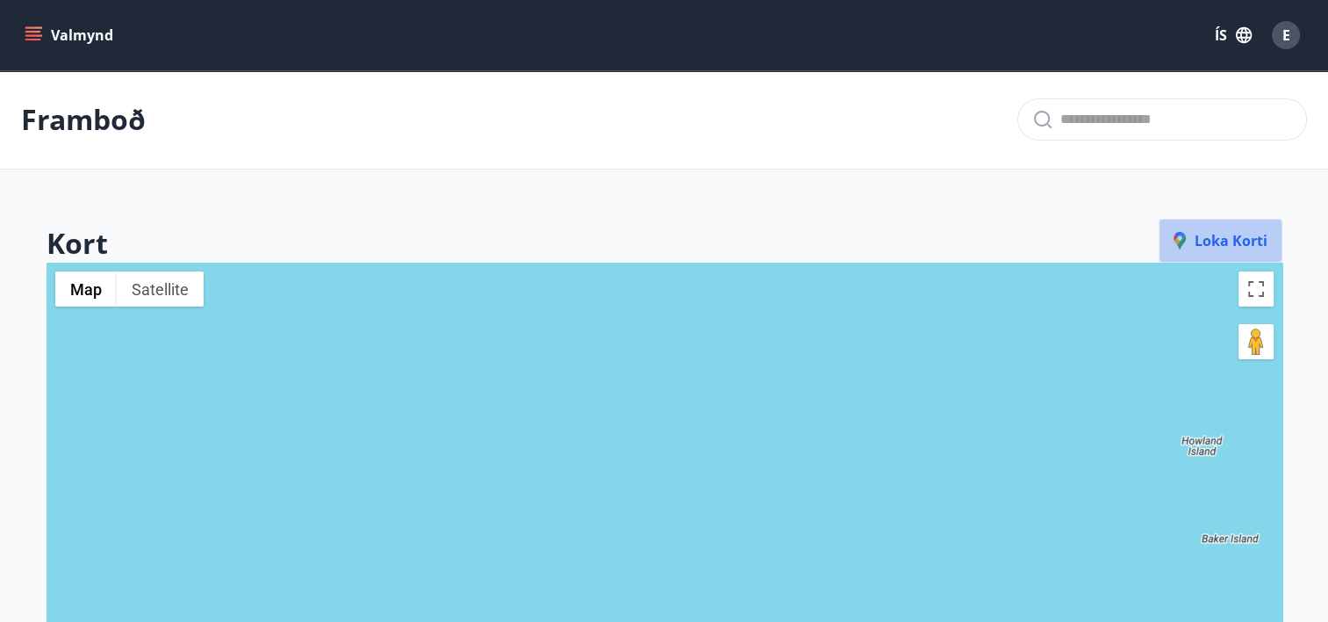
click at [1229, 233] on span "Loka korti" at bounding box center [1221, 240] width 94 height 19
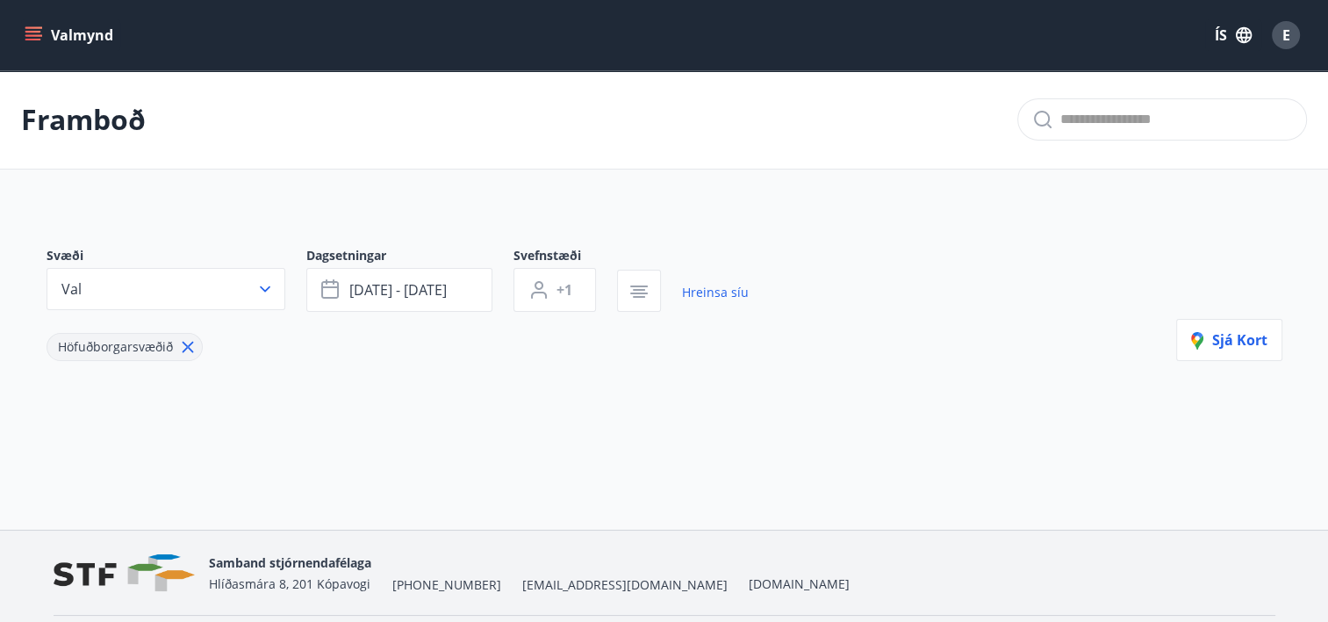
click at [1229, 233] on div "Svæði Val Dagsetningar [DATE] - [DATE] Svefnstæði +1 Hreinsa síu Höfuðborgarsvæ…" at bounding box center [664, 332] width 1264 height 255
click at [1320, 438] on main "Framboð Svæði Val Dagsetningar [DATE] - [DATE] Svefnstæði +1 Hreinsa síu Höfuðb…" at bounding box center [664, 264] width 1328 height 389
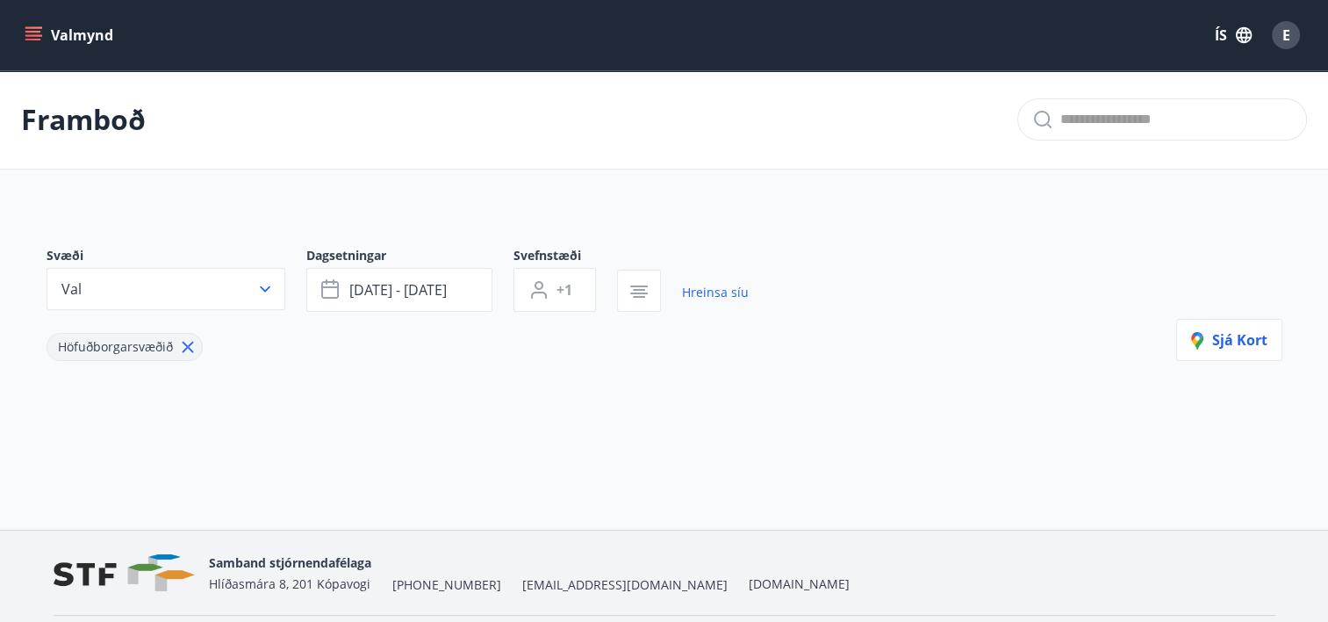
click at [1324, 524] on div "Framboð Svæði Val Dagsetningar [DATE] - [DATE] Svefnstæði +1 Hreinsa síu Höfuðb…" at bounding box center [664, 299] width 1328 height 459
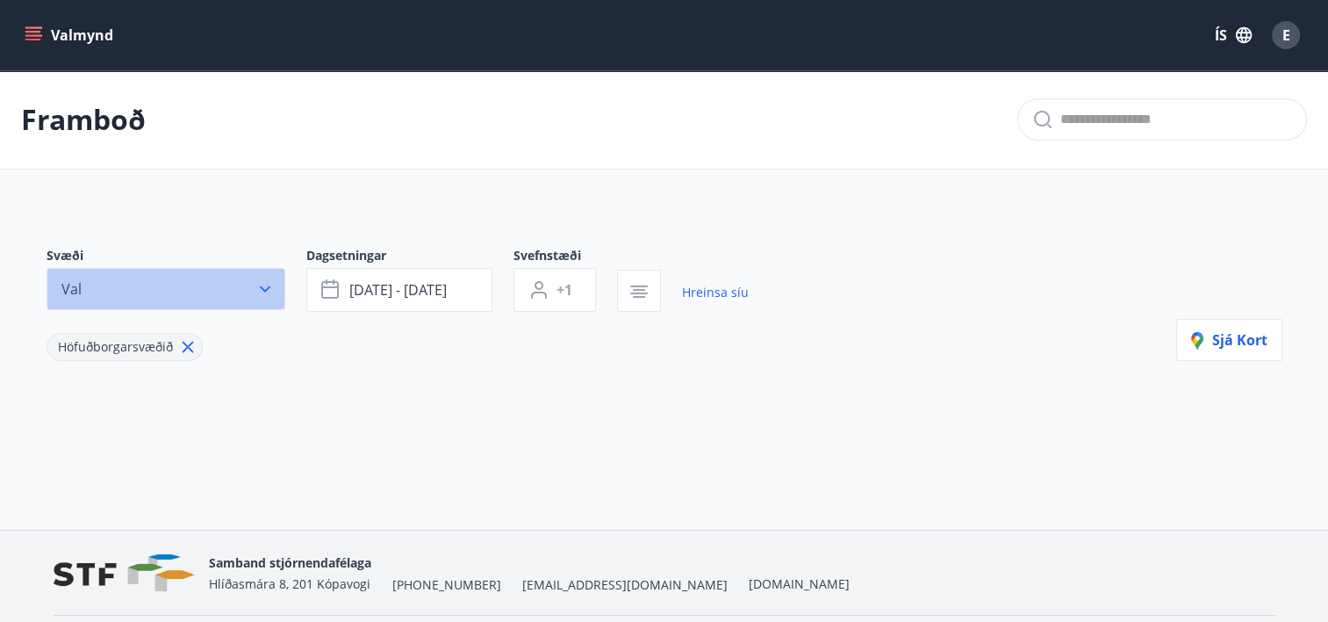
click at [266, 295] on icon "button" at bounding box center [265, 289] width 18 height 18
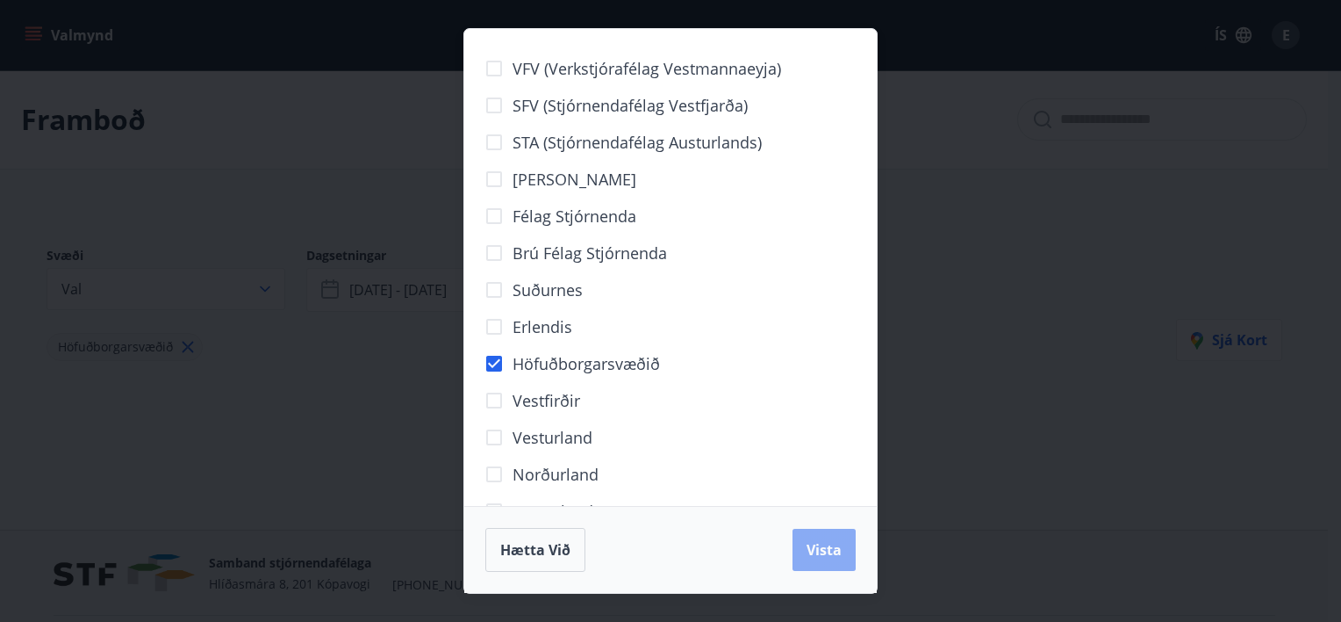
click at [812, 557] on span "Vista" at bounding box center [824, 549] width 35 height 19
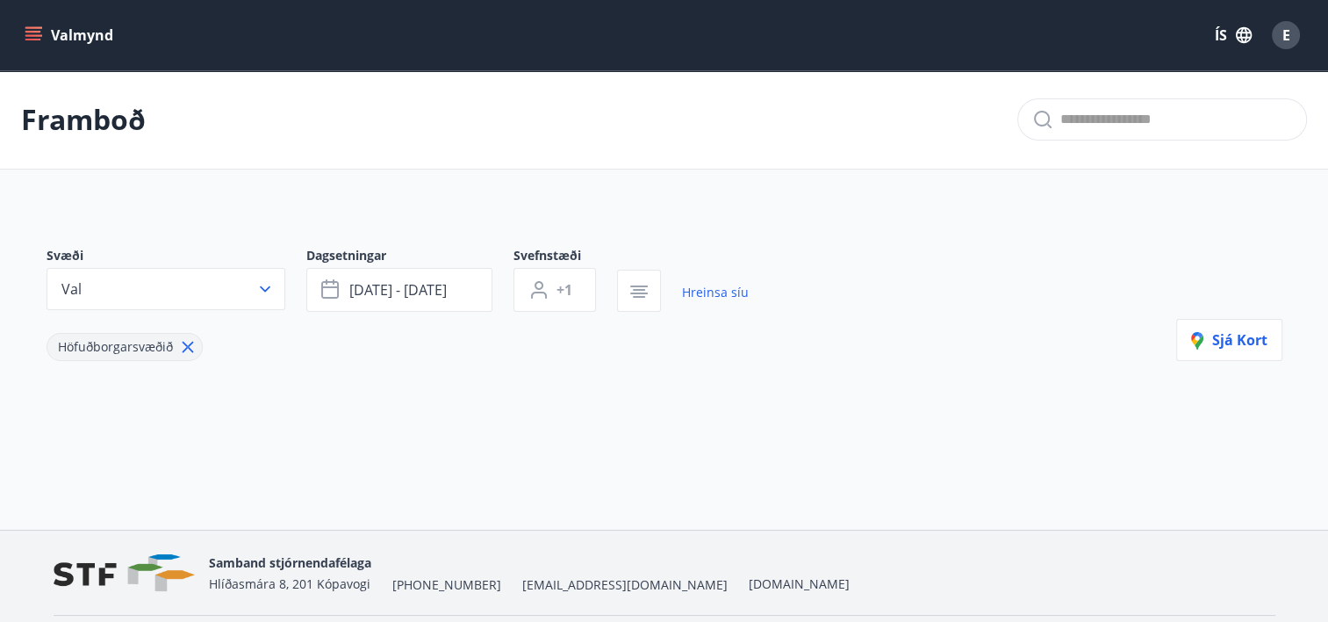
click at [47, 268] on button "Val" at bounding box center [166, 289] width 239 height 42
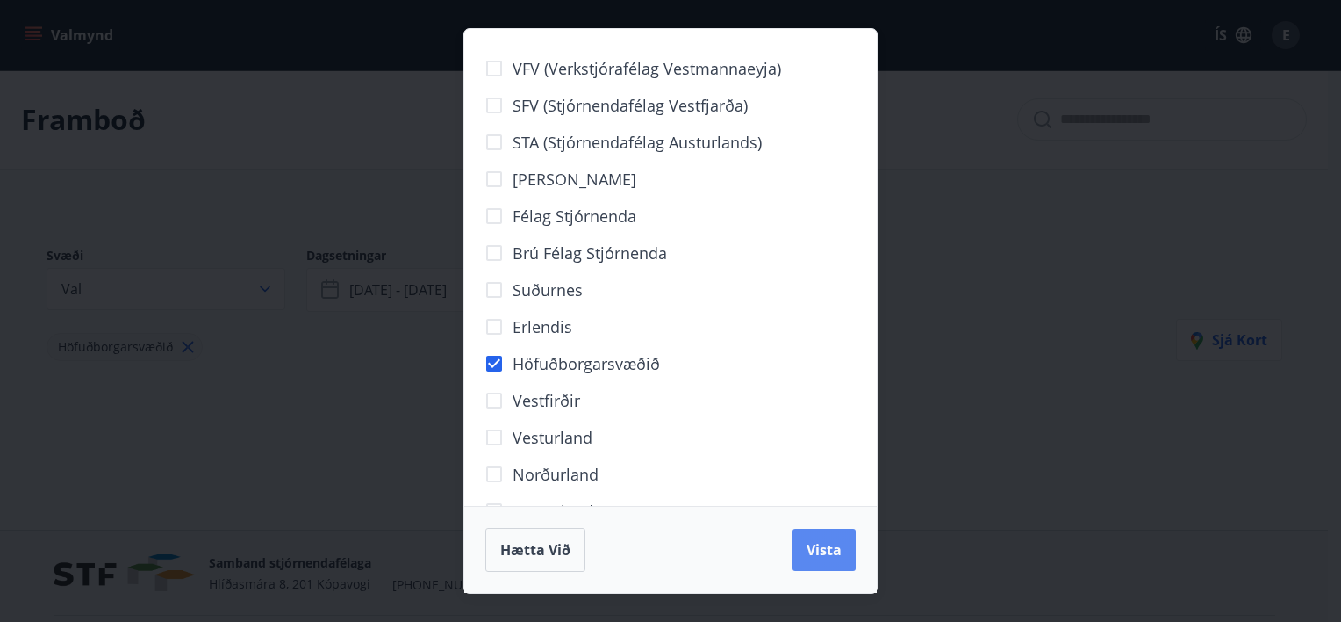
click at [818, 554] on span "Vista" at bounding box center [824, 549] width 35 height 19
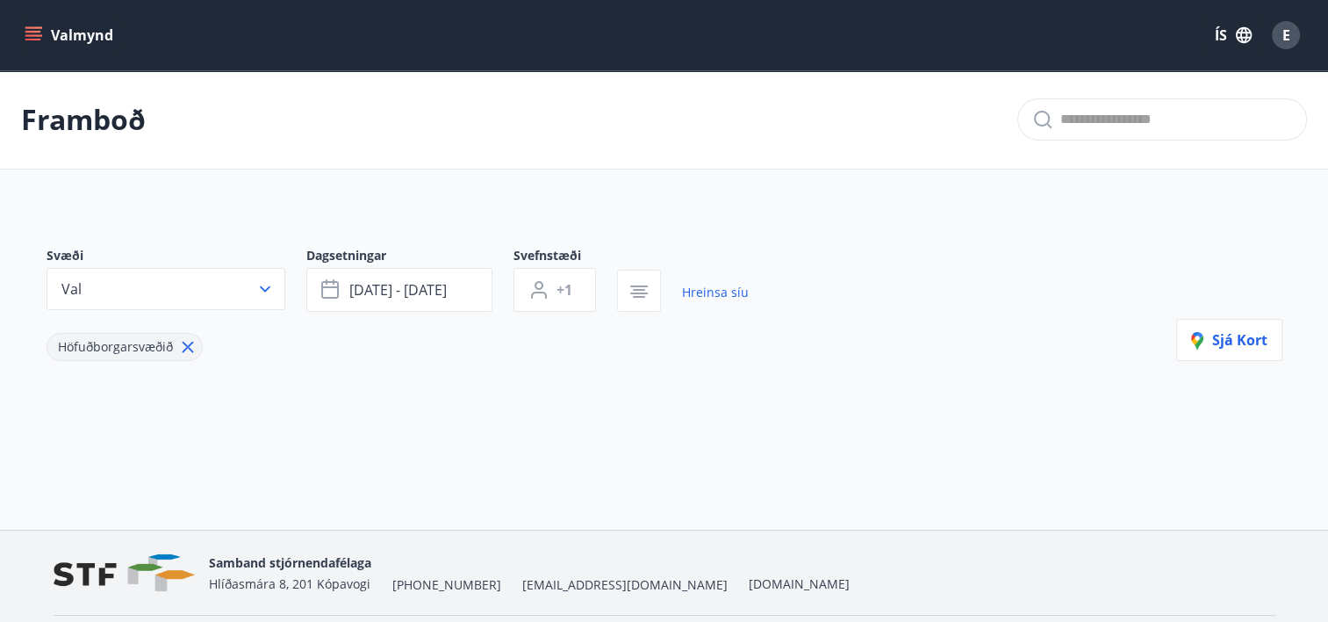
click at [75, 37] on button "Valmynd" at bounding box center [70, 35] width 99 height 32
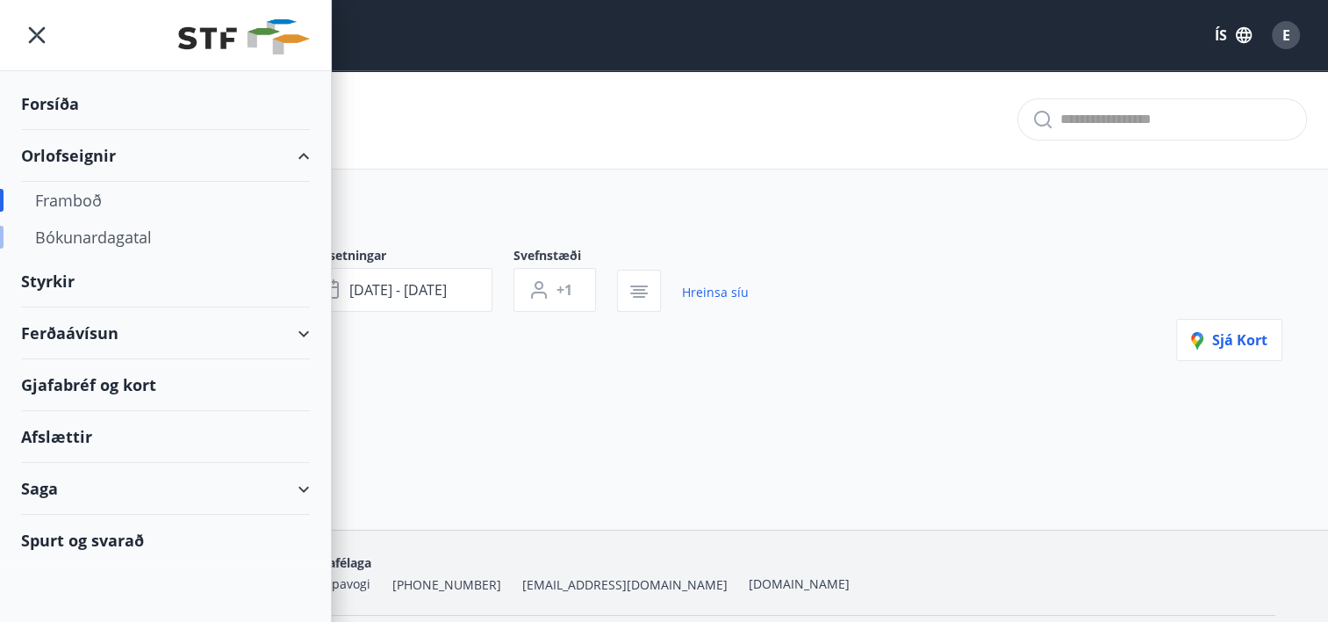
click at [98, 242] on div "Bókunardagatal" at bounding box center [165, 237] width 261 height 37
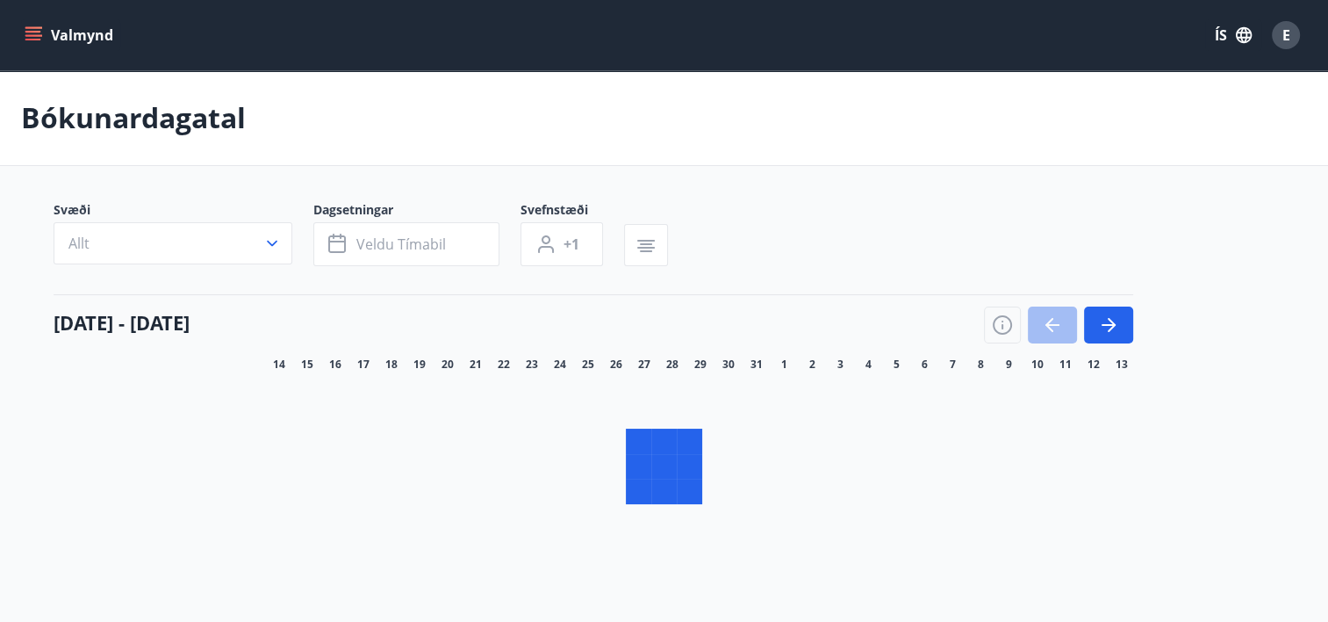
click at [271, 247] on icon "button" at bounding box center [272, 244] width 11 height 6
click at [270, 243] on div "VFV (Verkstjórafélag Vestmannaeyja) SFV (Stjórnendafélag Vestfjarða) STA (Stjór…" at bounding box center [664, 311] width 1328 height 622
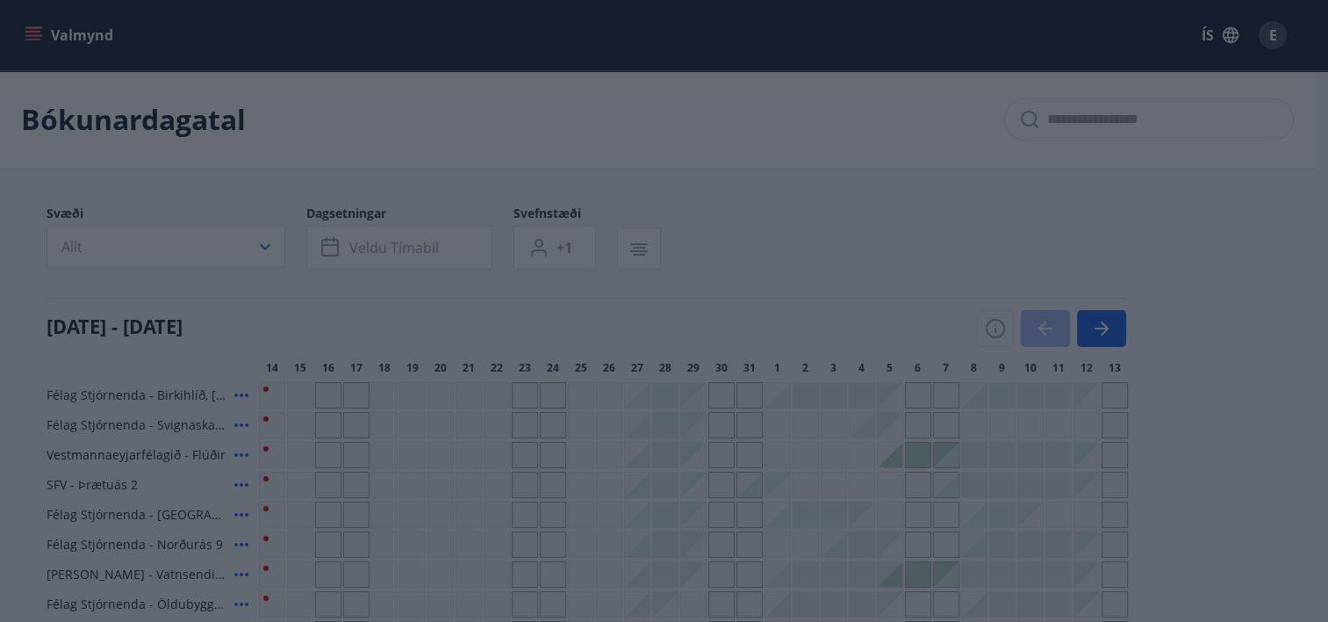
click at [270, 243] on div "VFV (Verkstjórafélag Vestmannaeyja) SFV (Stjórnendafélag Vestfjarða) STA (Stjór…" at bounding box center [664, 311] width 1328 height 622
drag, startPoint x: 270, startPoint y: 243, endPoint x: 196, endPoint y: 142, distance: 125.5
click at [196, 142] on div "VFV (Verkstjórafélag Vestmannaeyja) SFV (Stjórnendafélag Vestfjarða) STA (Stjór…" at bounding box center [664, 311] width 1328 height 622
click at [192, 59] on div "VFV (Verkstjórafélag Vestmannaeyja) SFV (Stjórnendafélag Vestfjarða) STA (Stjór…" at bounding box center [664, 311] width 1328 height 622
click at [190, 53] on div "VFV (Verkstjórafélag Vestmannaeyja) SFV (Stjórnendafélag Vestfjarða) STA (Stjór…" at bounding box center [664, 311] width 1328 height 622
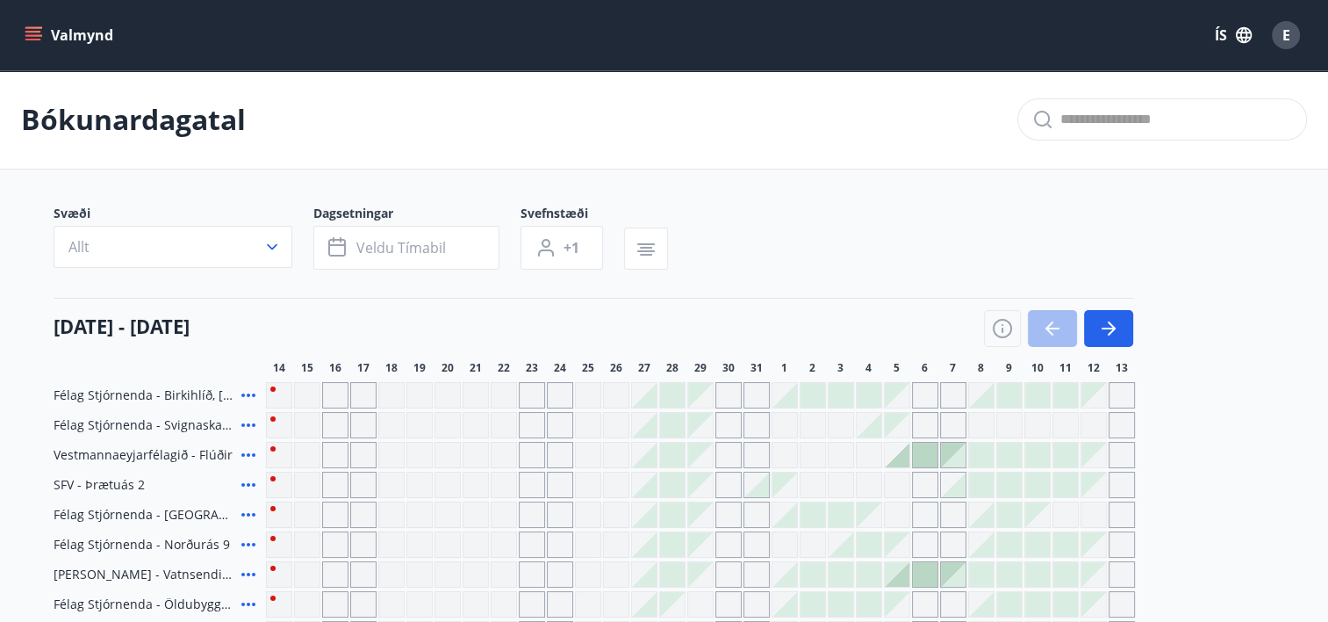
click at [276, 248] on icon "button" at bounding box center [272, 247] width 18 height 18
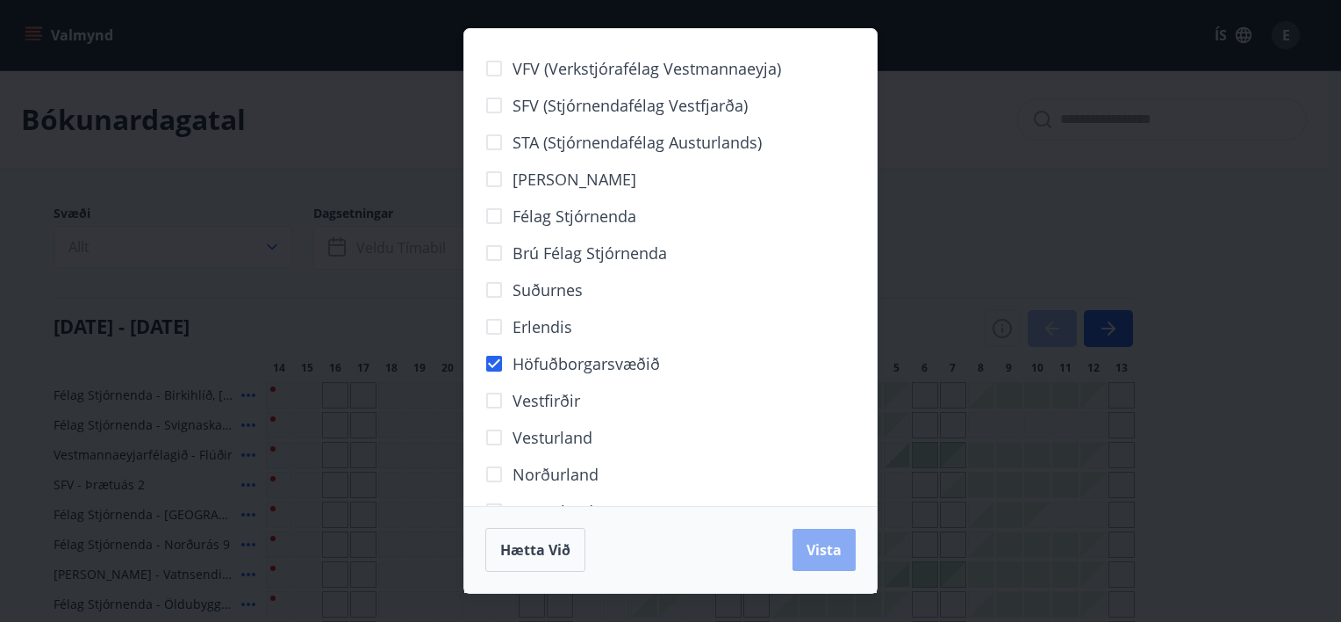
click at [830, 537] on button "Vista" at bounding box center [824, 550] width 63 height 42
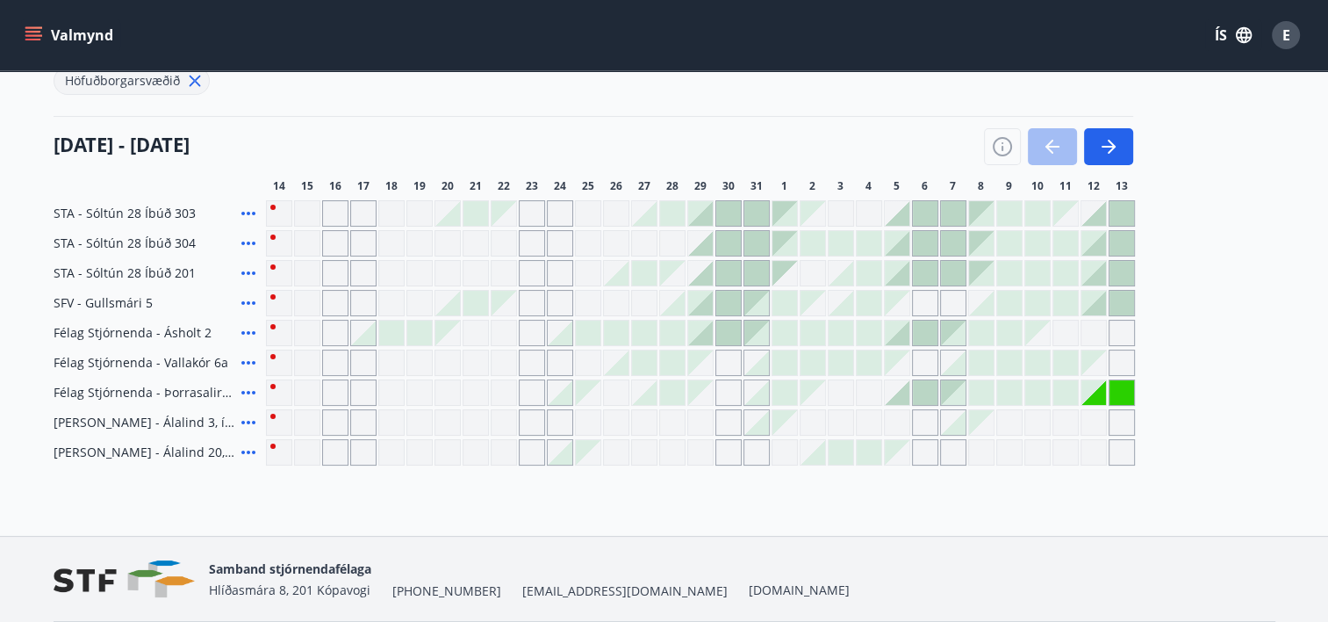
scroll to position [197, 0]
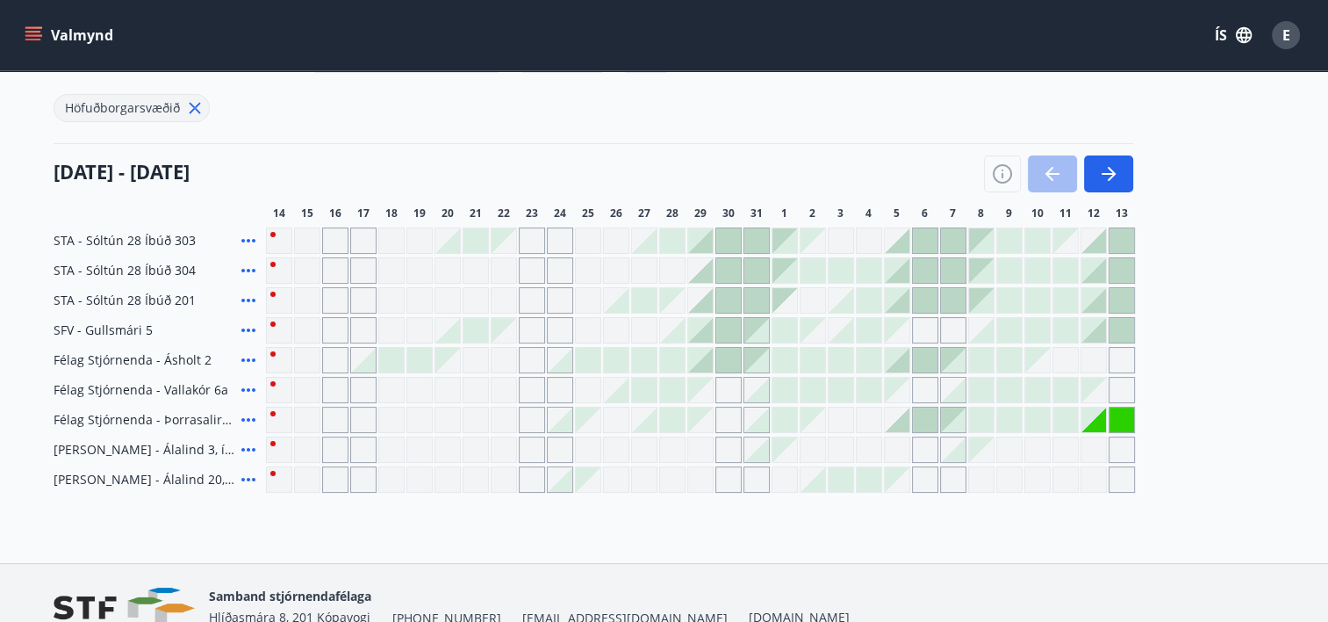
click at [277, 234] on div "Gráir dagar eru ekki bókanlegir" at bounding box center [279, 240] width 26 height 26
click at [1000, 178] on icon "button" at bounding box center [1002, 173] width 21 height 21
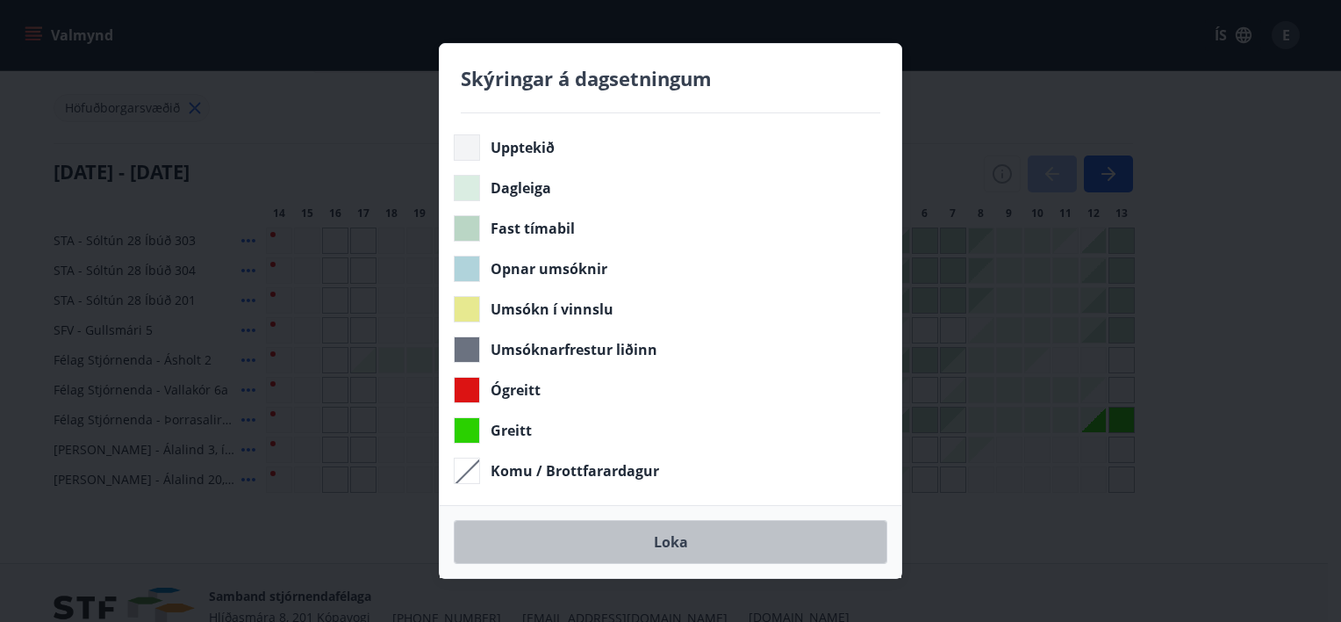
drag, startPoint x: 723, startPoint y: 537, endPoint x: 730, endPoint y: 513, distance: 25.6
click at [725, 537] on button "Loka" at bounding box center [671, 542] width 434 height 44
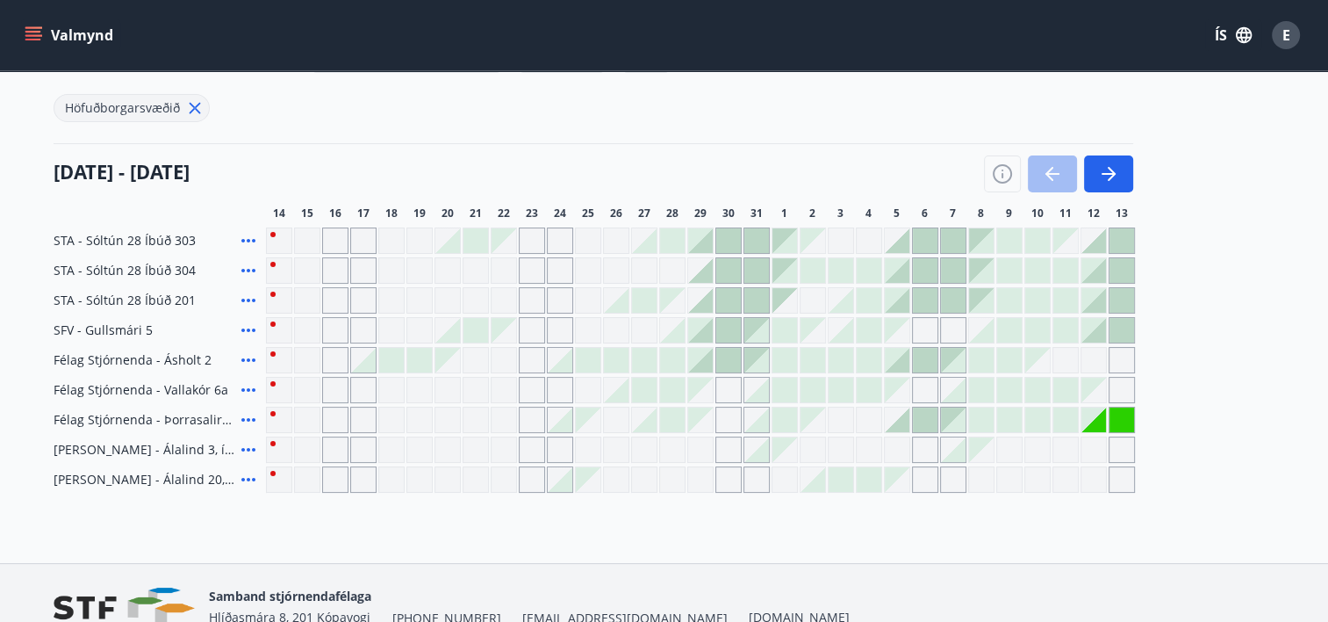
click at [248, 265] on icon at bounding box center [248, 270] width 21 height 21
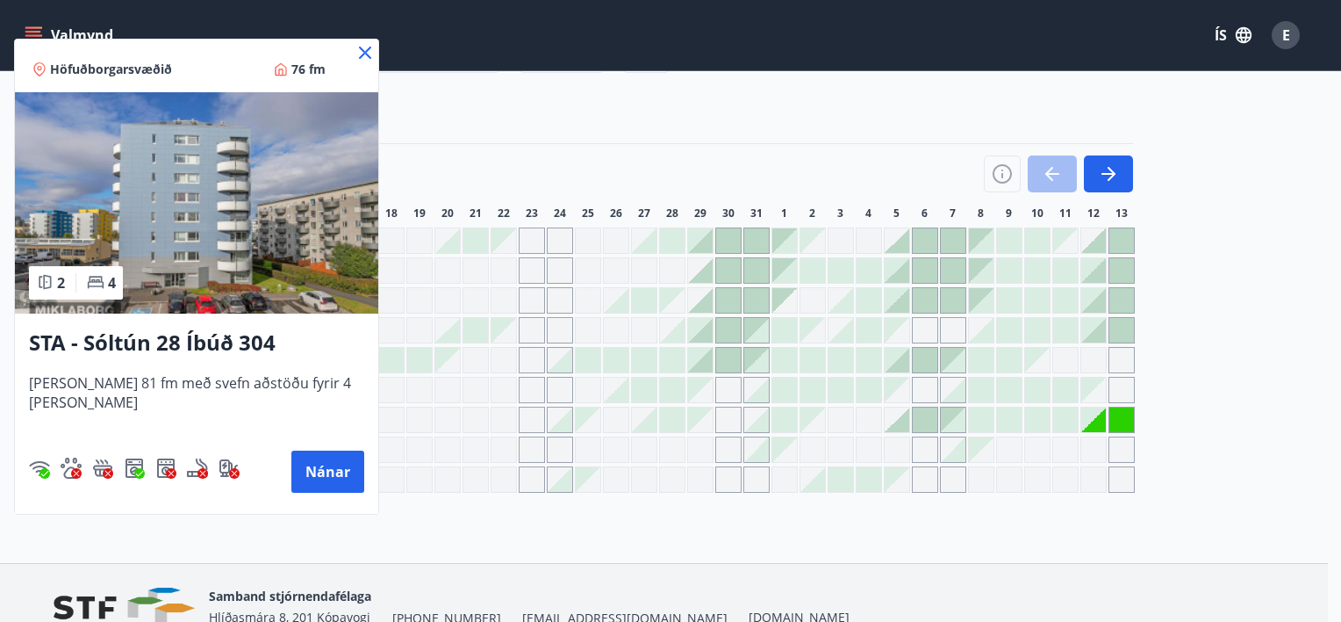
click at [355, 54] on icon at bounding box center [365, 52] width 21 height 21
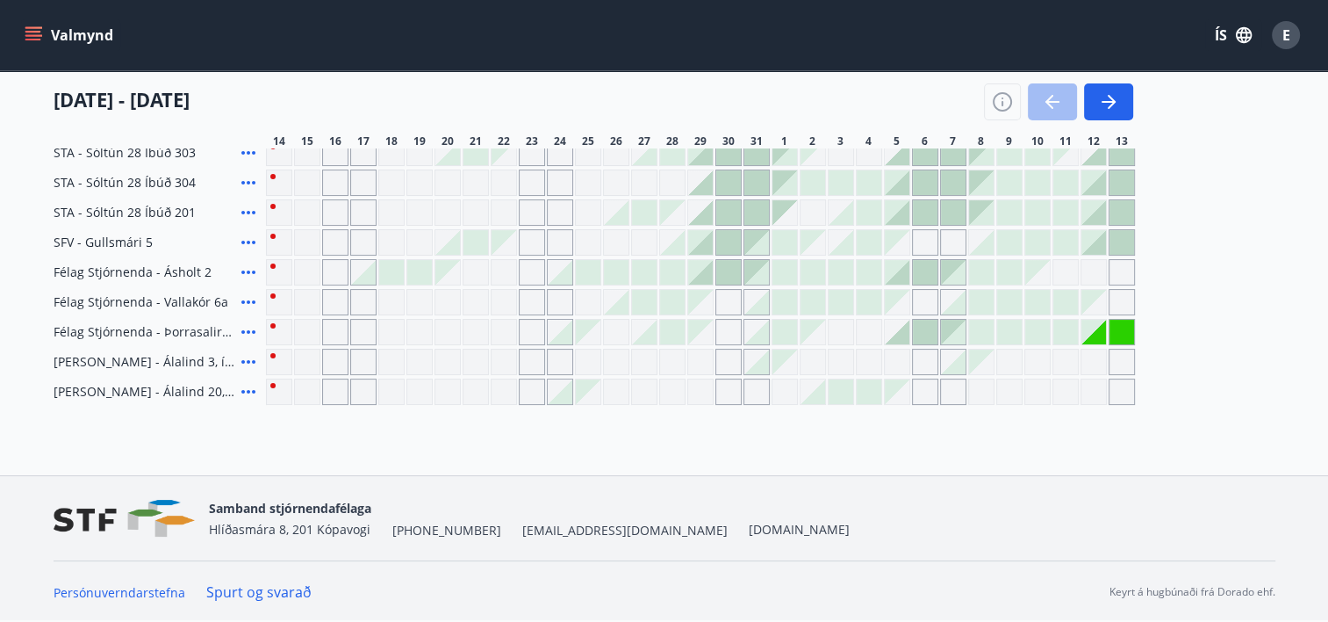
scroll to position [109, 0]
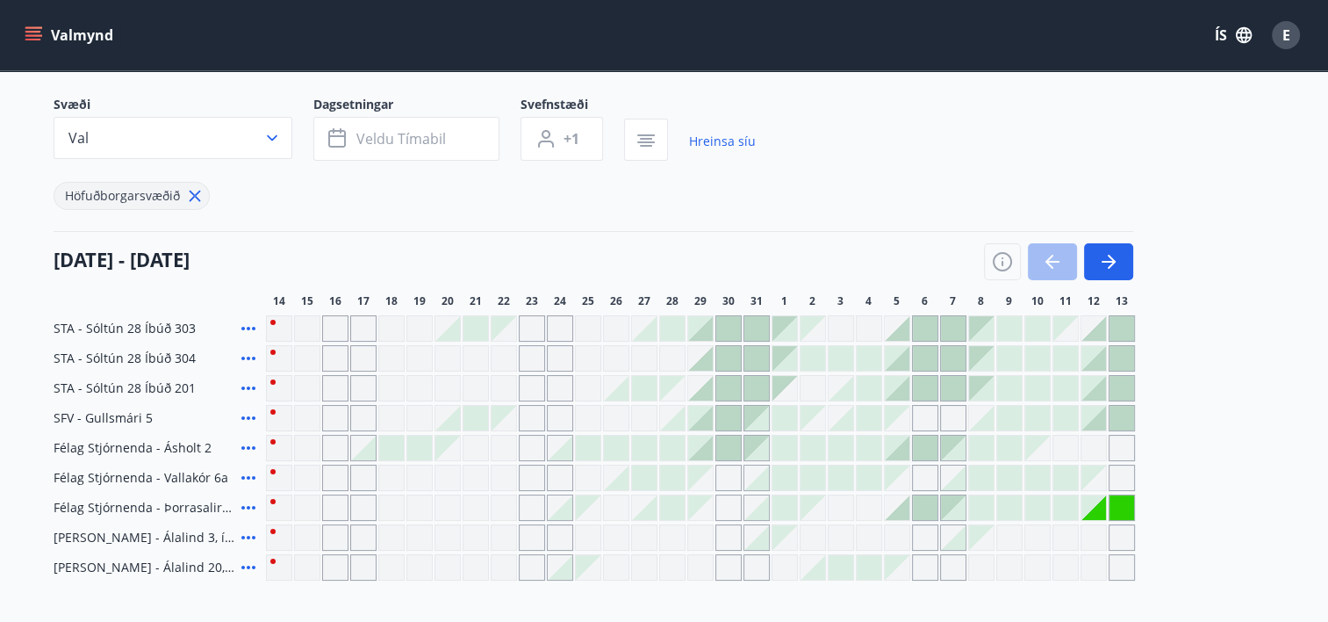
click at [274, 410] on div "Gráir dagar eru ekki bókanlegir" at bounding box center [279, 418] width 26 height 26
click at [284, 412] on div "Gráir dagar eru ekki bókanlegir" at bounding box center [279, 418] width 26 height 26
click at [313, 417] on div "Gráir dagar eru ekki bókanlegir" at bounding box center [307, 418] width 26 height 26
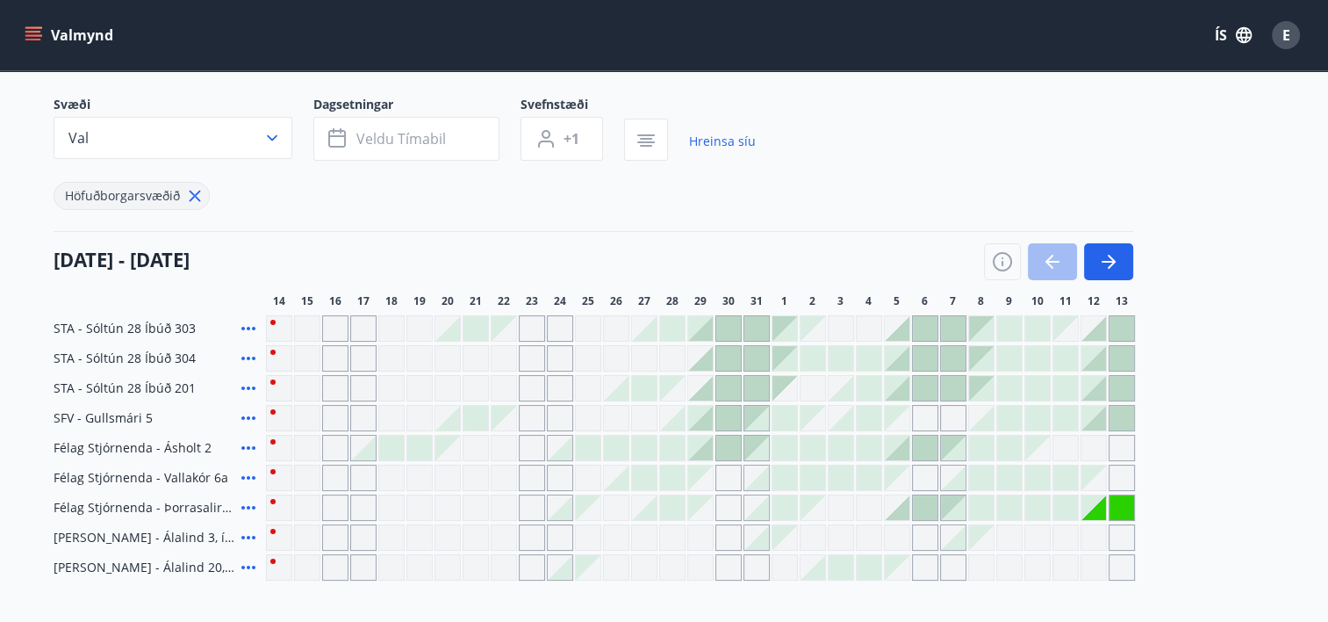
click at [303, 392] on div "STA - Sóltún 28 Íbúð 303 STA - [GEOGRAPHIC_DATA] 28 Íbúð 304 STA - [GEOGRAPHIC_…" at bounding box center [665, 447] width 1222 height 265
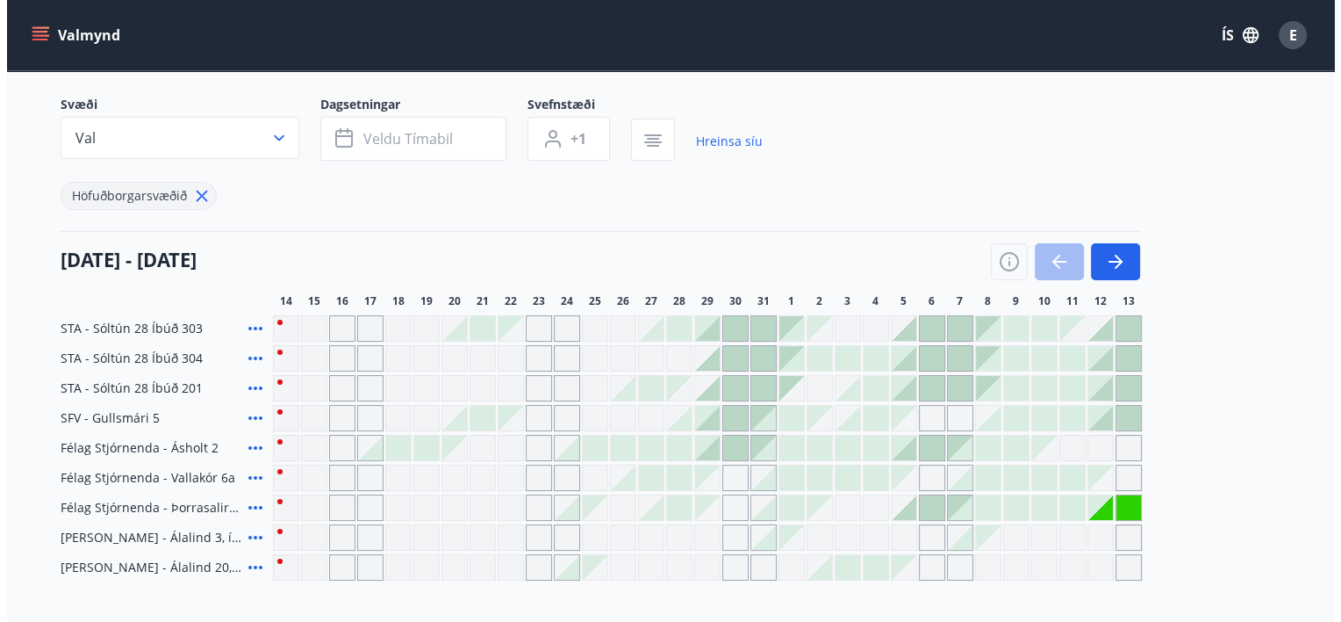
scroll to position [284, 0]
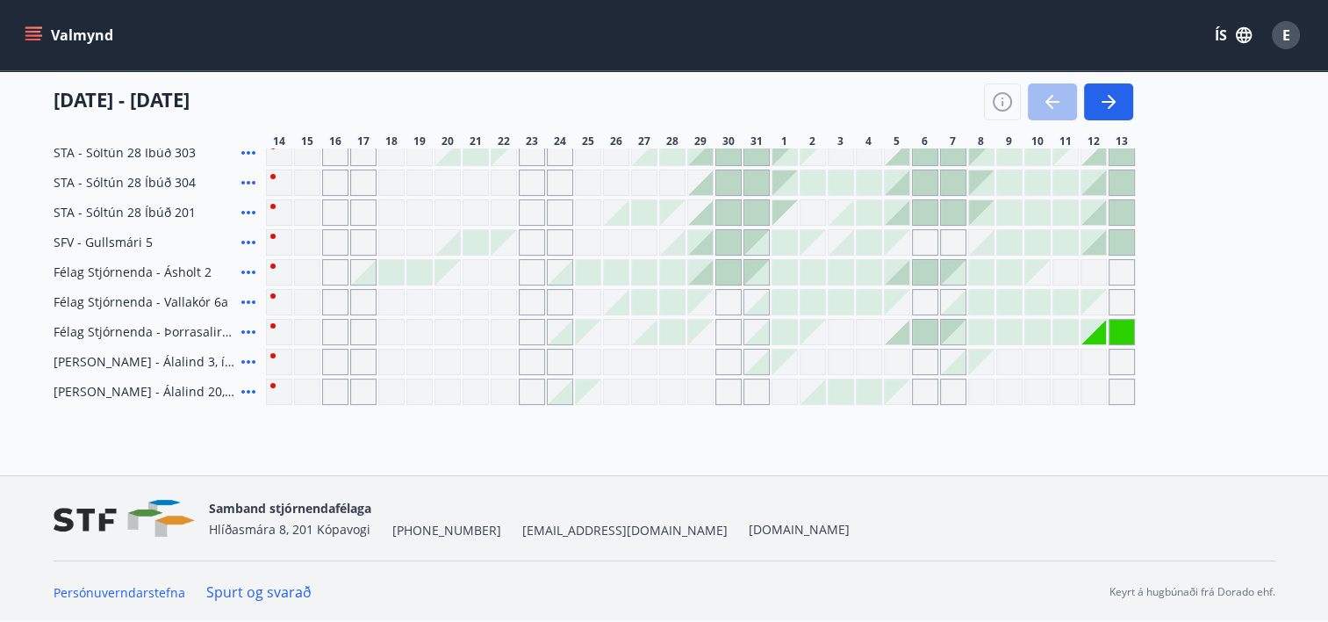
click at [364, 274] on div at bounding box center [363, 272] width 25 height 25
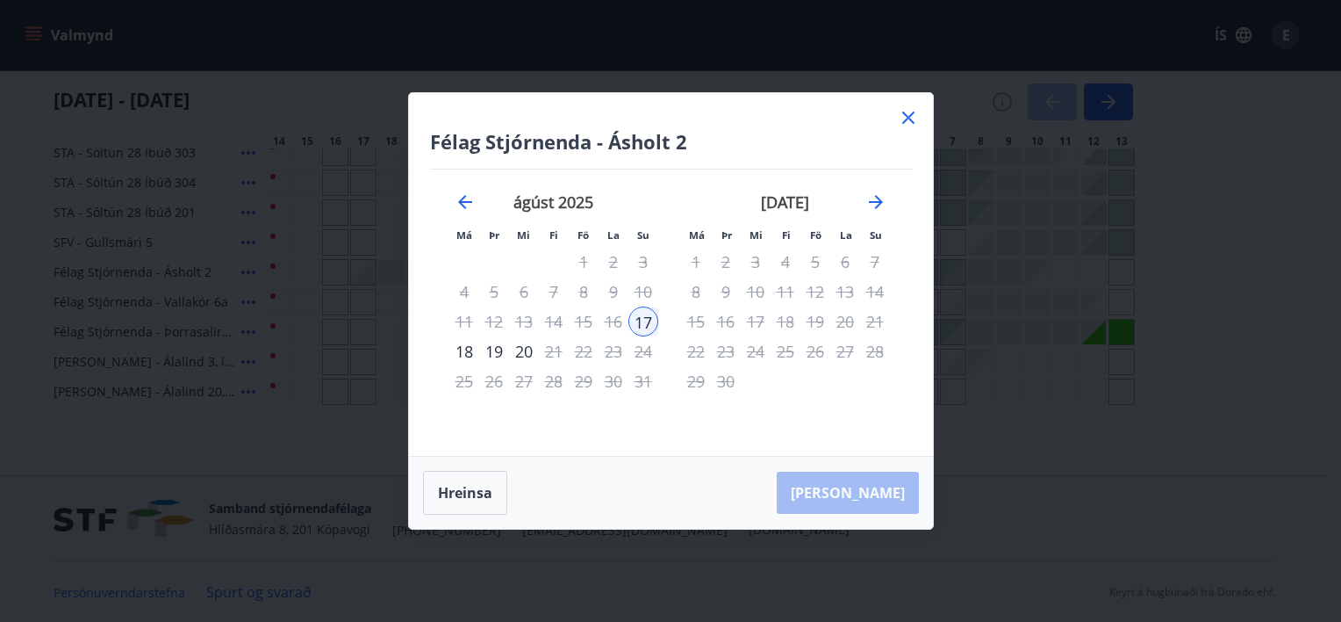
click at [910, 111] on icon at bounding box center [908, 117] width 21 height 21
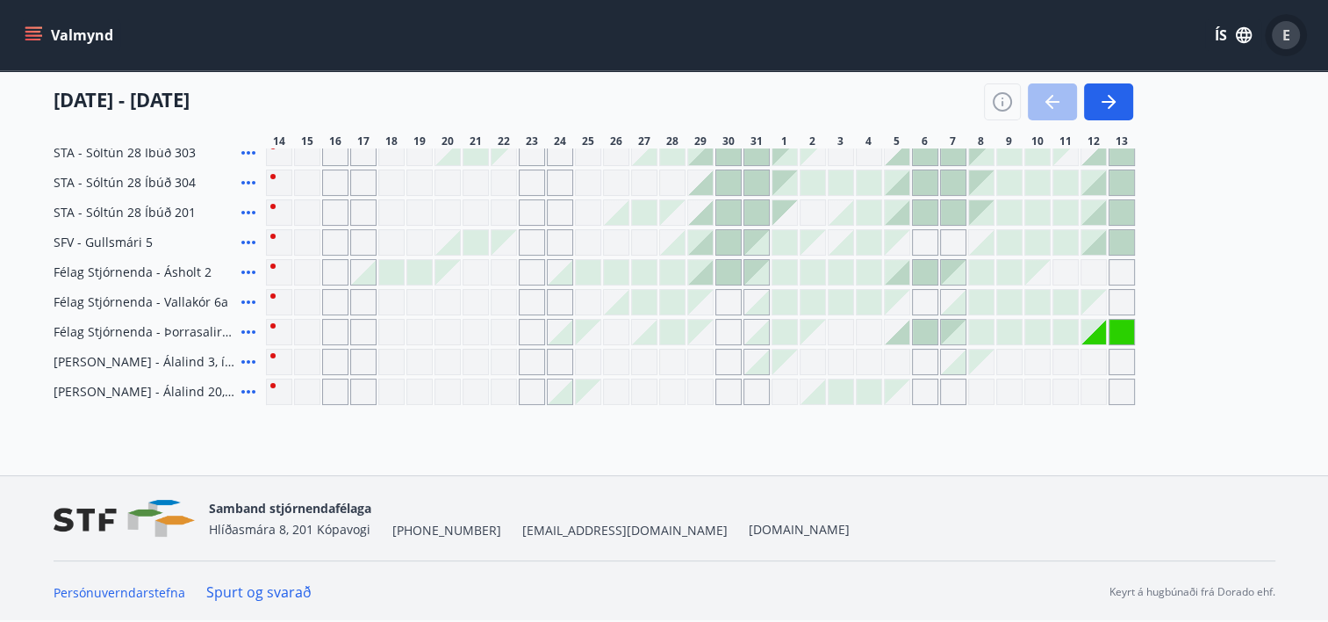
click at [1289, 28] on span "E" at bounding box center [1287, 34] width 8 height 19
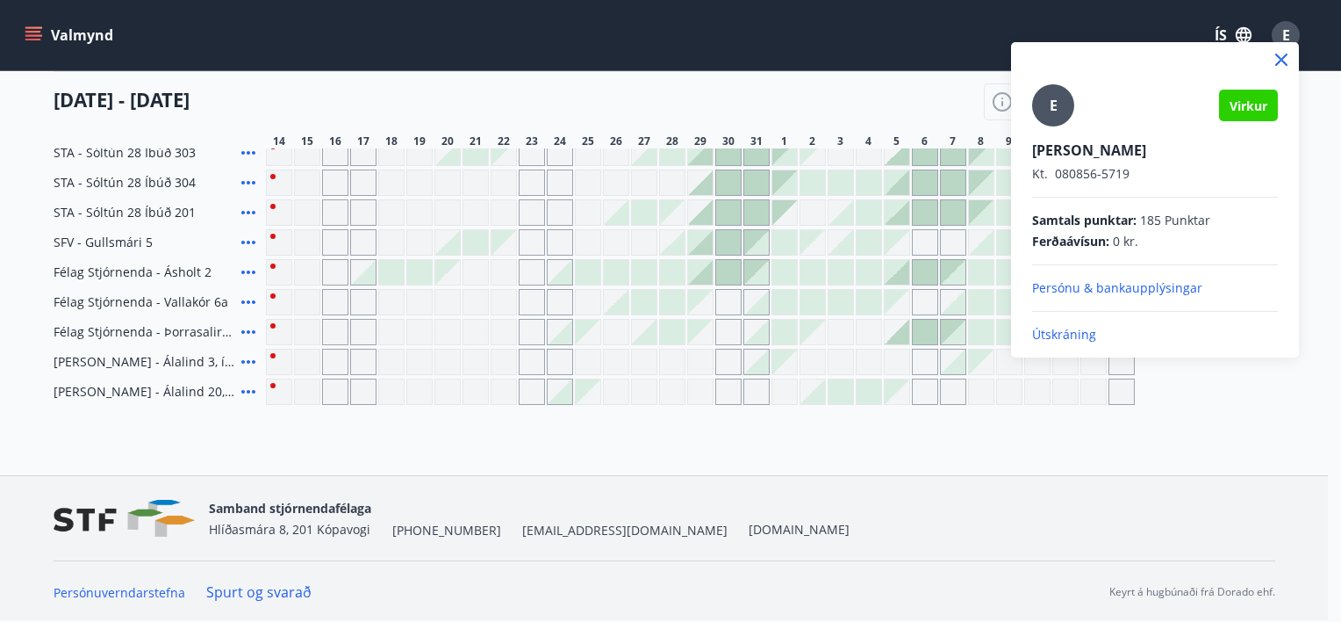
click at [1053, 338] on p "Útskráning" at bounding box center [1155, 335] width 246 height 18
